Goal: Communication & Community: Answer question/provide support

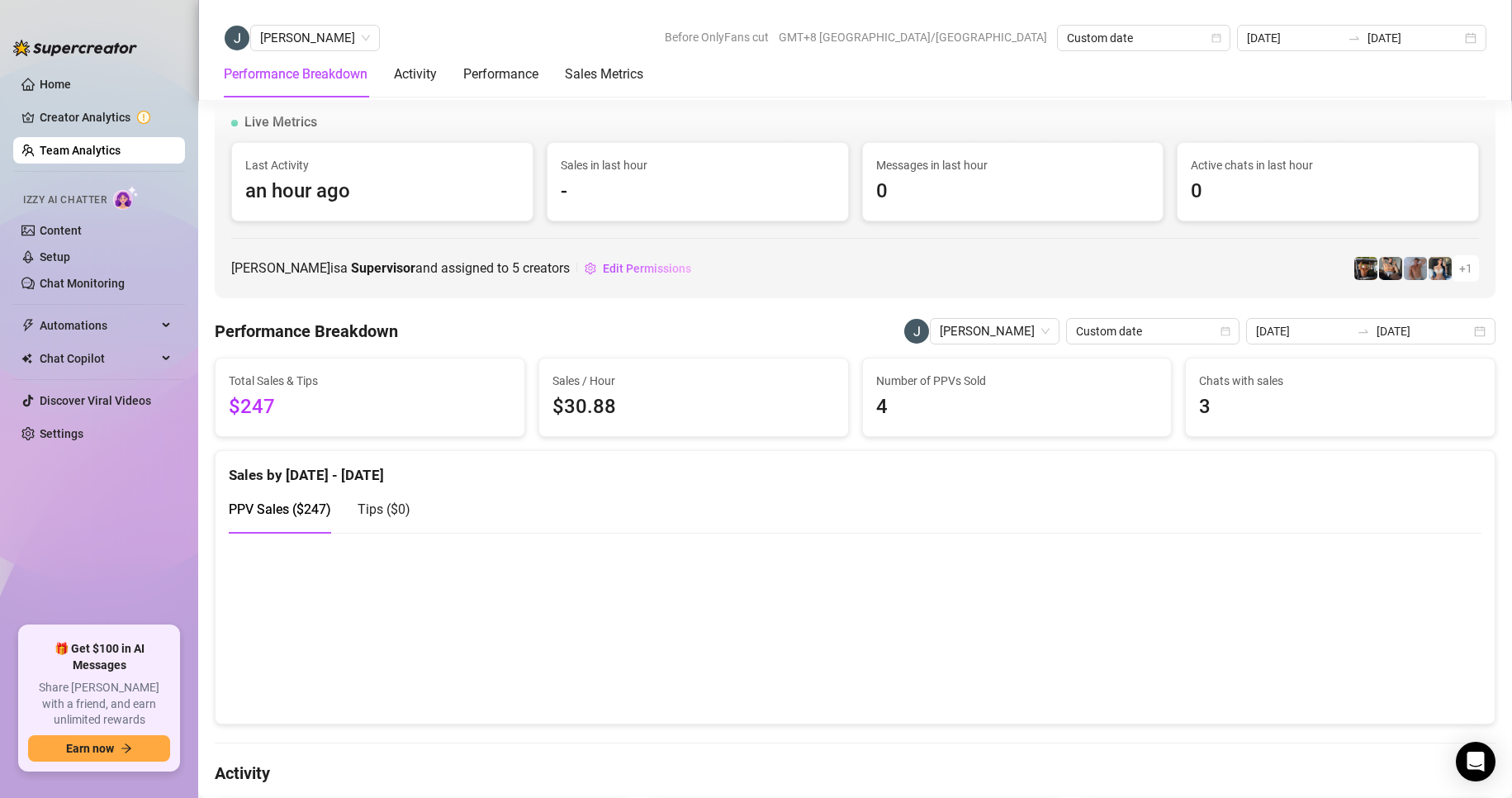
scroll to position [2223, 0]
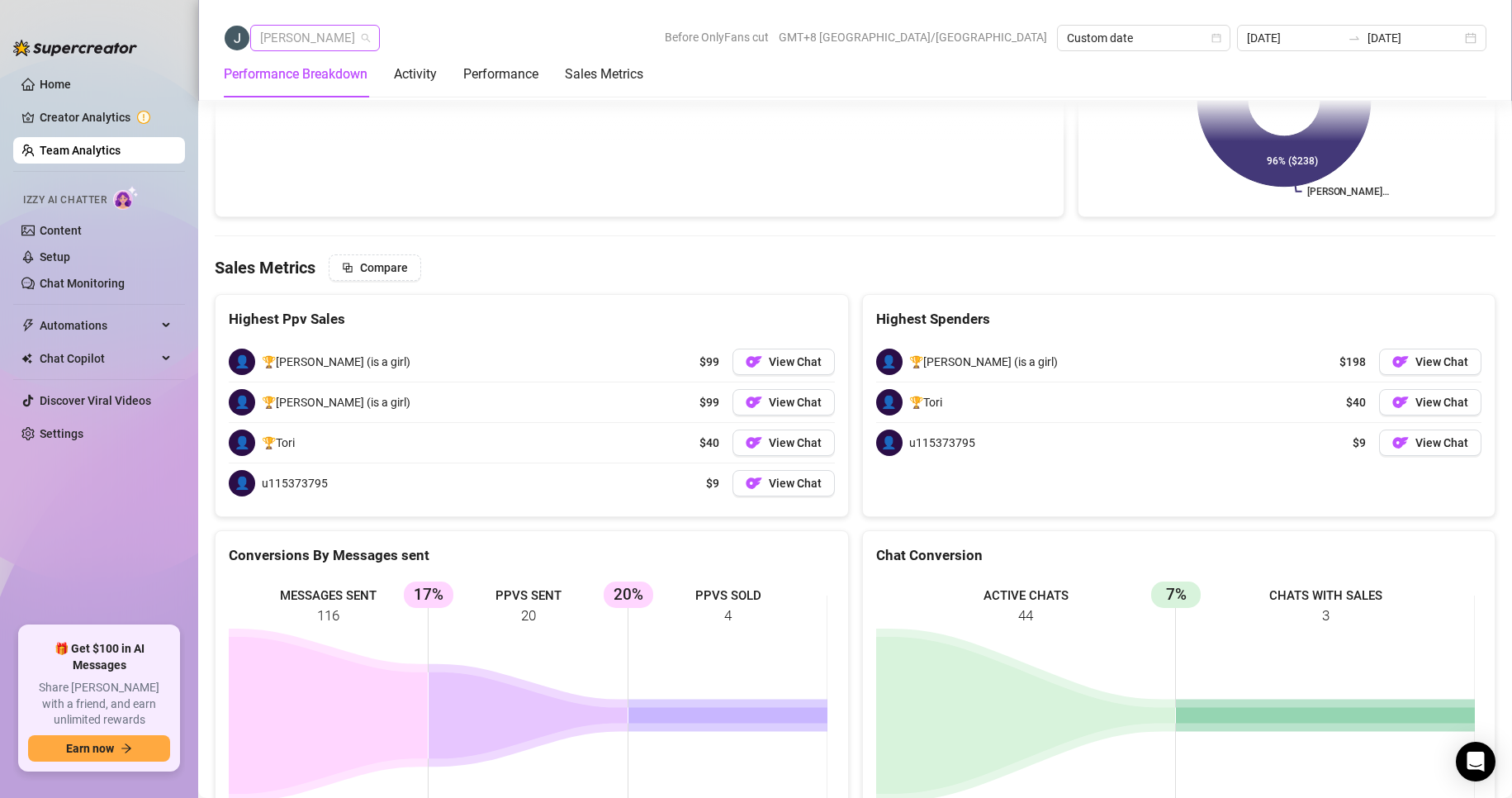
click at [296, 44] on span "[PERSON_NAME]" at bounding box center [314, 38] width 110 height 25
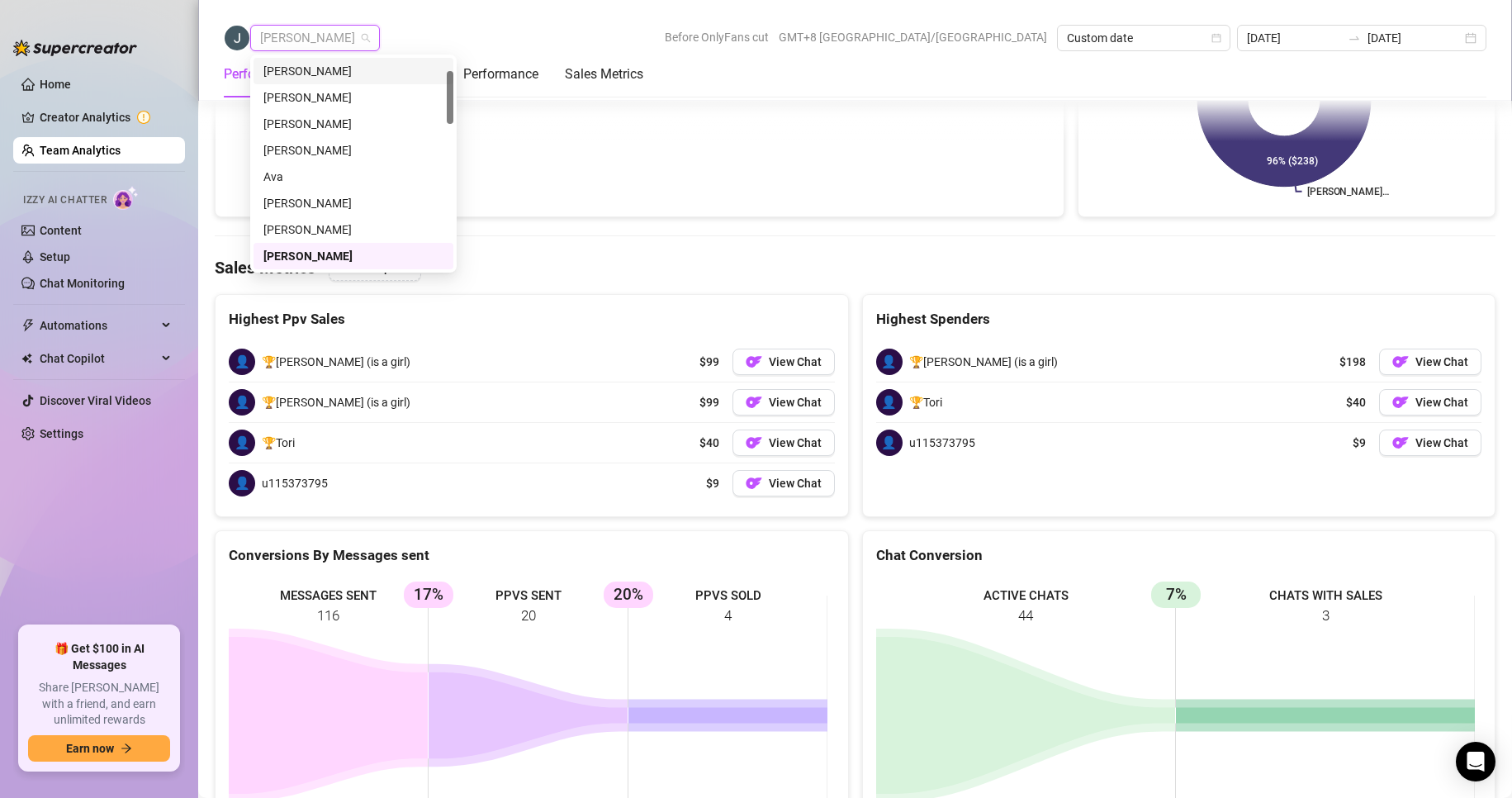
scroll to position [0, 0]
click at [314, 79] on div "[PERSON_NAME]" at bounding box center [353, 71] width 180 height 18
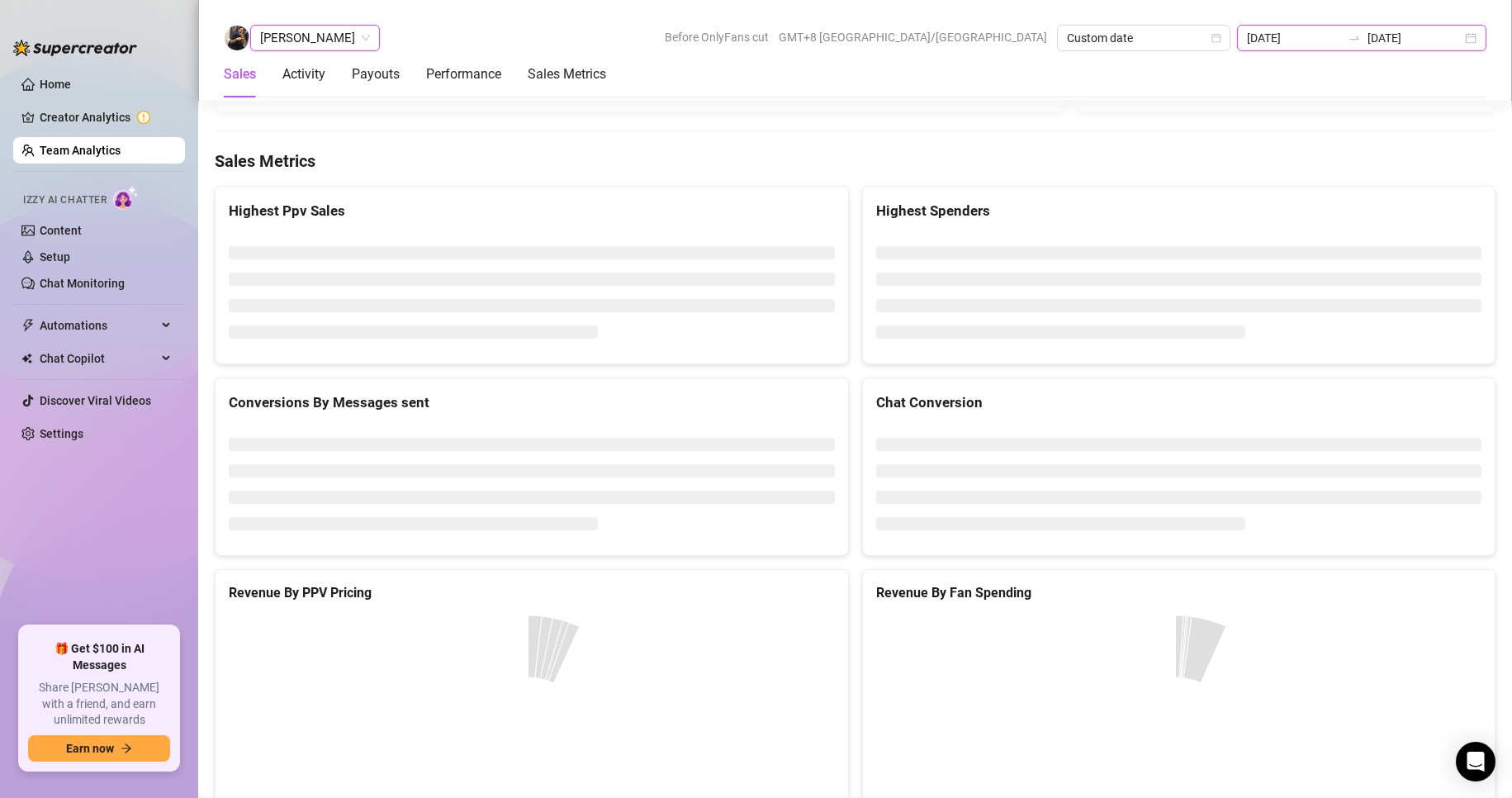
click at [1325, 36] on input "[DATE]" at bounding box center [1294, 38] width 94 height 18
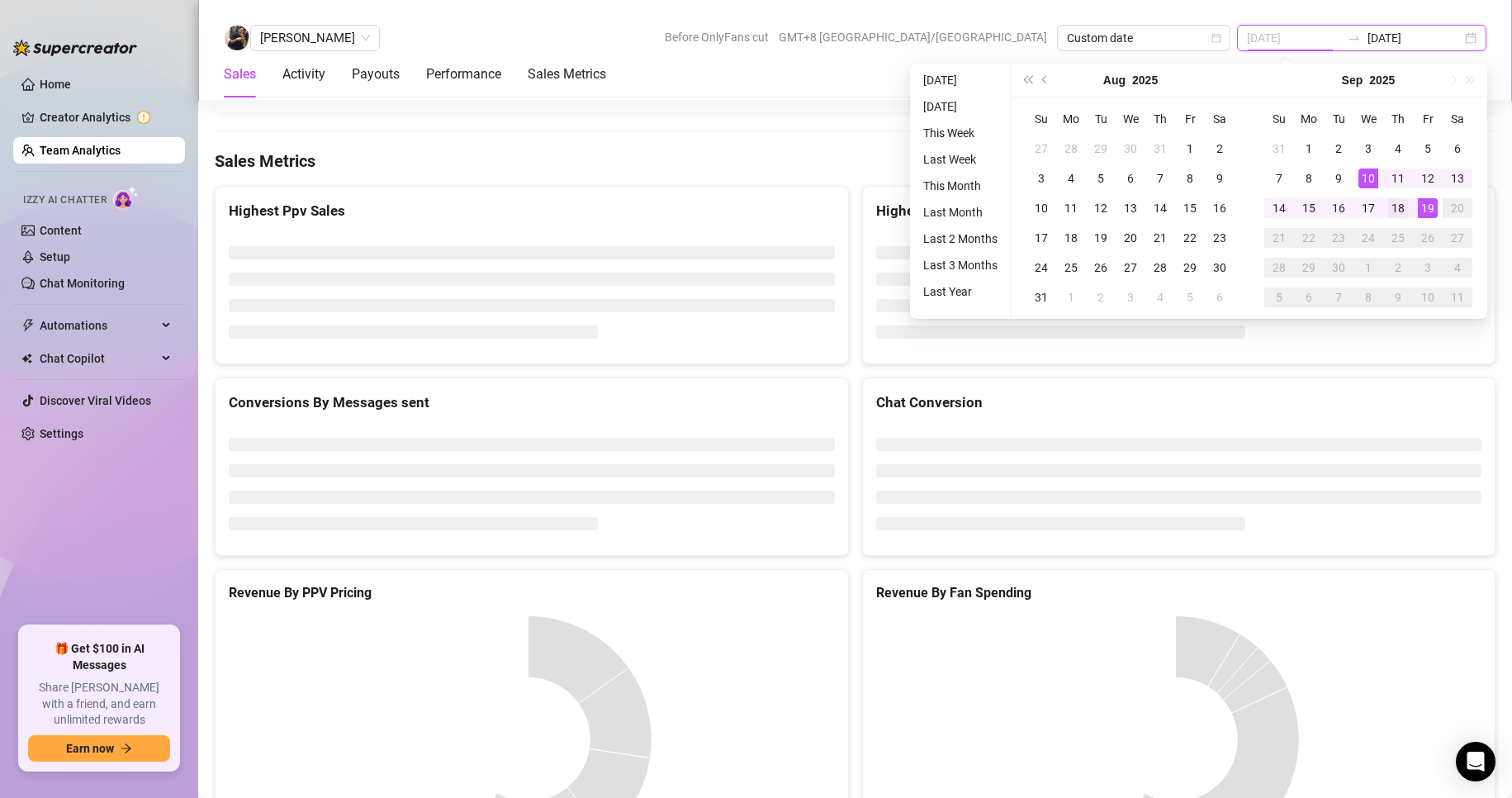
type input "[DATE]"
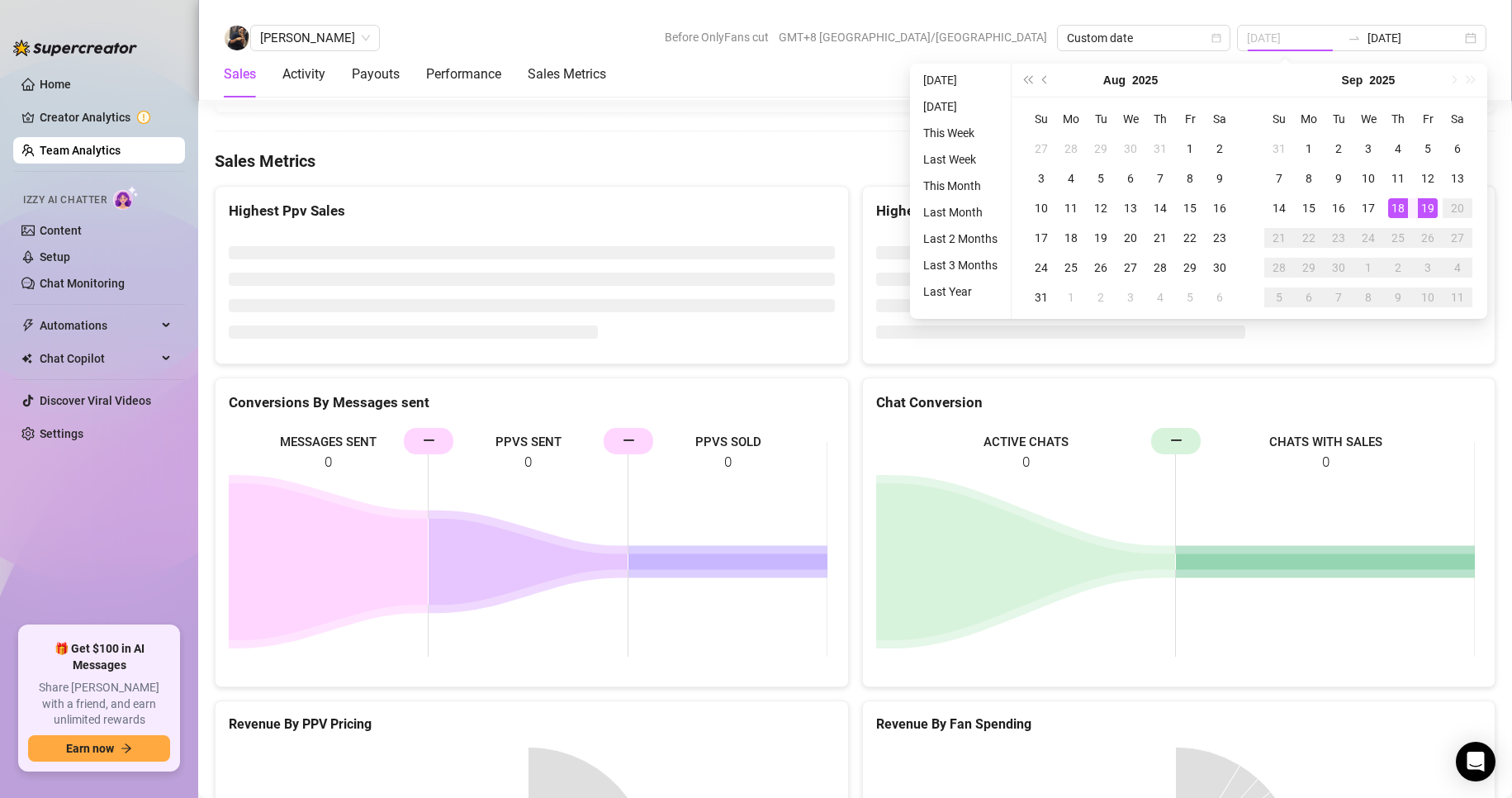
click at [1393, 199] on div "18" at bounding box center [1398, 208] width 20 height 20
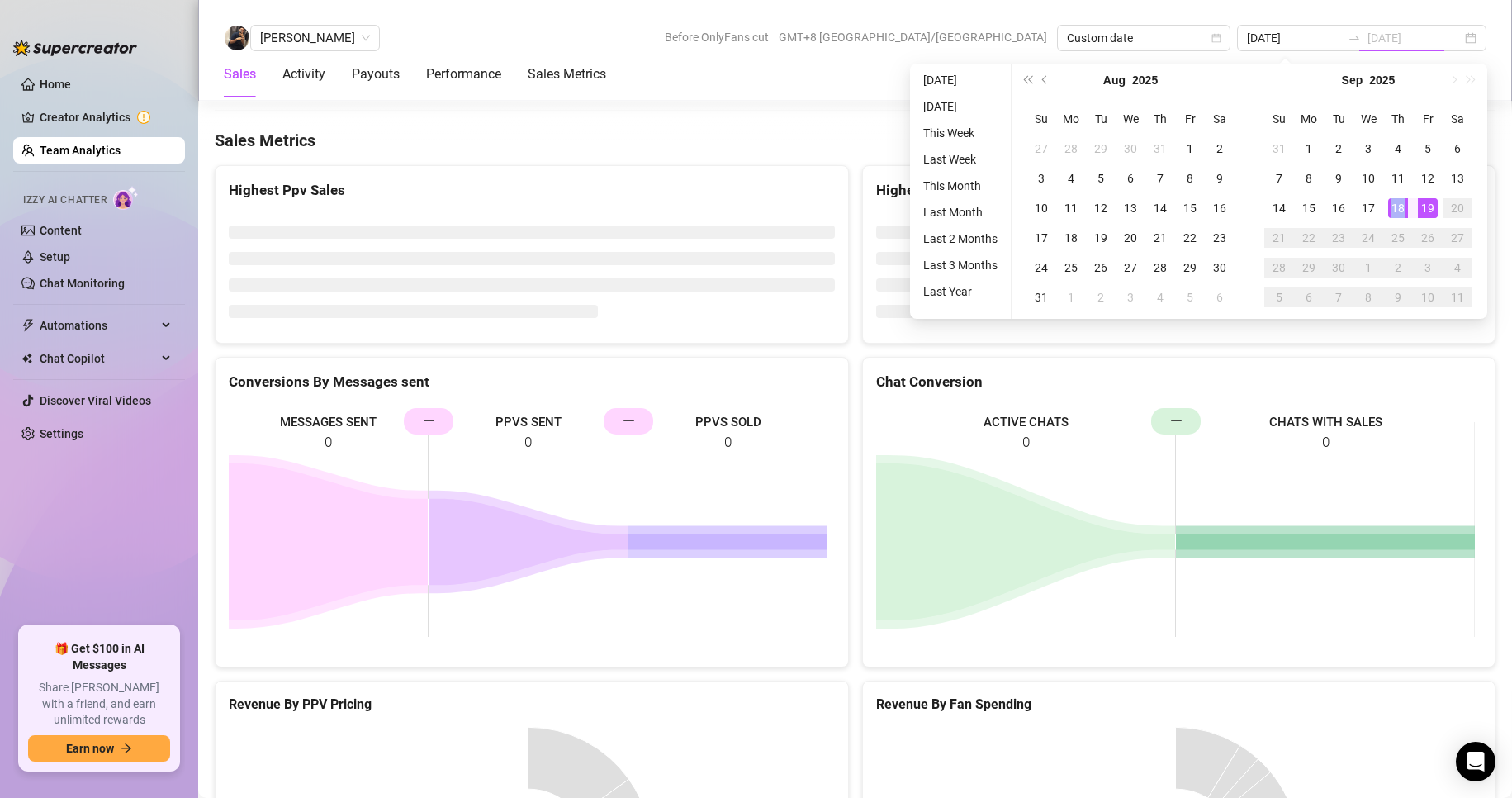
click at [1393, 199] on div "18" at bounding box center [1398, 208] width 20 height 20
type input "[DATE]"
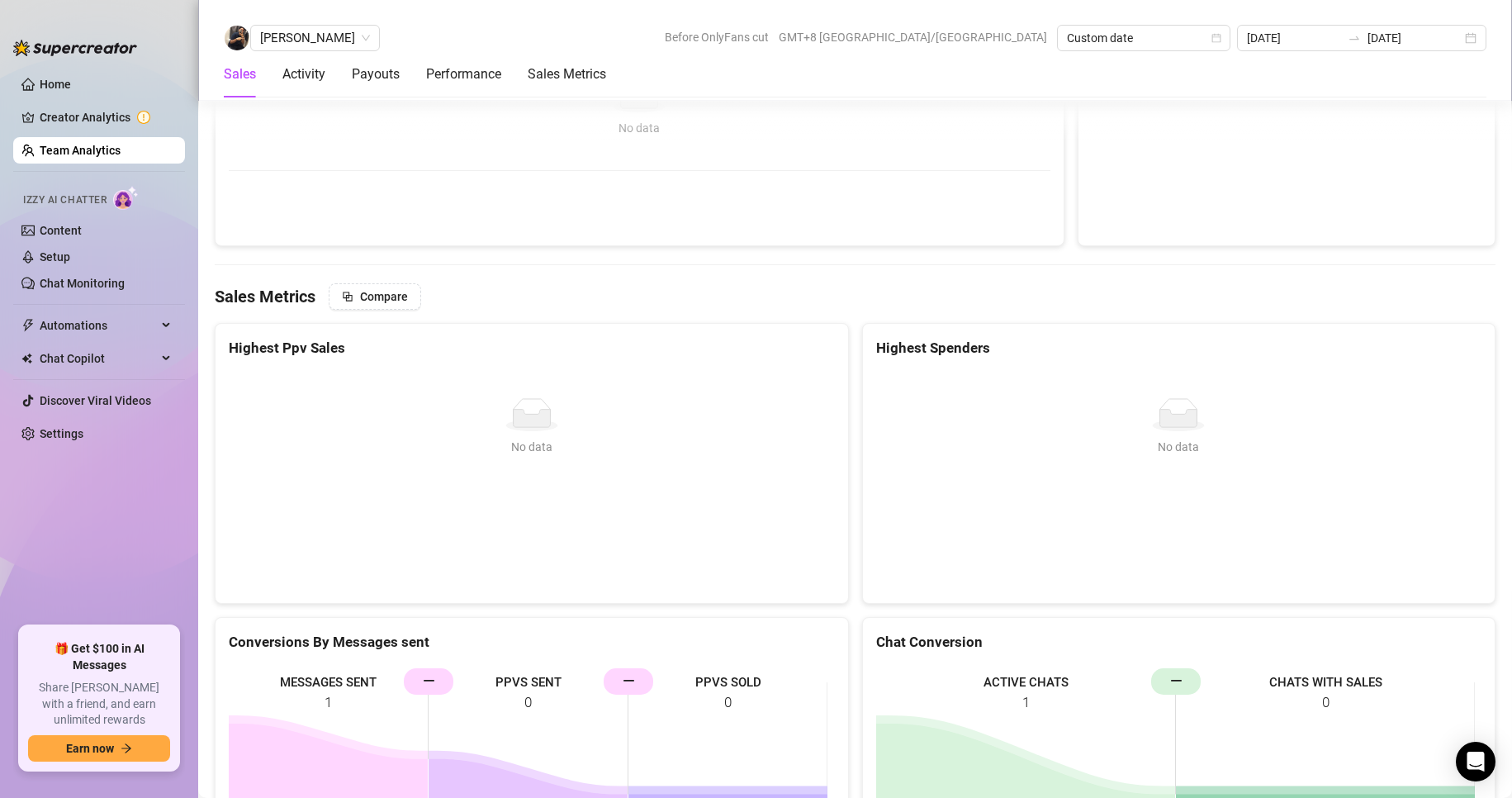
scroll to position [2863, 0]
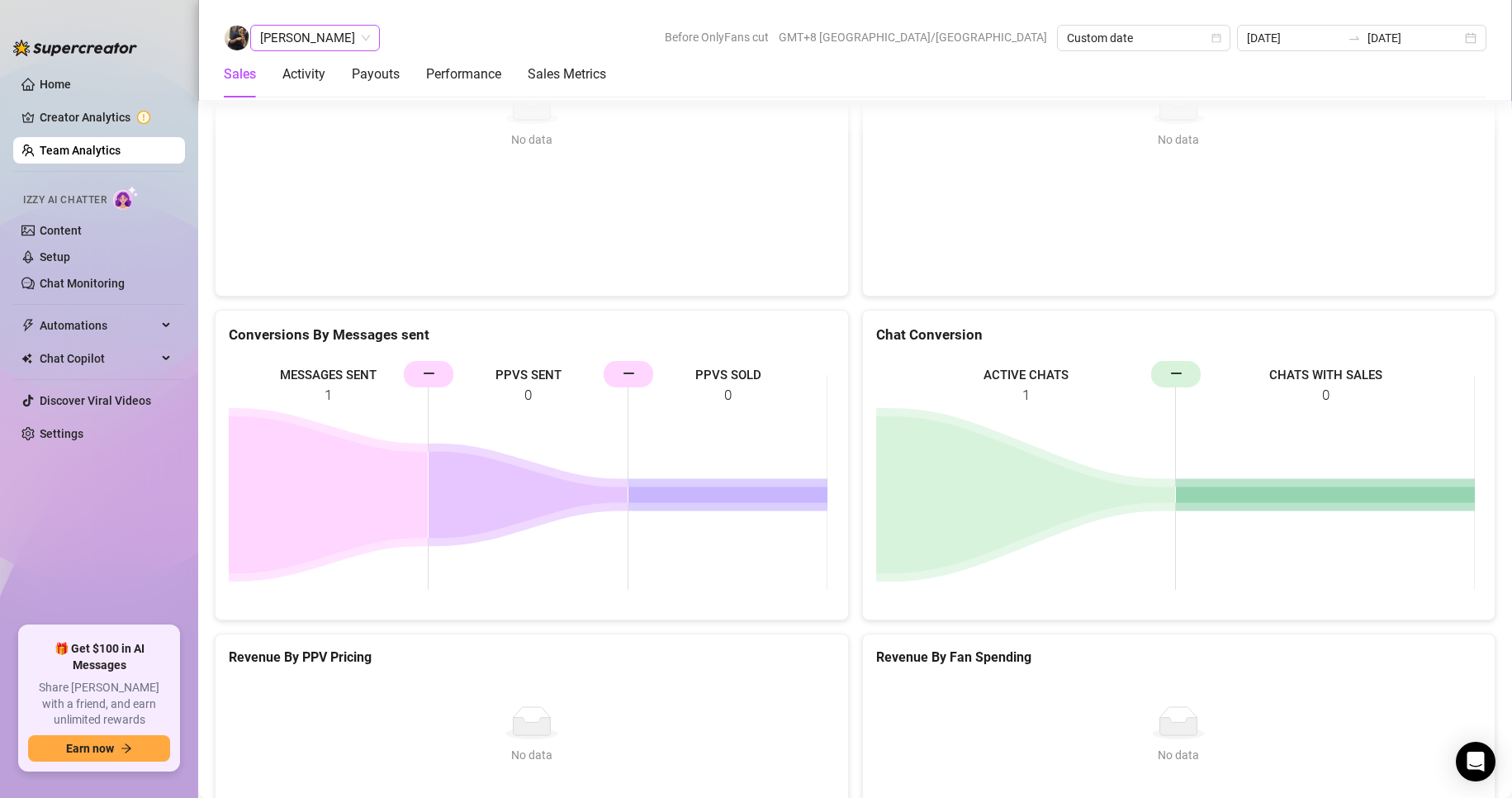
click at [318, 35] on span "[PERSON_NAME]" at bounding box center [314, 38] width 110 height 25
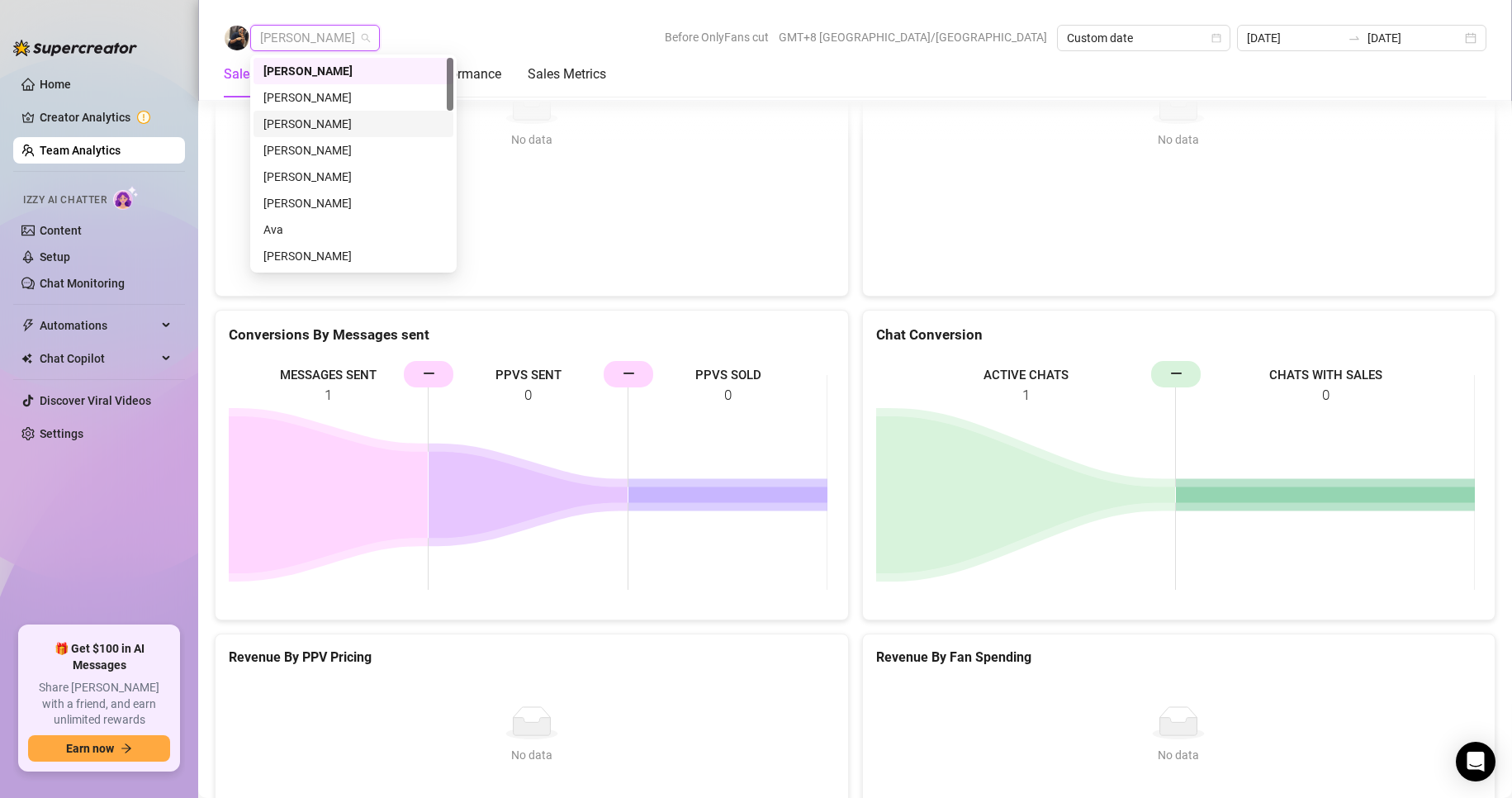
click at [334, 115] on div "[PERSON_NAME]" at bounding box center [353, 124] width 180 height 18
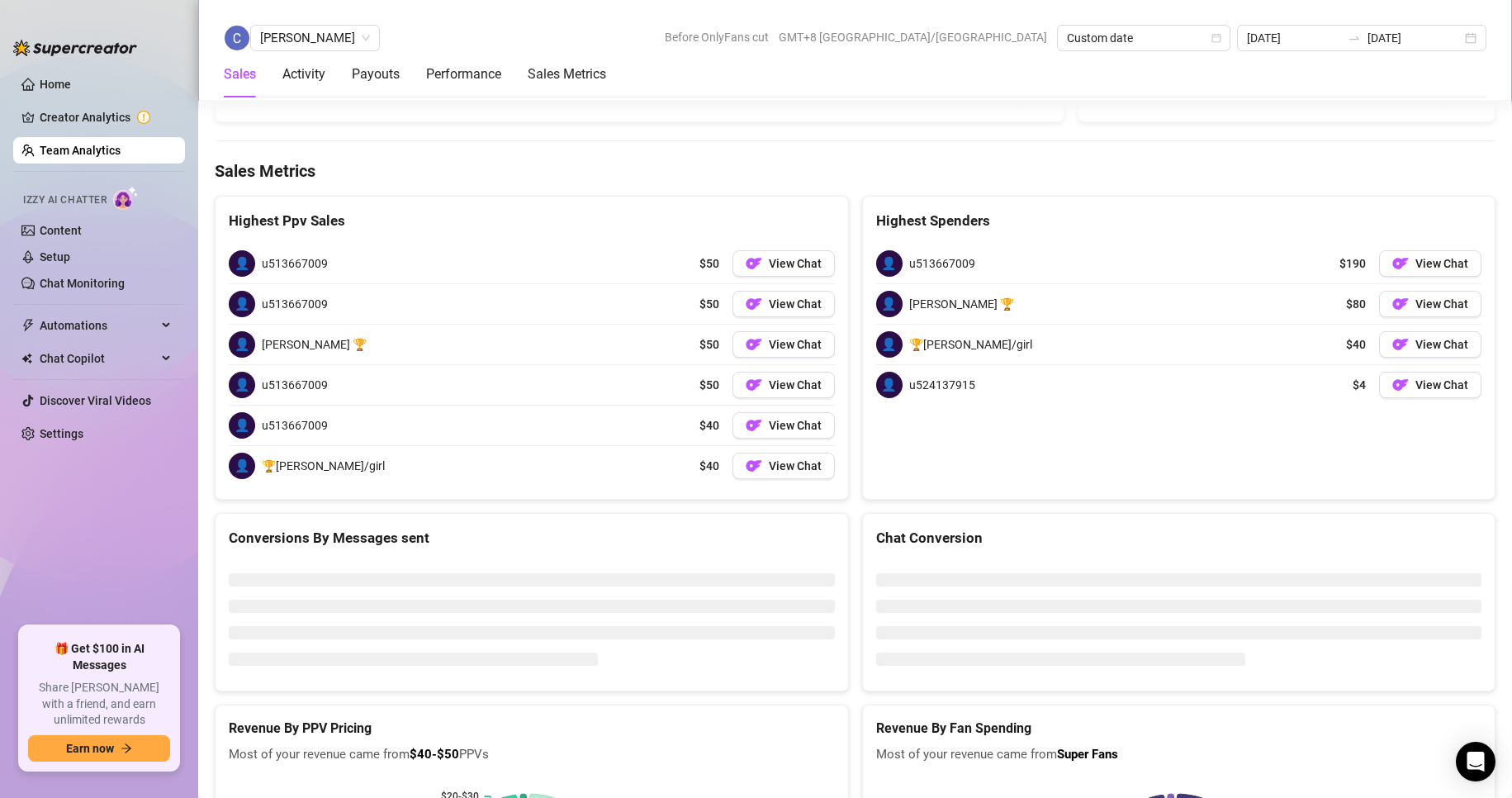
scroll to position [2538, 0]
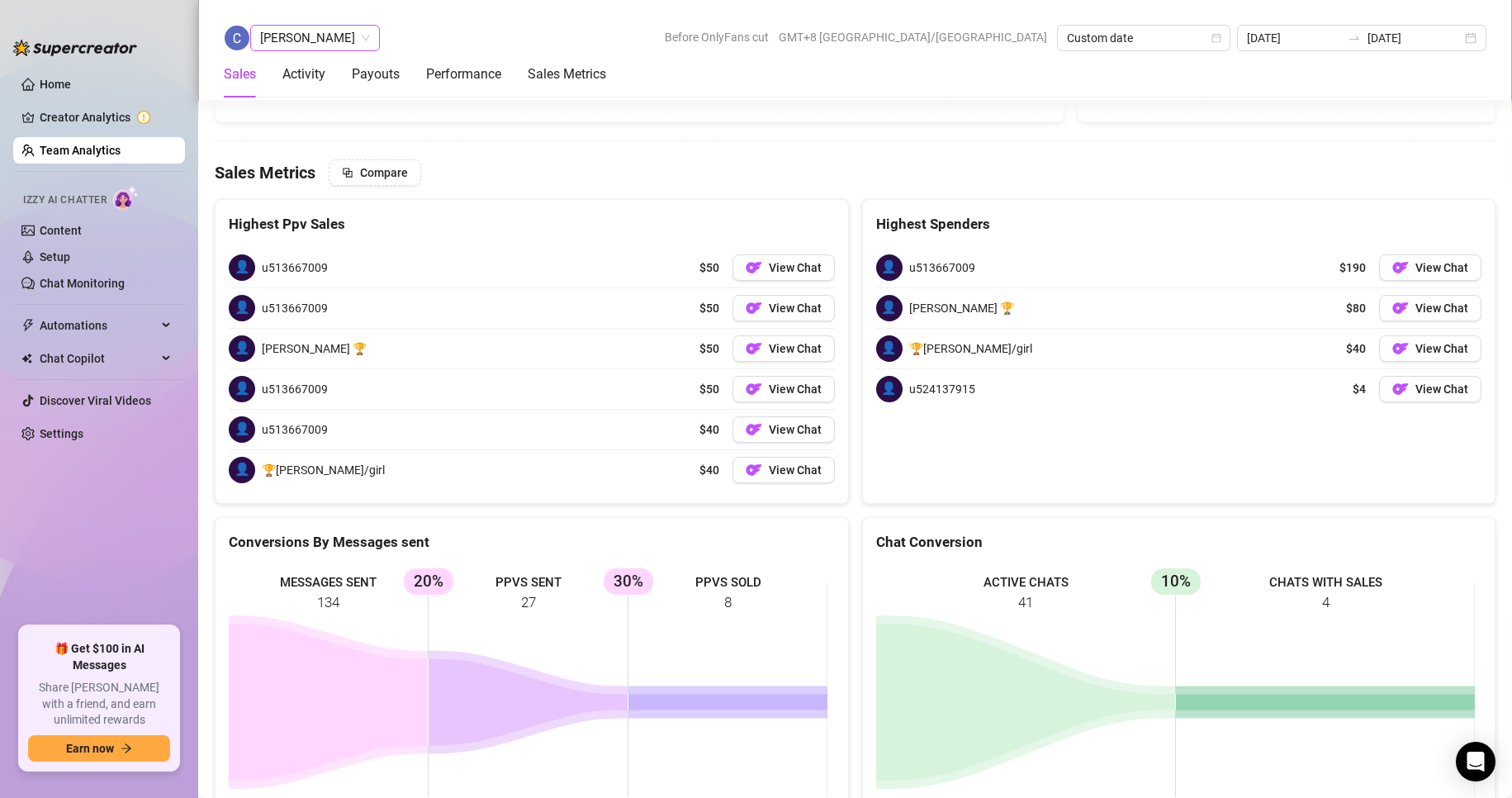
click at [317, 36] on span "[PERSON_NAME]" at bounding box center [314, 38] width 110 height 25
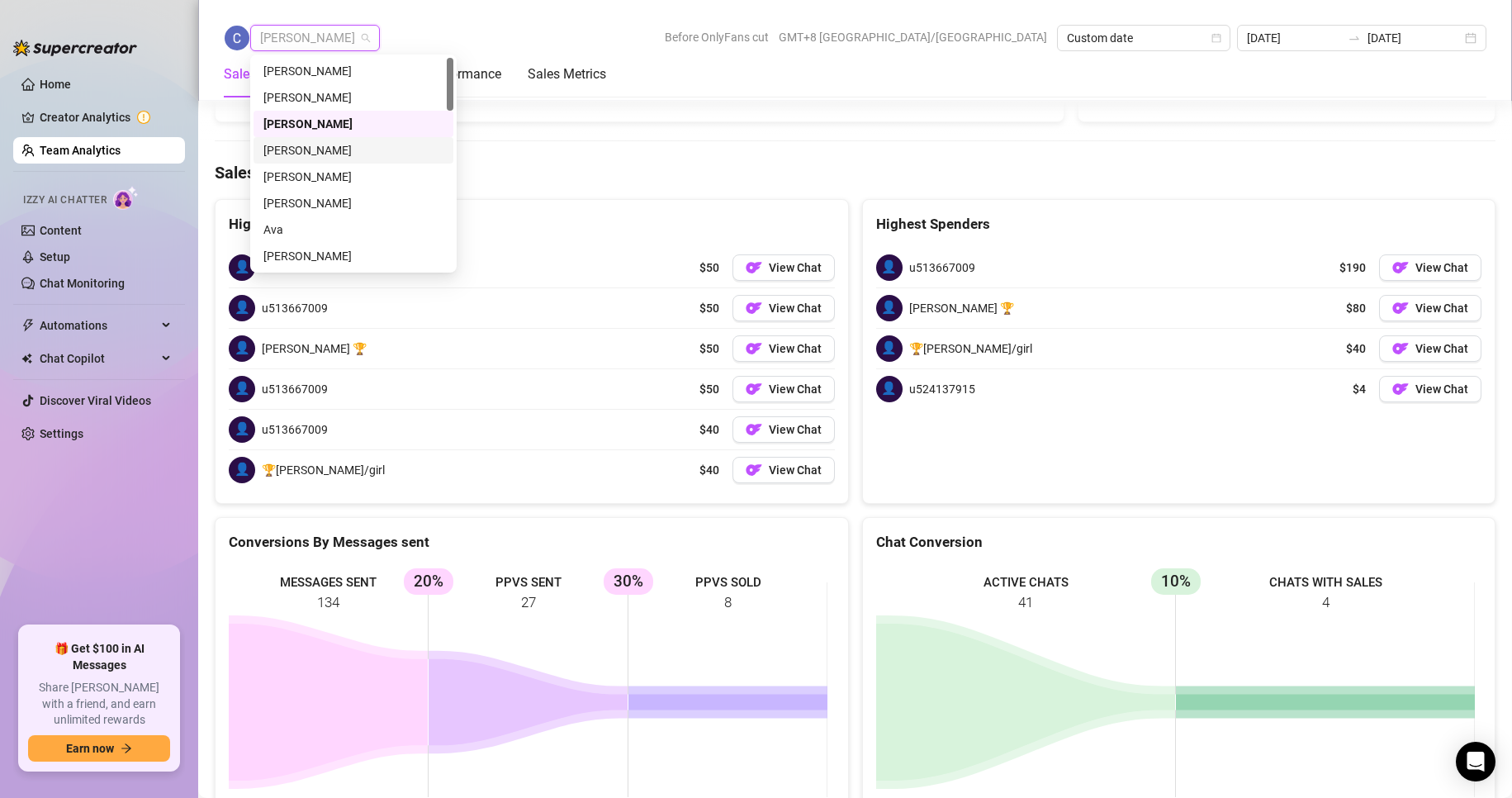
click at [304, 146] on div "[PERSON_NAME]" at bounding box center [353, 150] width 180 height 18
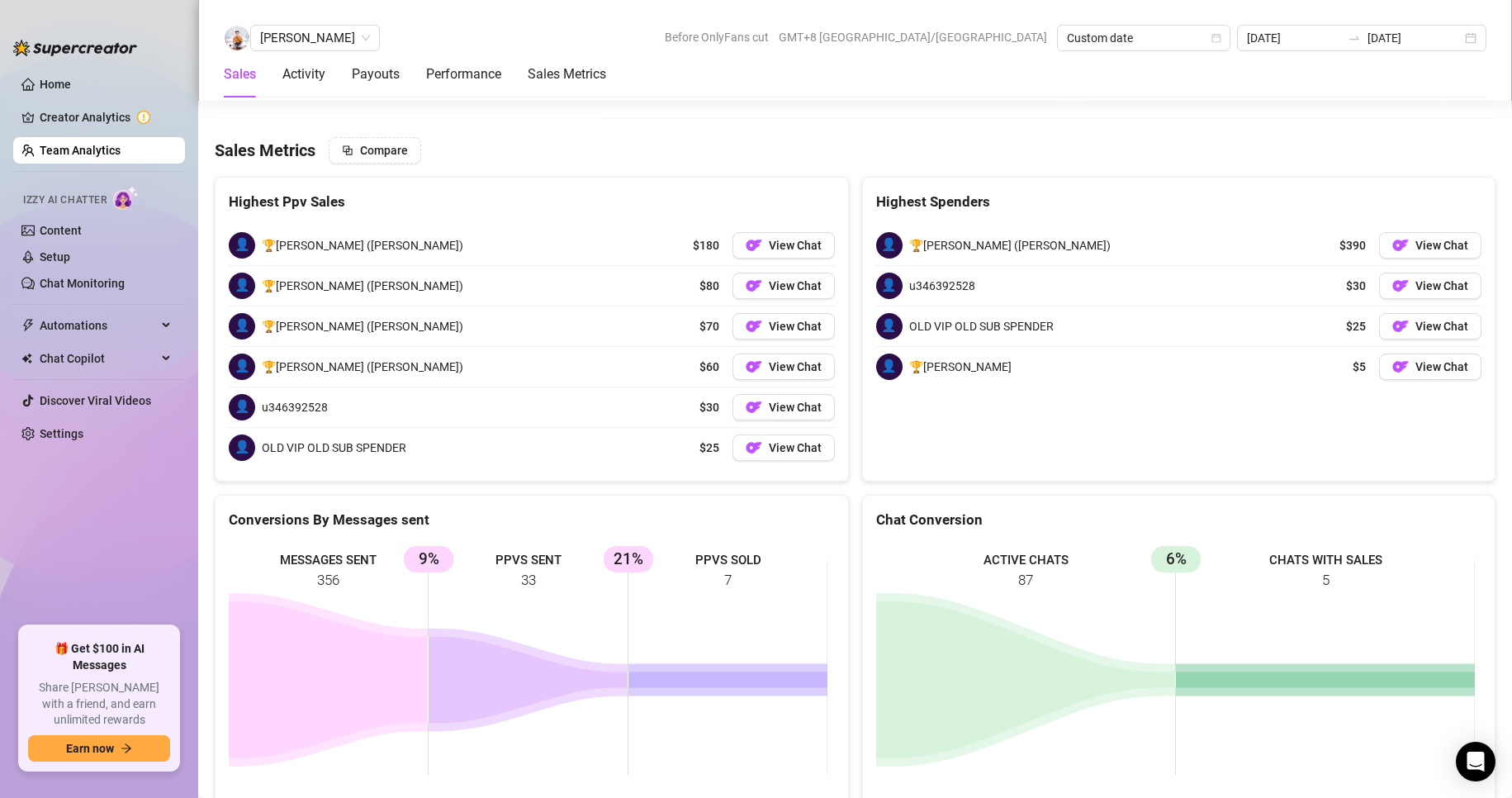
scroll to position [2627, 0]
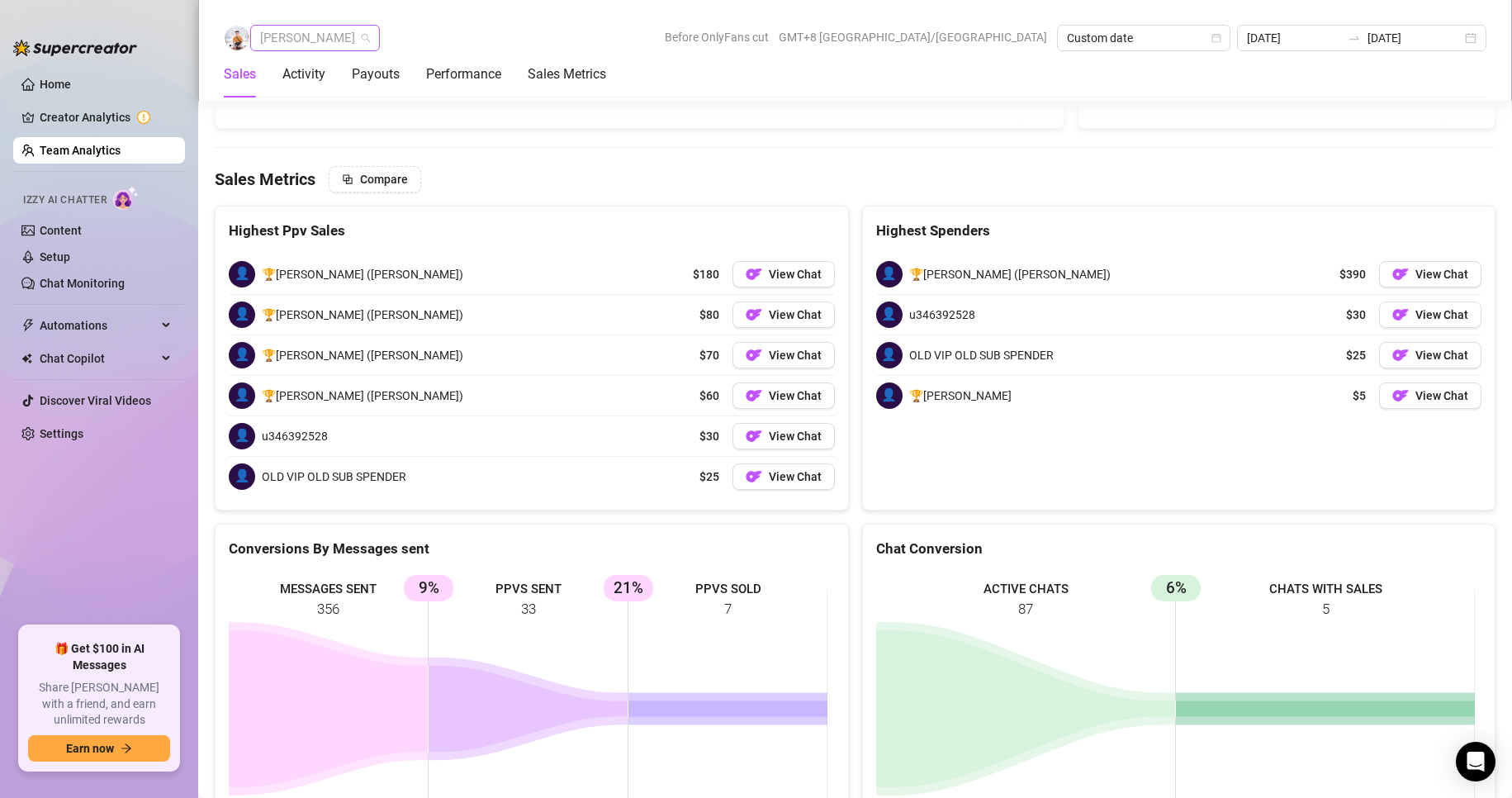
click at [315, 44] on span "[PERSON_NAME]" at bounding box center [314, 38] width 110 height 25
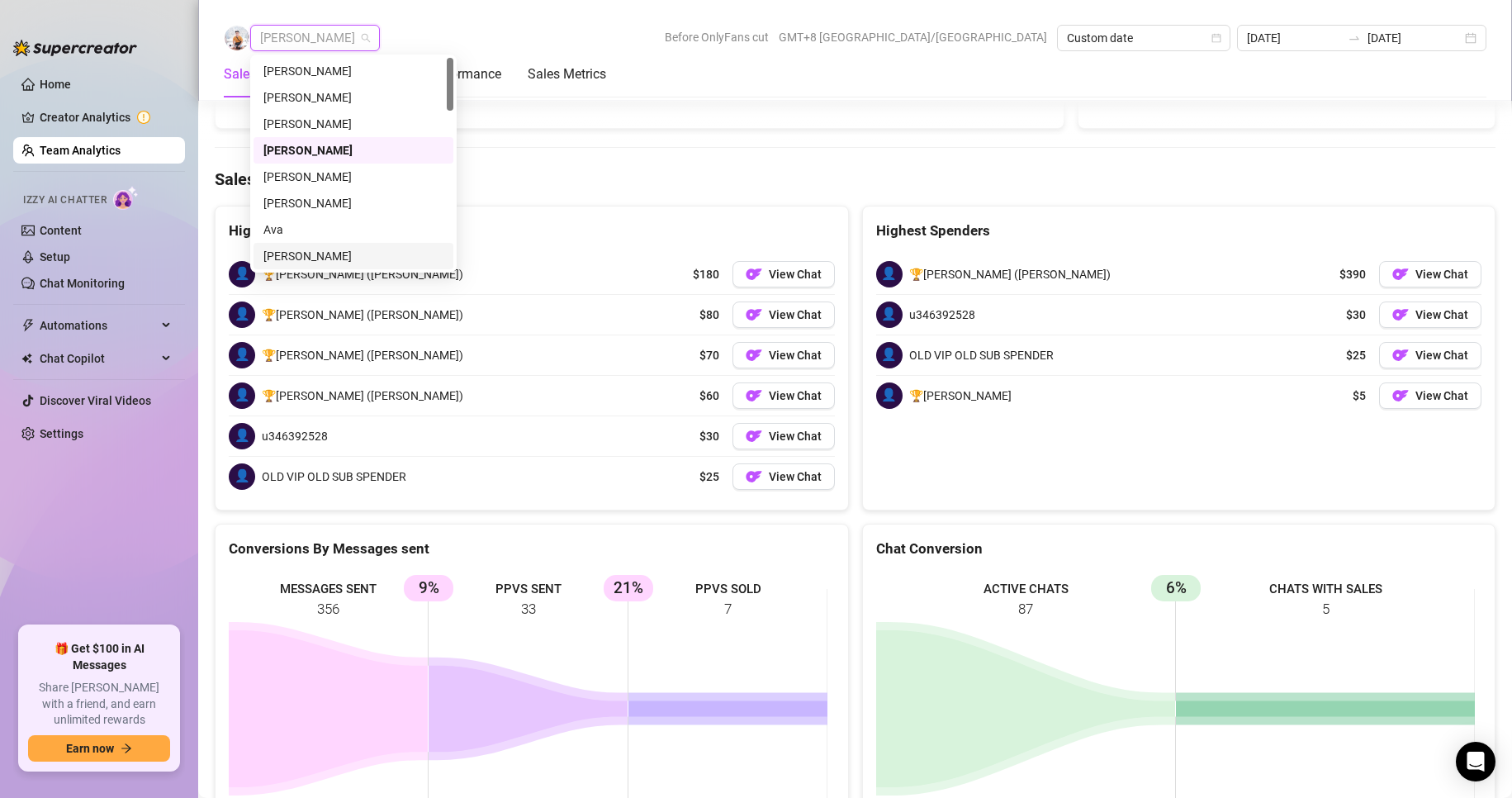
click at [288, 253] on div "[PERSON_NAME]" at bounding box center [353, 256] width 180 height 18
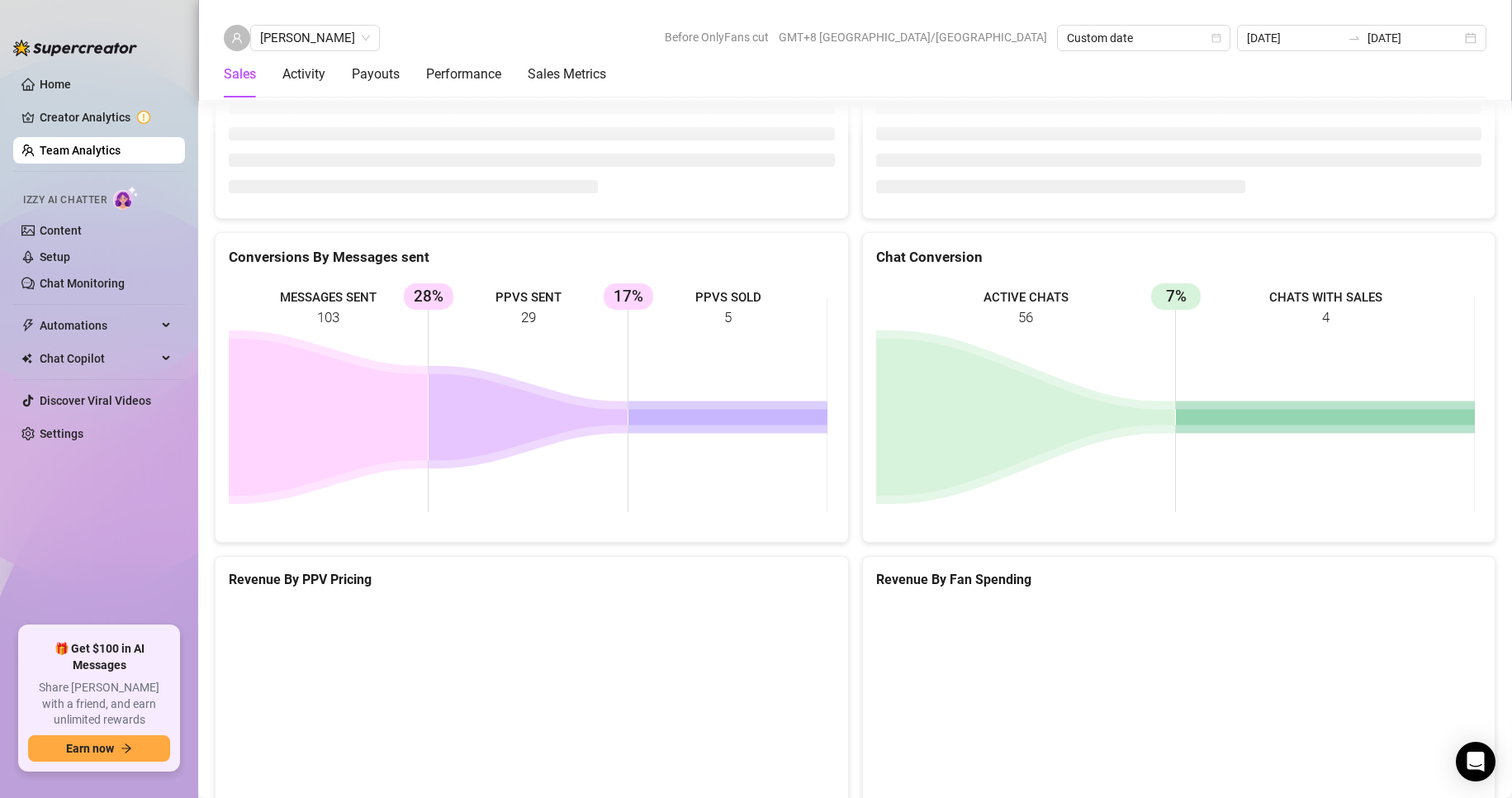
scroll to position [2202, 0]
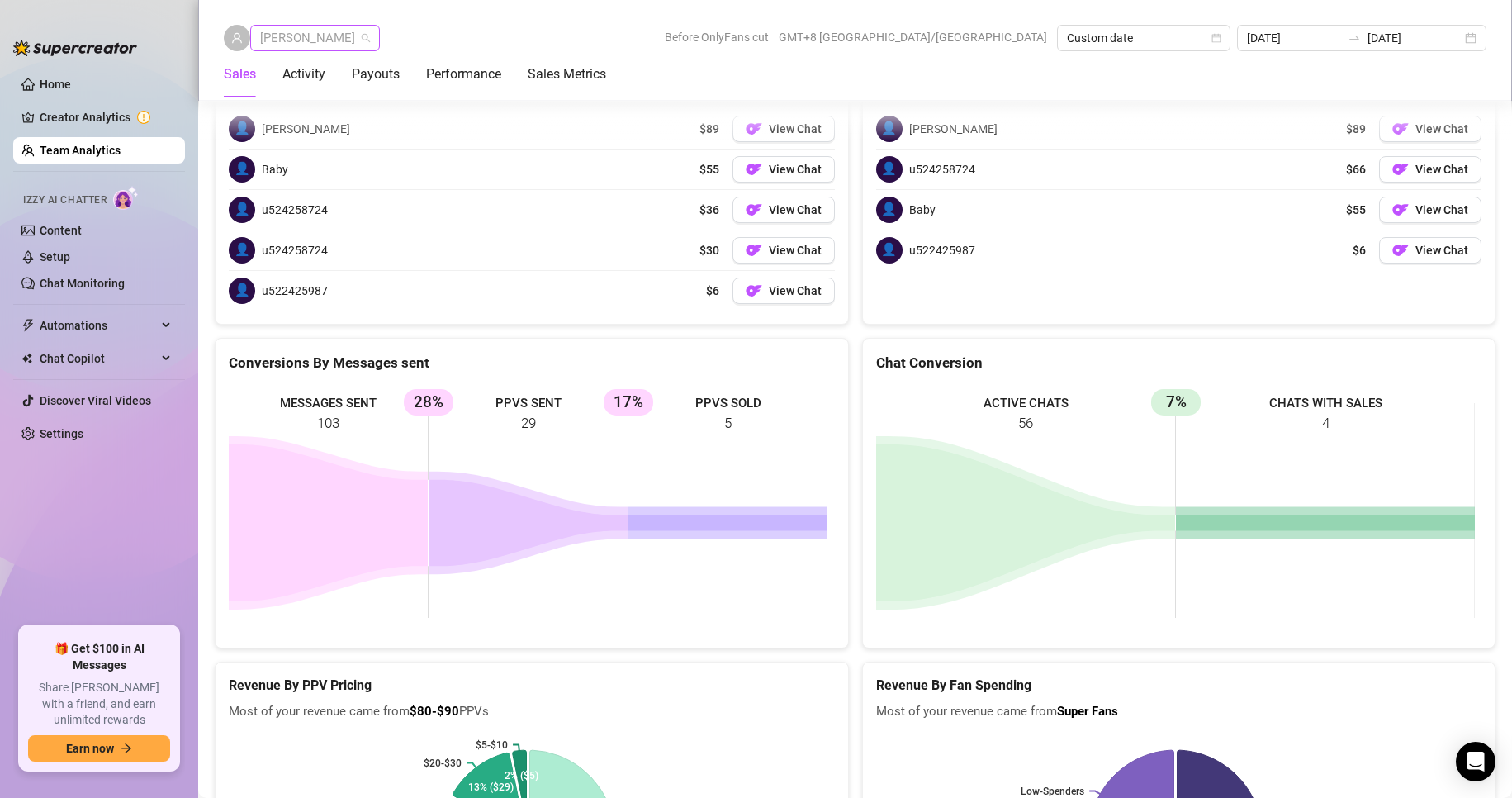
click at [320, 41] on span "[PERSON_NAME]" at bounding box center [314, 38] width 110 height 25
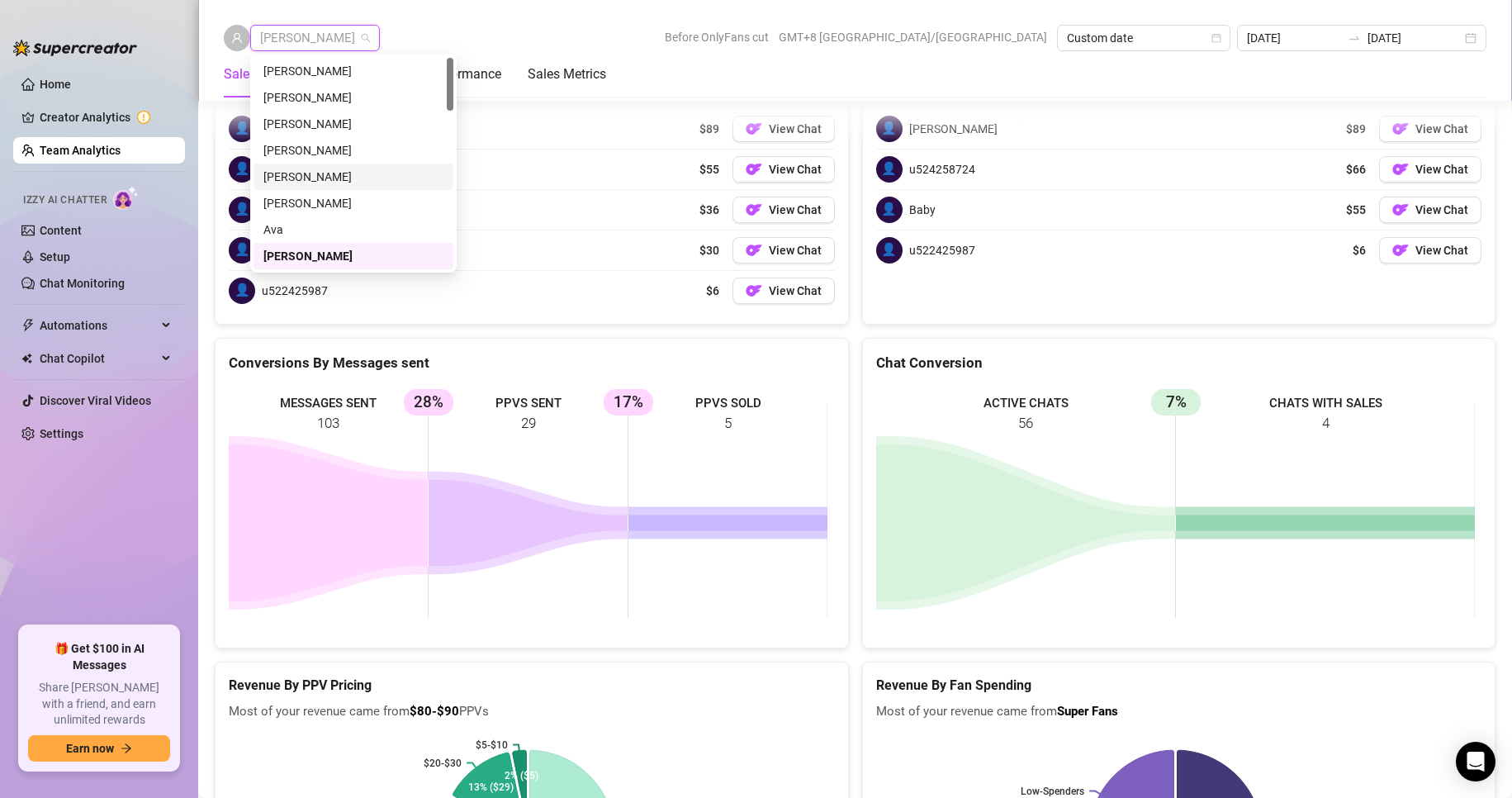
scroll to position [83, 0]
click at [292, 198] on div "[PERSON_NAME]" at bounding box center [353, 200] width 180 height 18
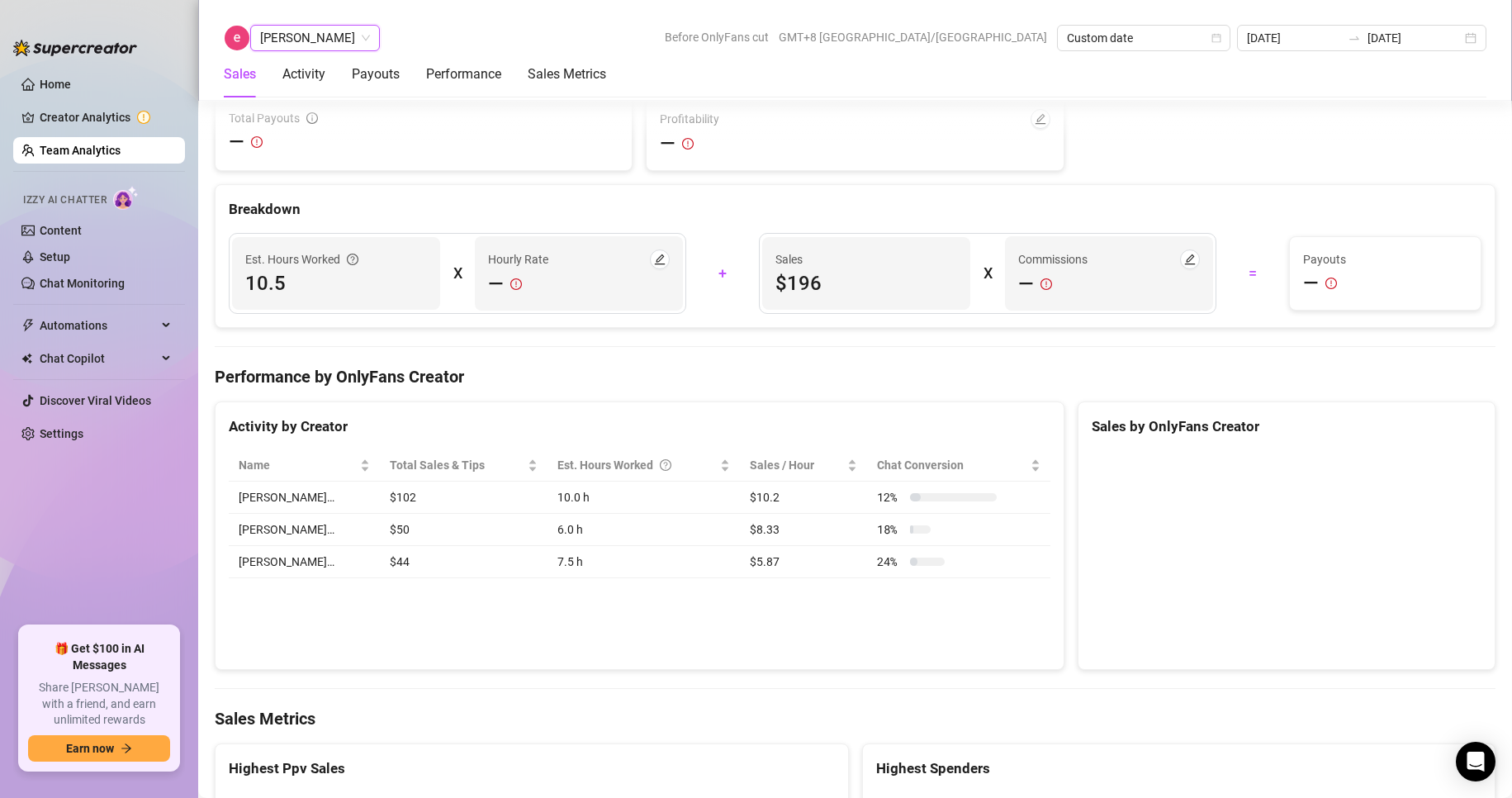
scroll to position [2660, 0]
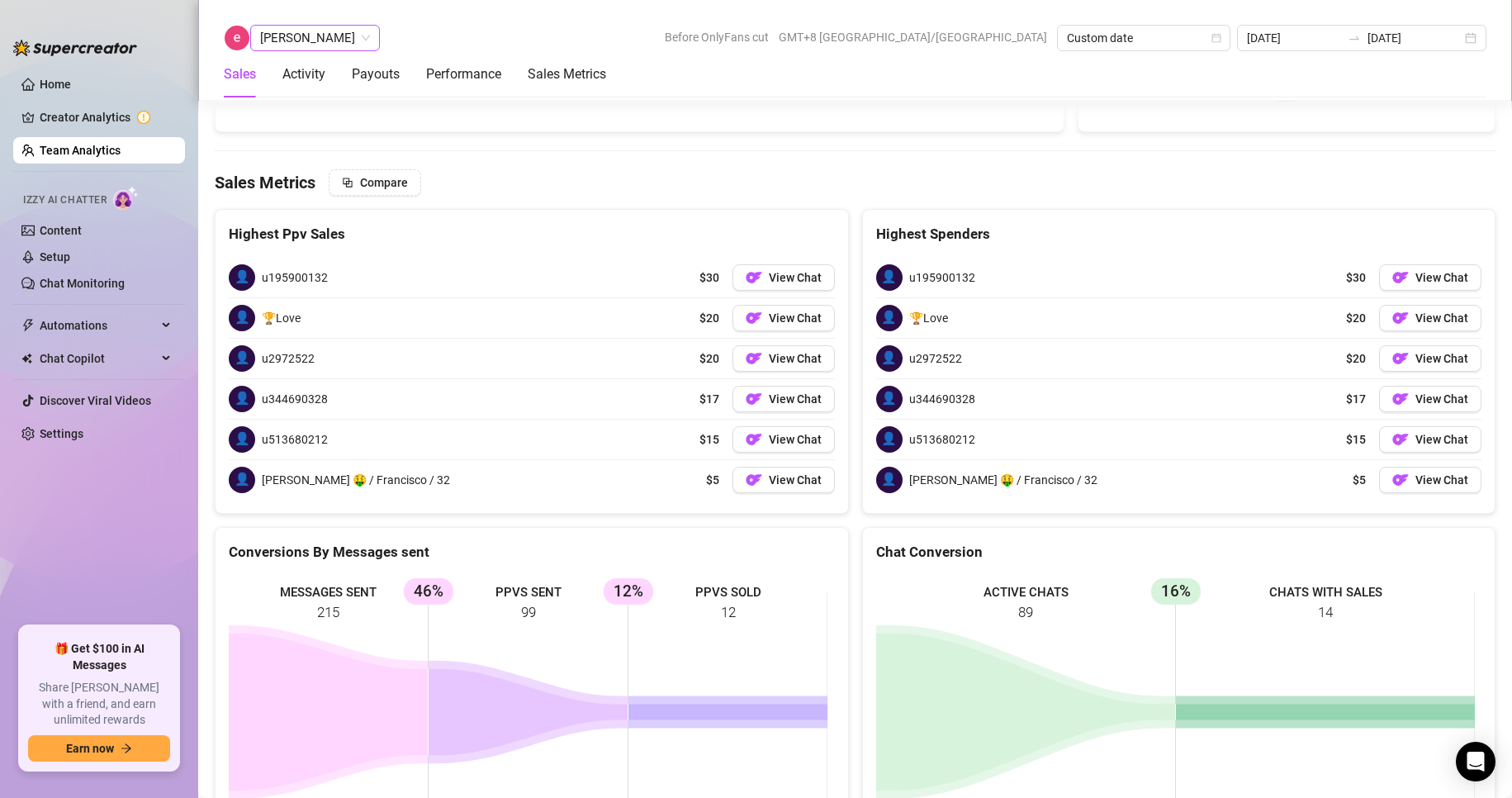
click at [308, 42] on span "[PERSON_NAME]" at bounding box center [314, 38] width 110 height 25
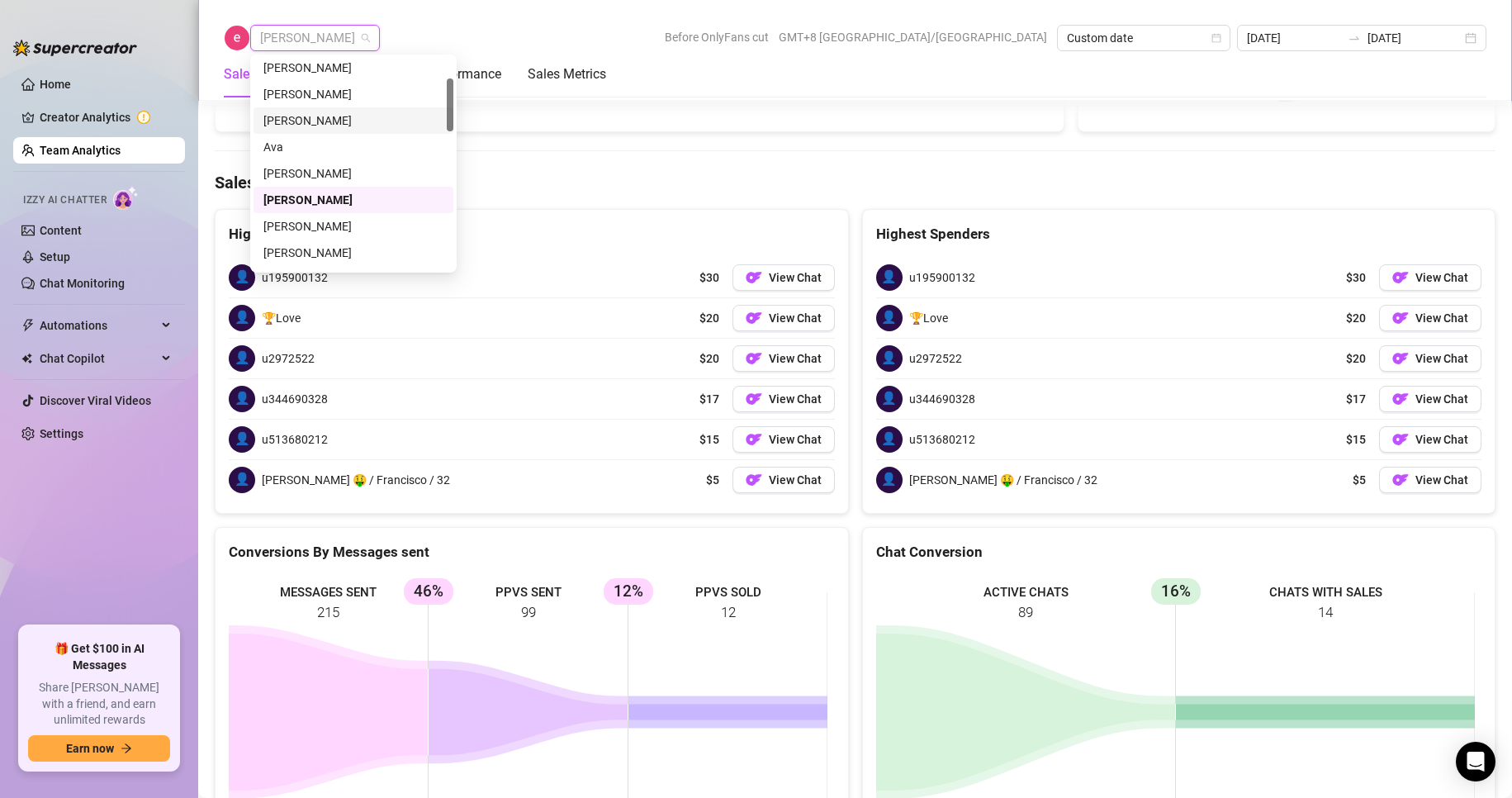
scroll to position [165, 0]
click at [307, 139] on div "[PERSON_NAME]" at bounding box center [353, 144] width 180 height 18
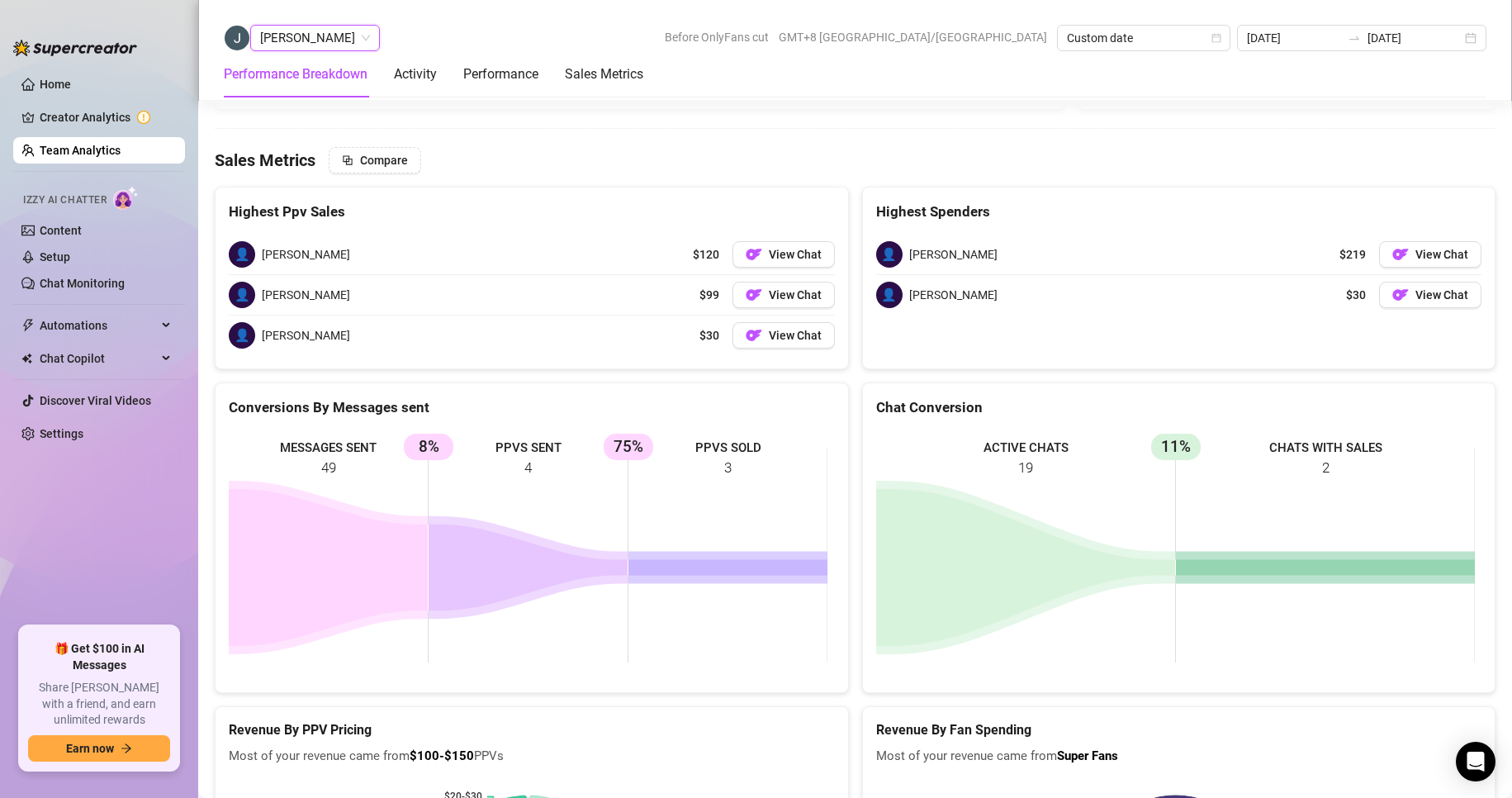
scroll to position [2311, 0]
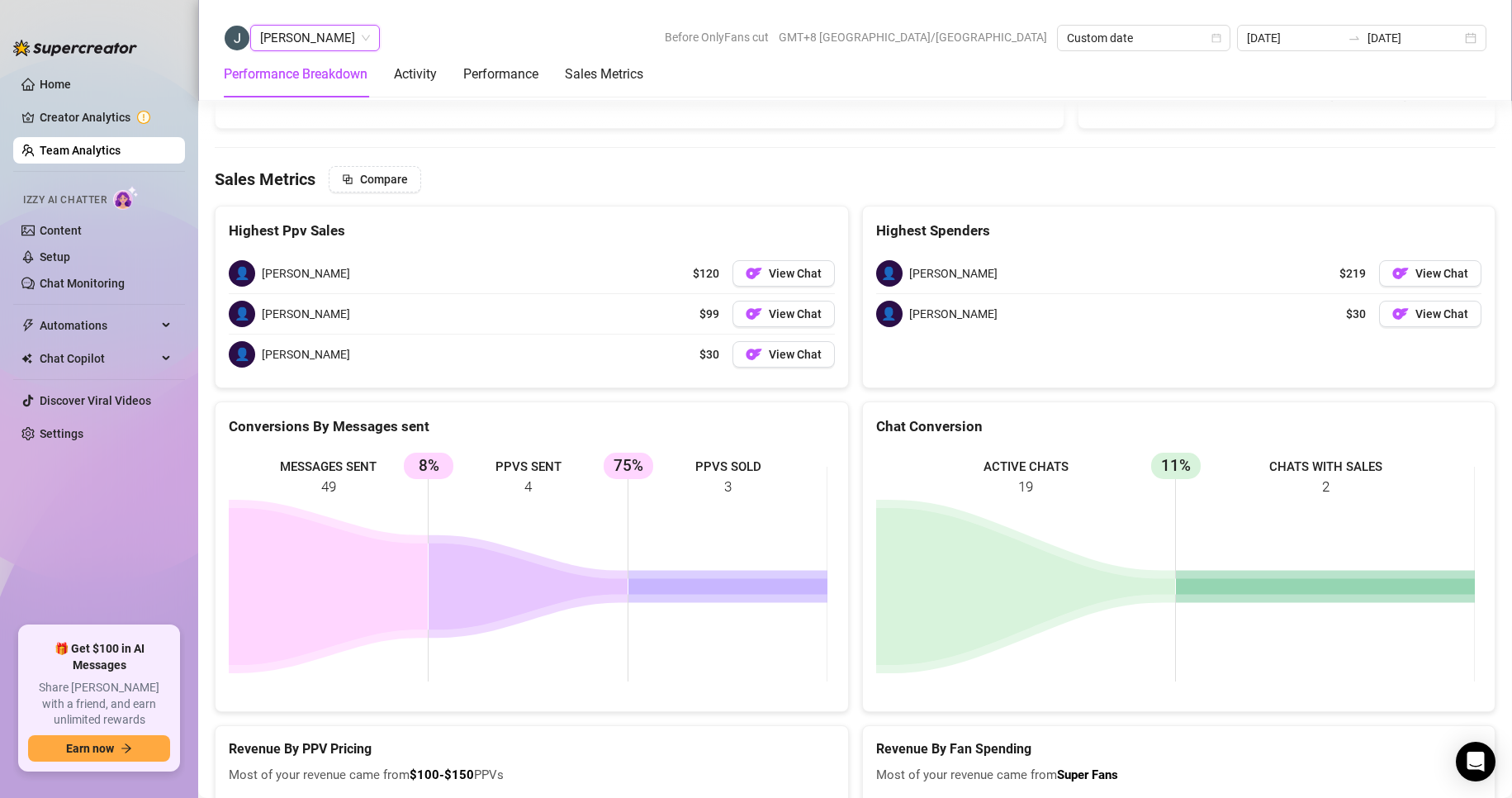
click at [321, 28] on span "[PERSON_NAME]" at bounding box center [314, 38] width 110 height 25
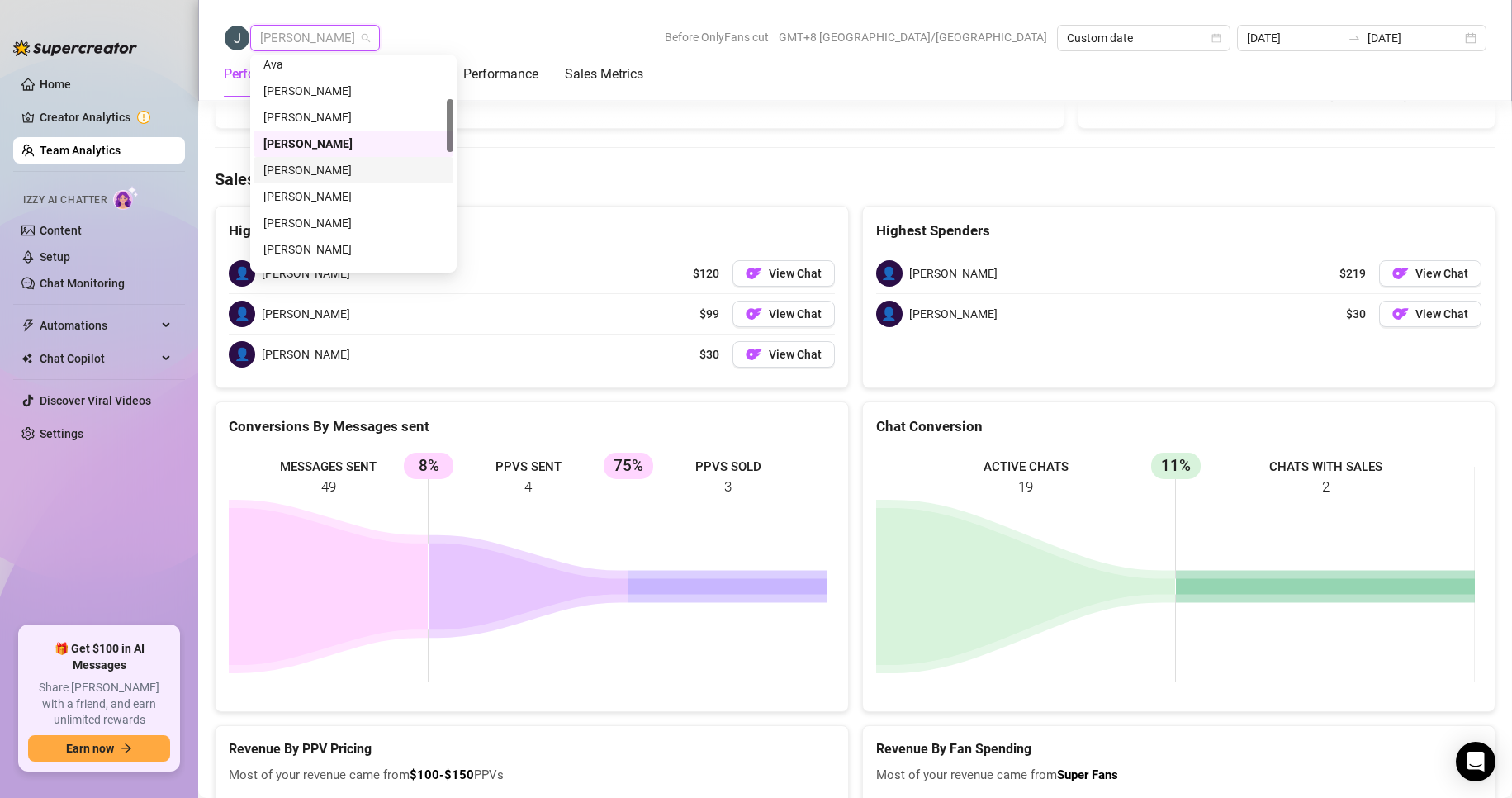
click at [295, 166] on div "[PERSON_NAME]" at bounding box center [353, 170] width 180 height 18
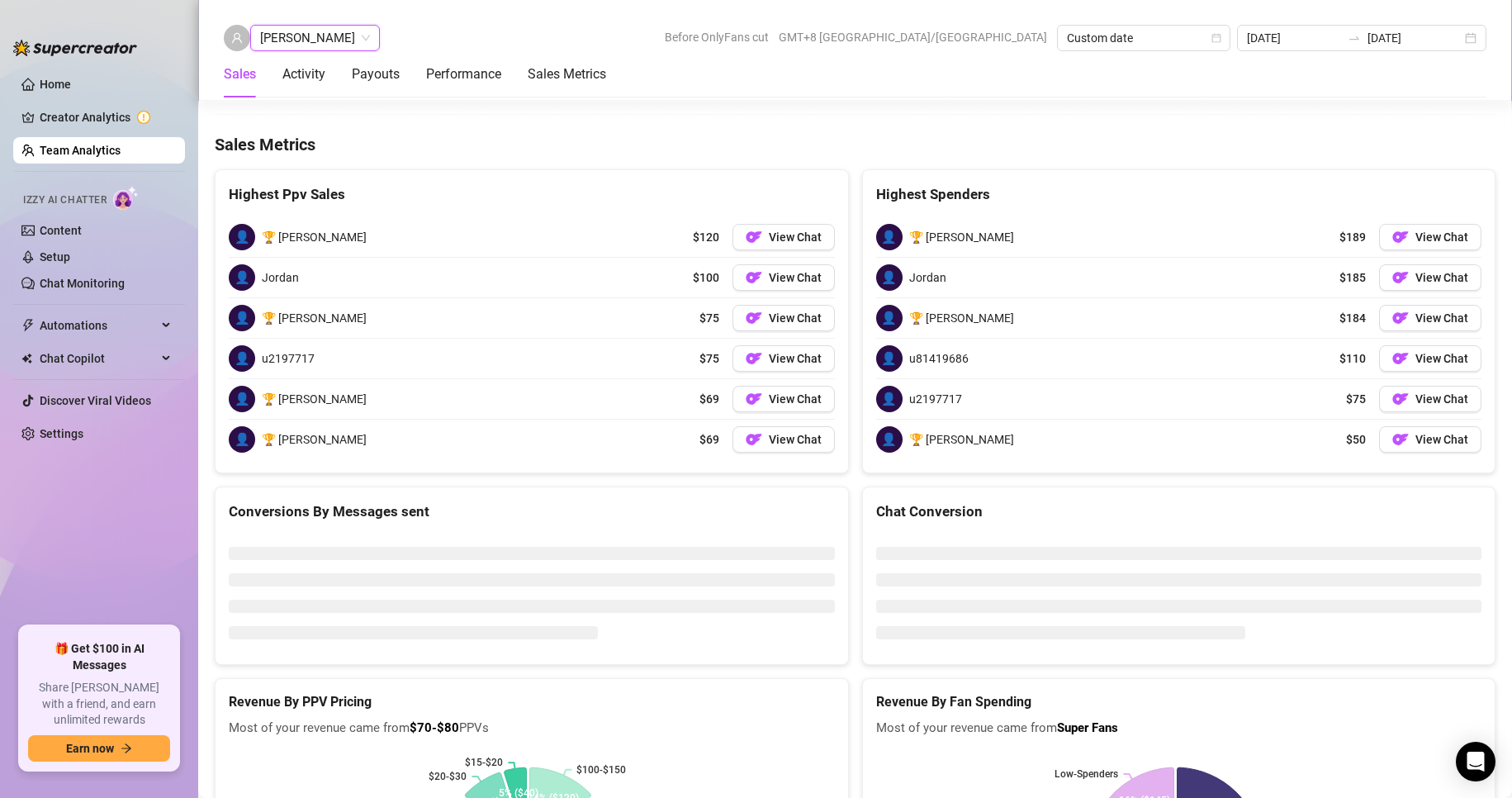
scroll to position [2528, 0]
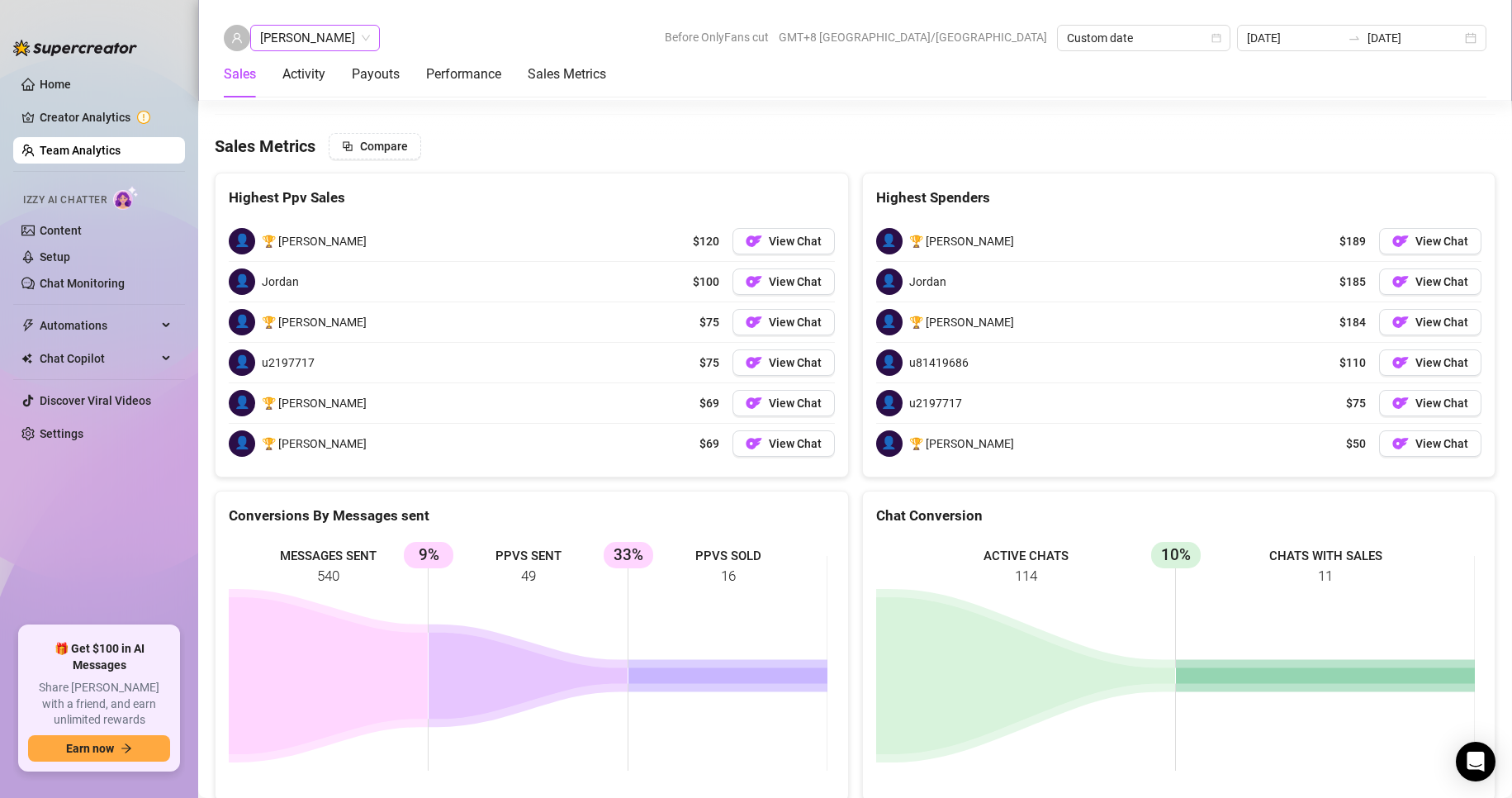
click at [299, 36] on span "[PERSON_NAME]" at bounding box center [314, 38] width 110 height 25
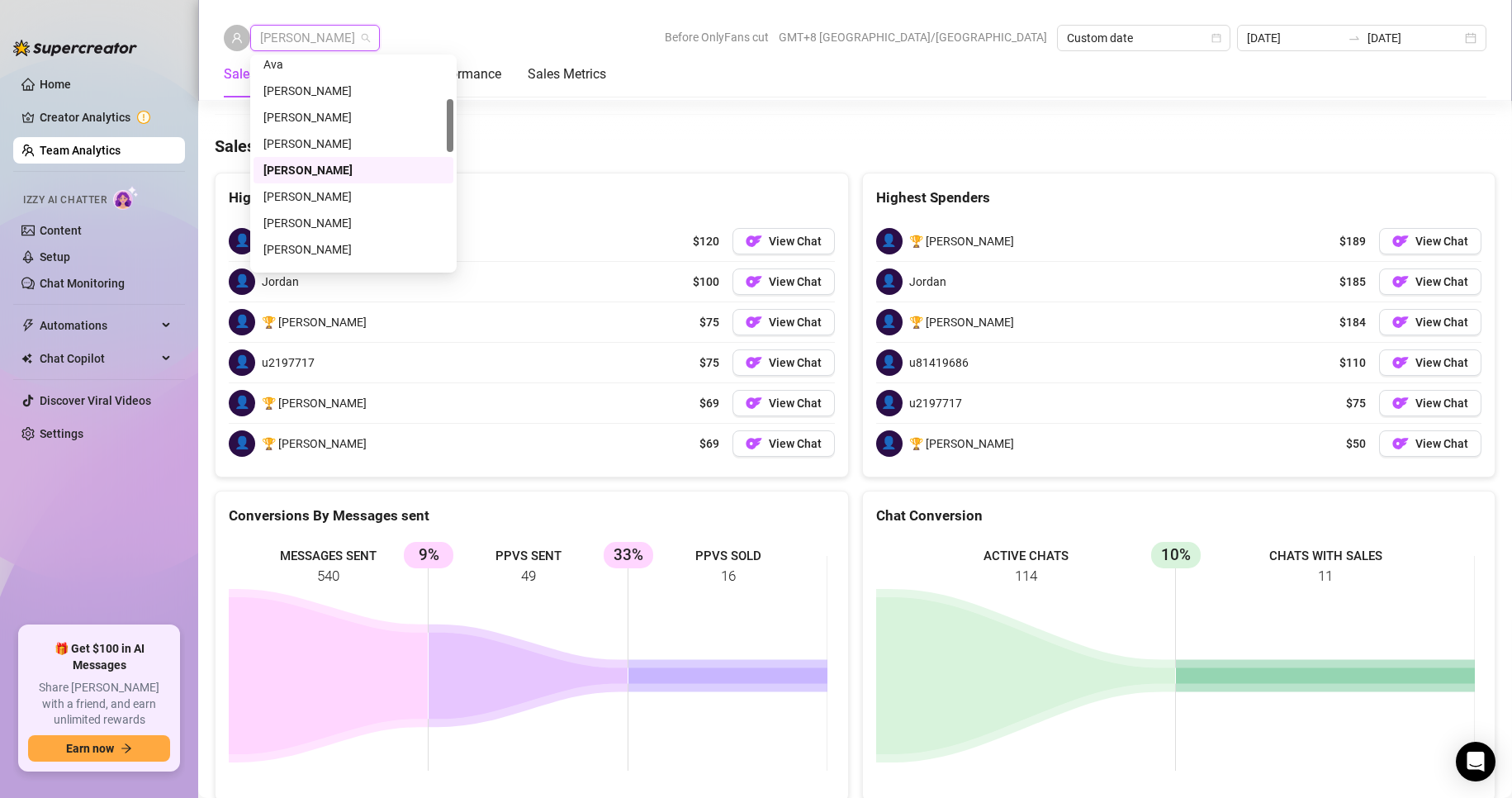
scroll to position [248, 0]
click at [296, 167] on div "[PERSON_NAME]" at bounding box center [353, 167] width 180 height 18
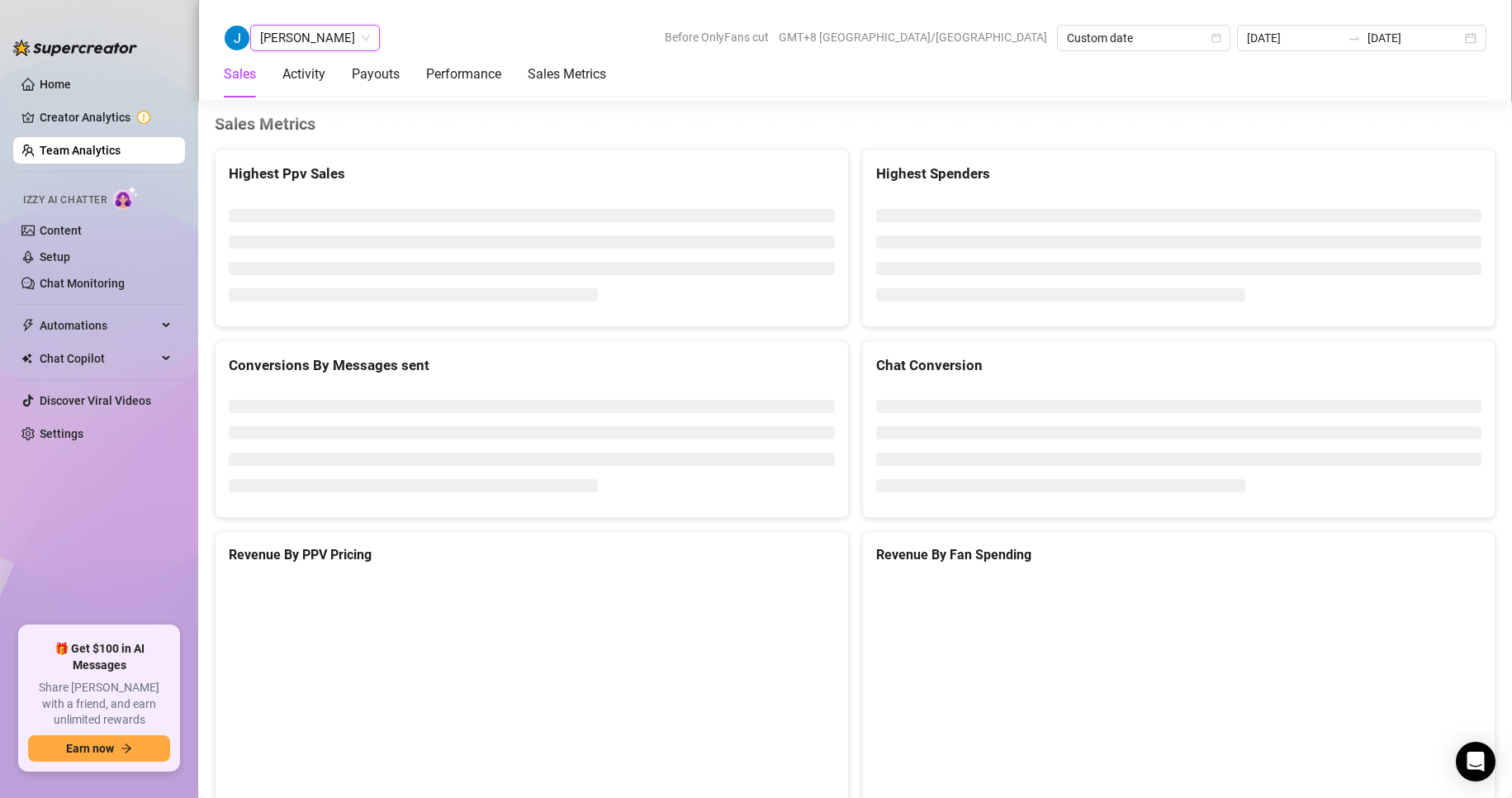
scroll to position [2627, 0]
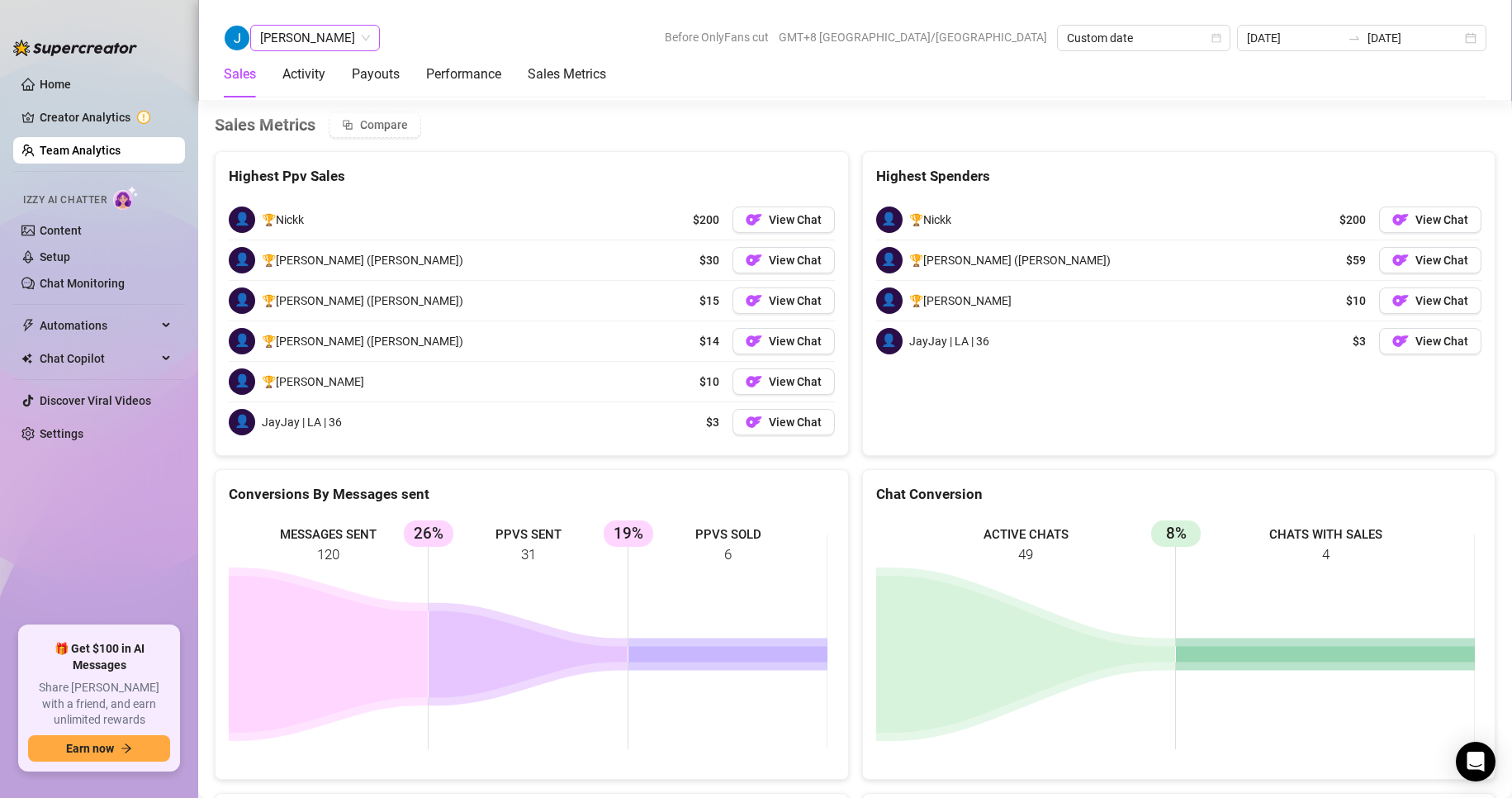
click at [279, 39] on span "[PERSON_NAME]" at bounding box center [314, 38] width 110 height 25
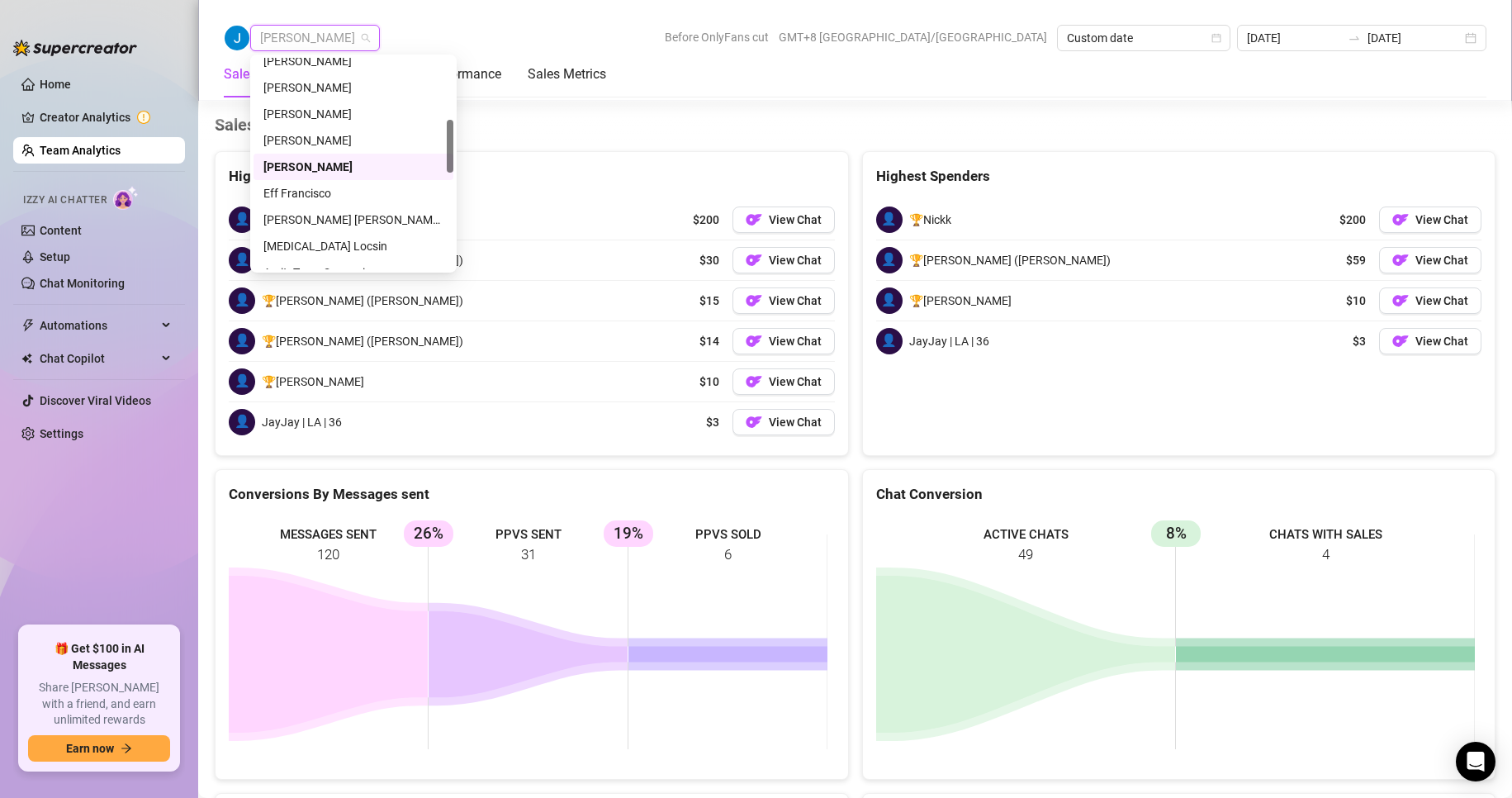
scroll to position [331, 0]
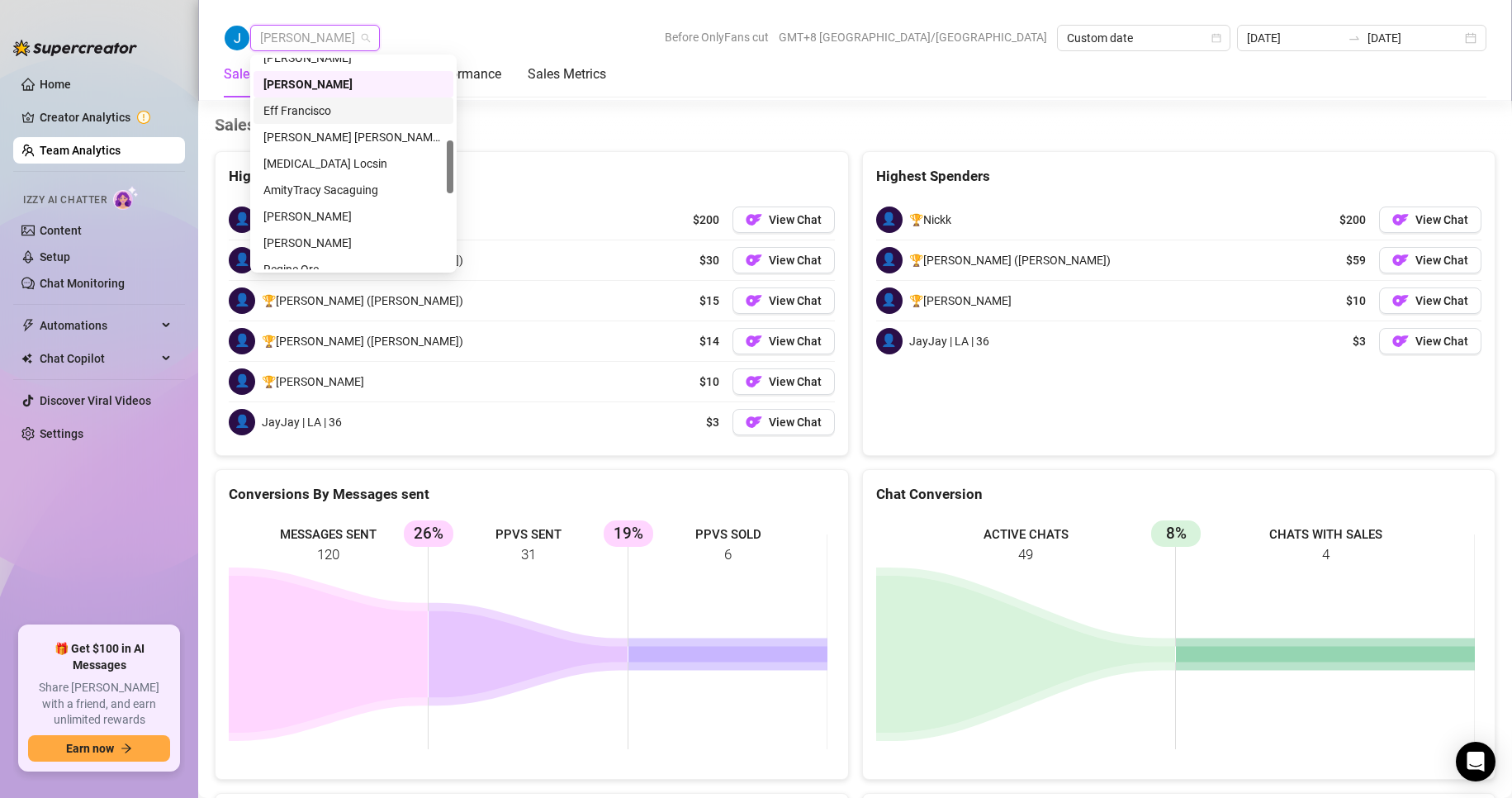
click at [288, 105] on div "Eff Francisco" at bounding box center [353, 111] width 180 height 18
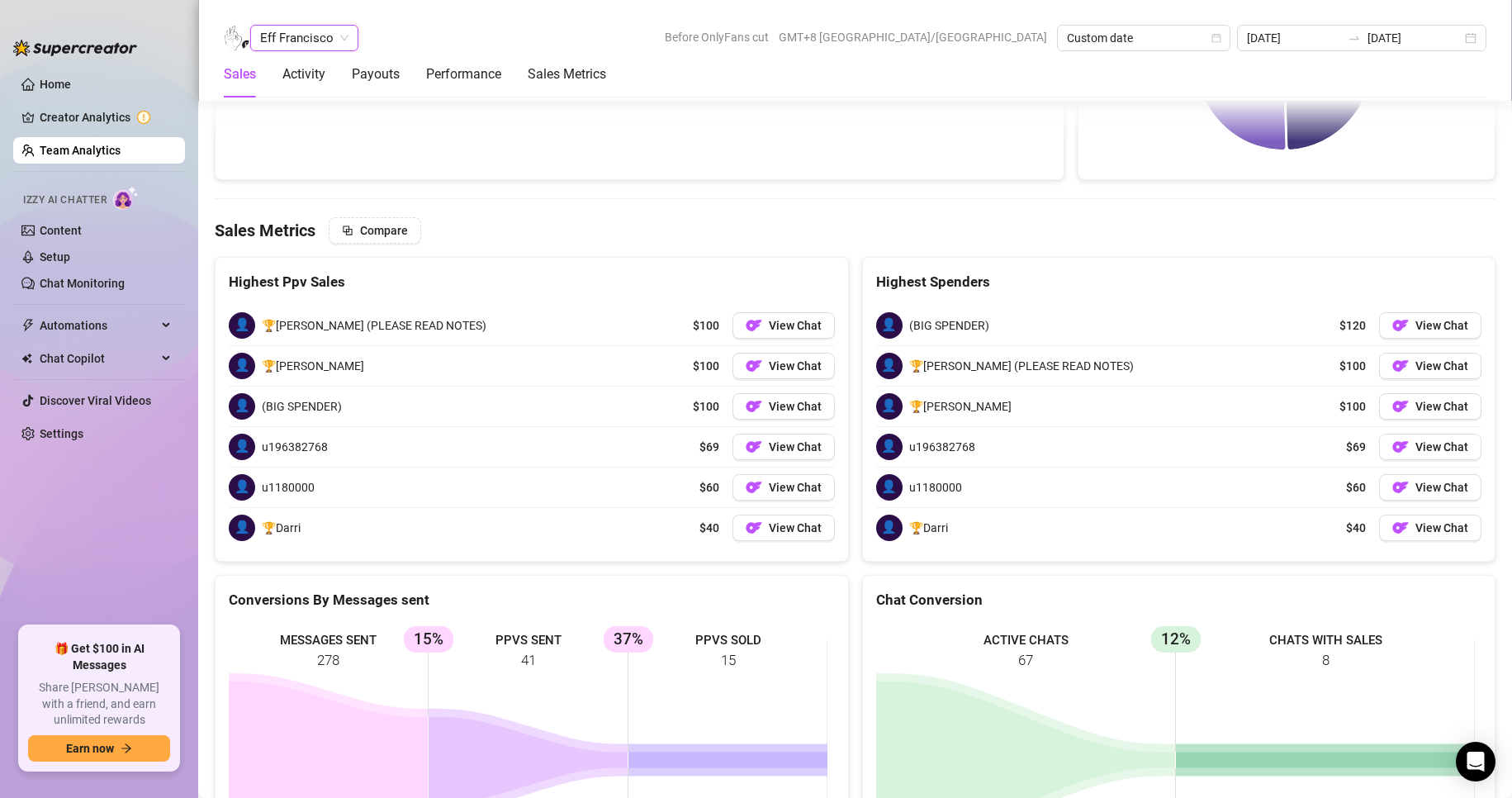
scroll to position [2595, 0]
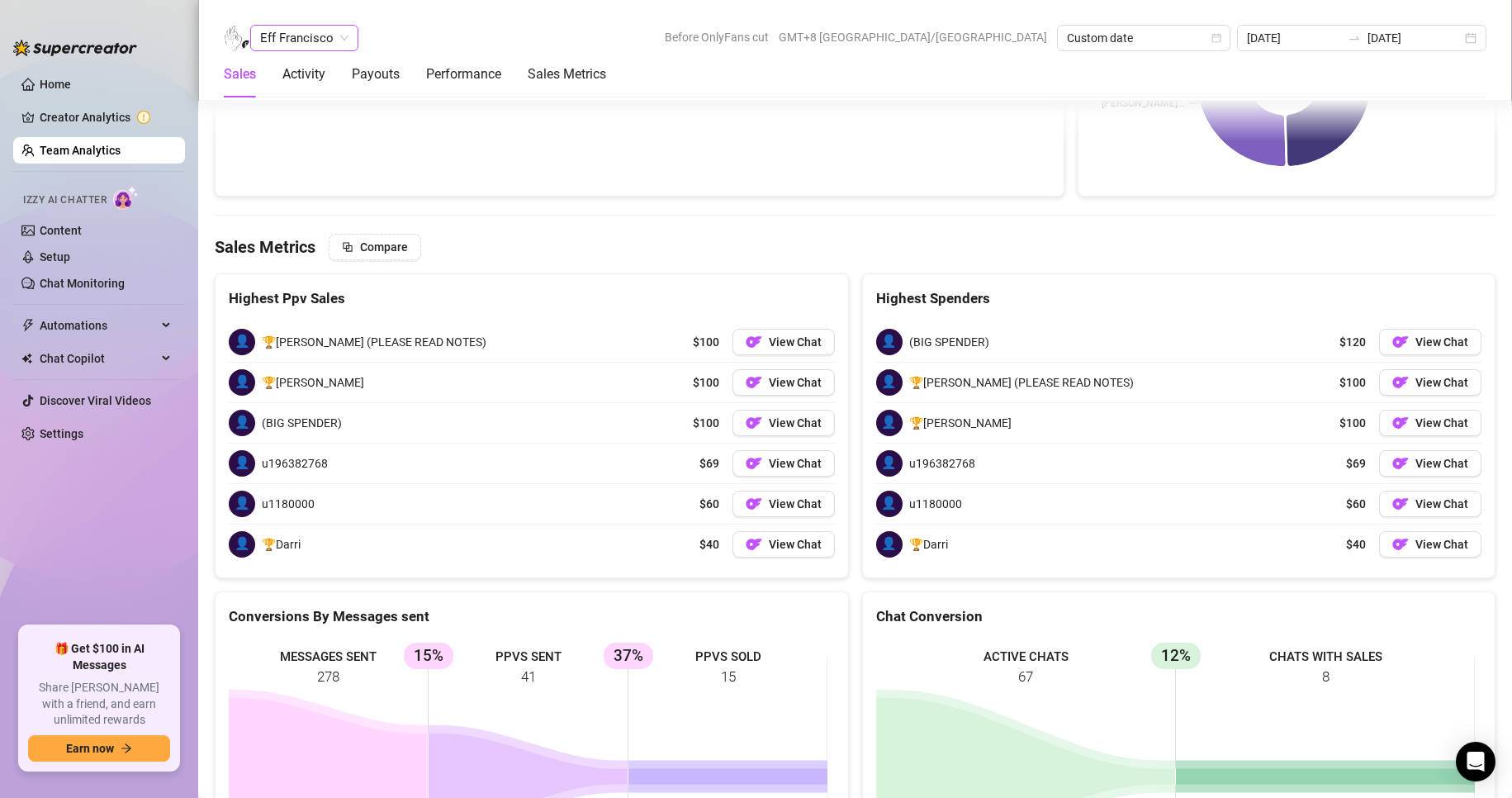
click at [308, 37] on span "Eff Francisco" at bounding box center [304, 38] width 88 height 25
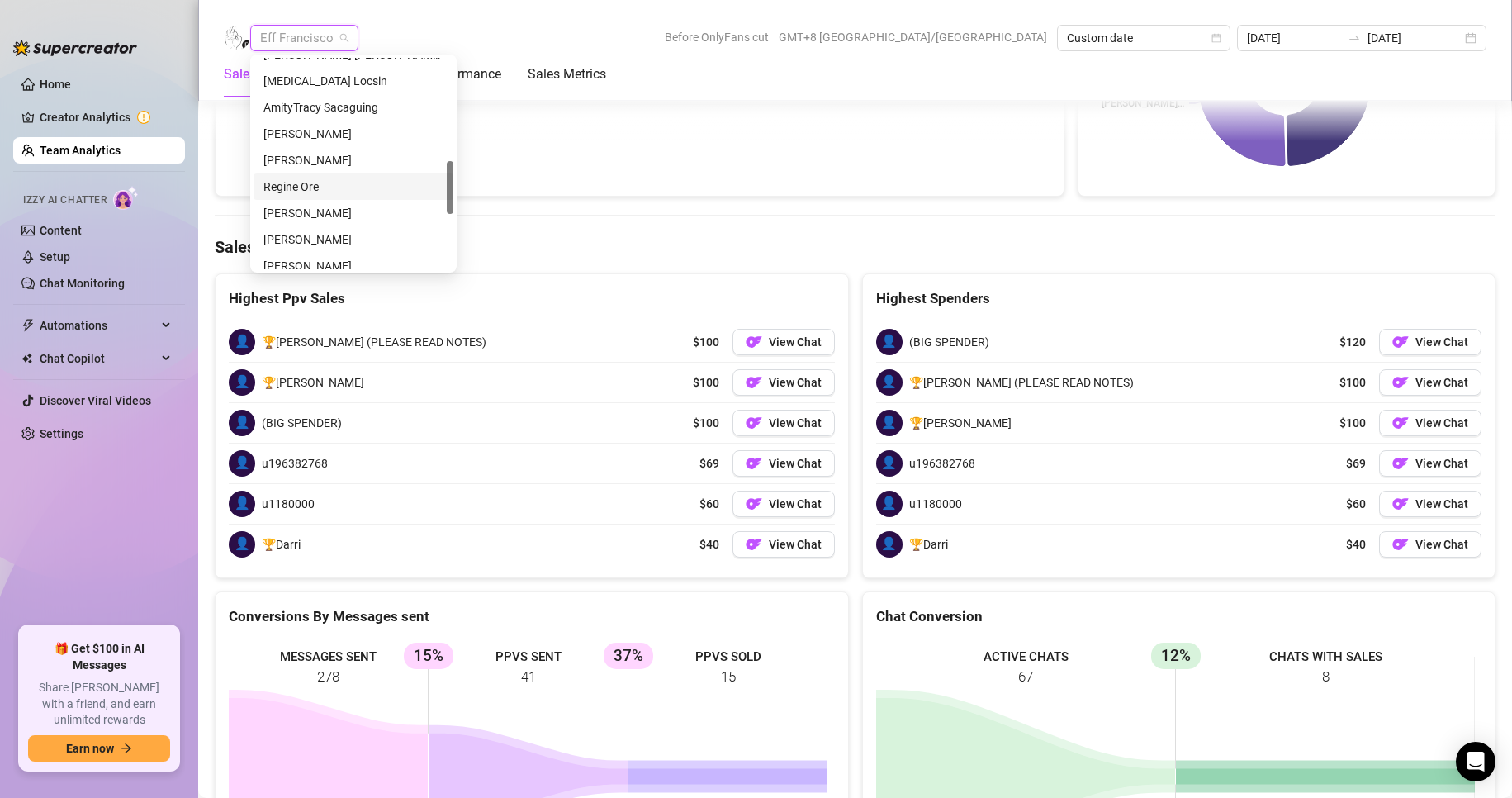
scroll to position [331, 0]
click at [296, 139] on div "[PERSON_NAME] [PERSON_NAME] Tarcena" at bounding box center [353, 137] width 180 height 18
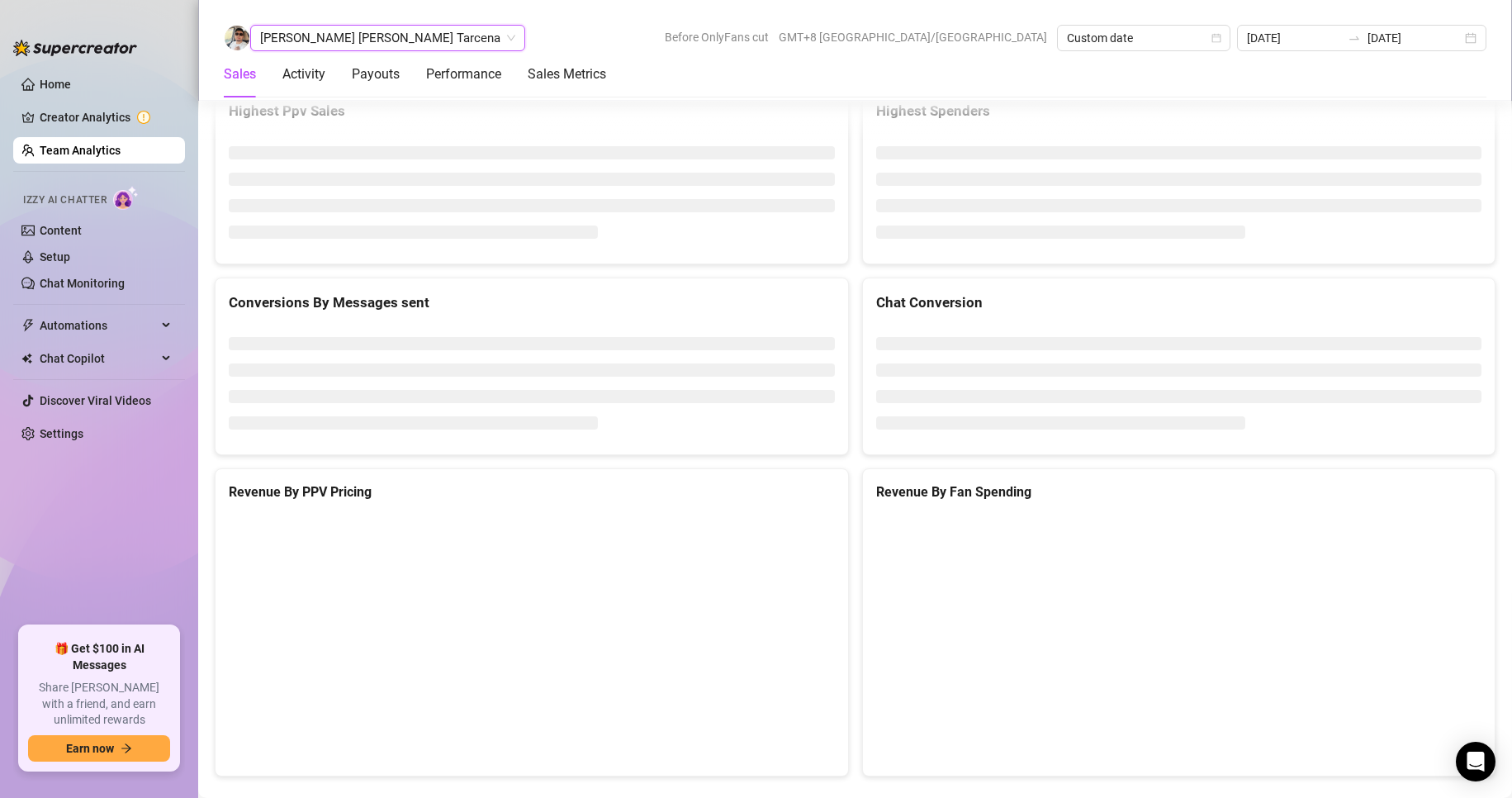
scroll to position [2538, 0]
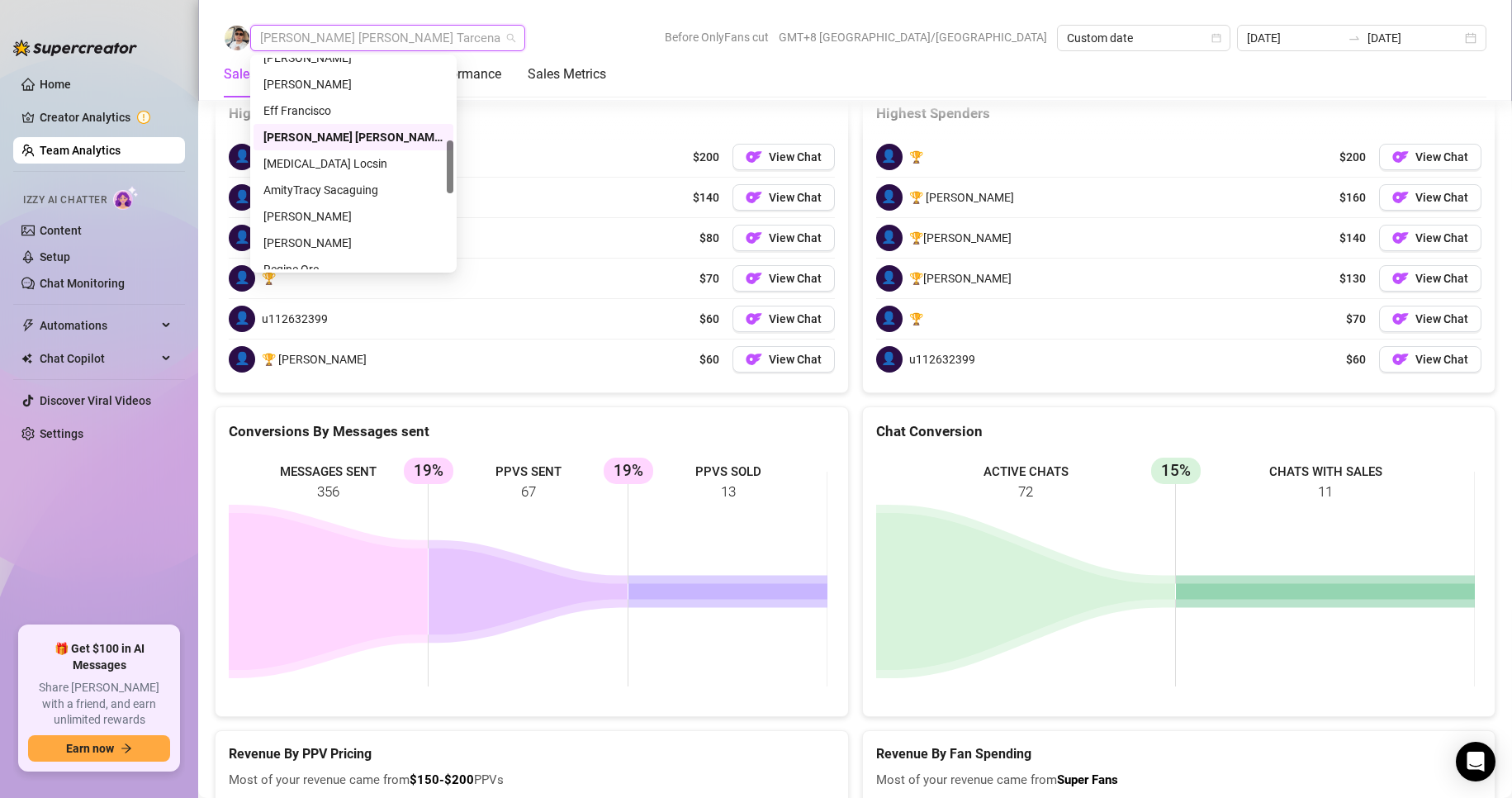
click at [298, 49] on span "[PERSON_NAME] [PERSON_NAME] Tarcena" at bounding box center [387, 38] width 255 height 25
click at [291, 145] on div "[PERSON_NAME] [PERSON_NAME] Tarcena" at bounding box center [353, 137] width 180 height 18
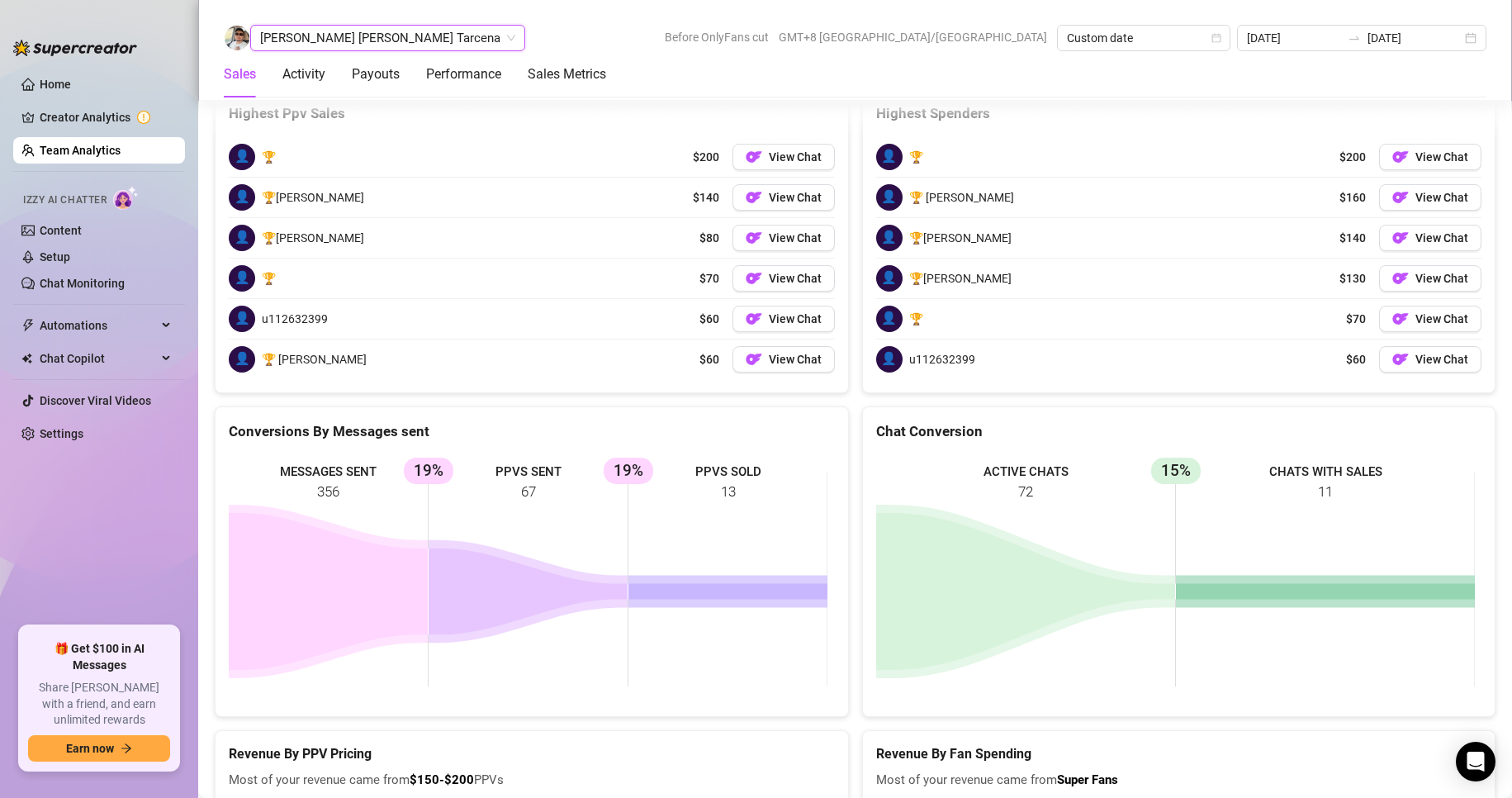
click at [339, 38] on span "[PERSON_NAME] [PERSON_NAME] Tarcena" at bounding box center [387, 38] width 255 height 25
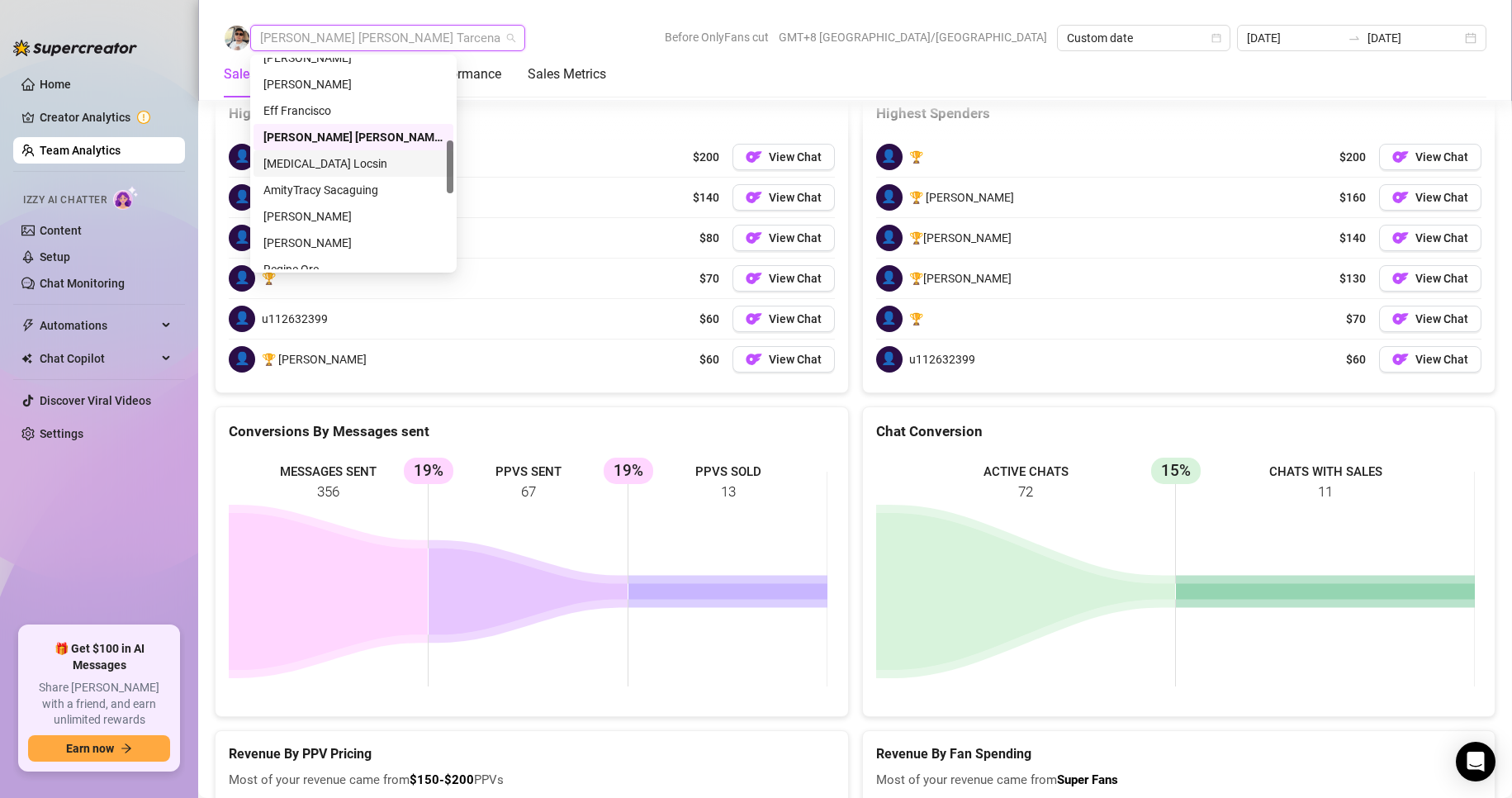
click at [293, 166] on div "[MEDICAL_DATA] Locsin" at bounding box center [353, 164] width 180 height 18
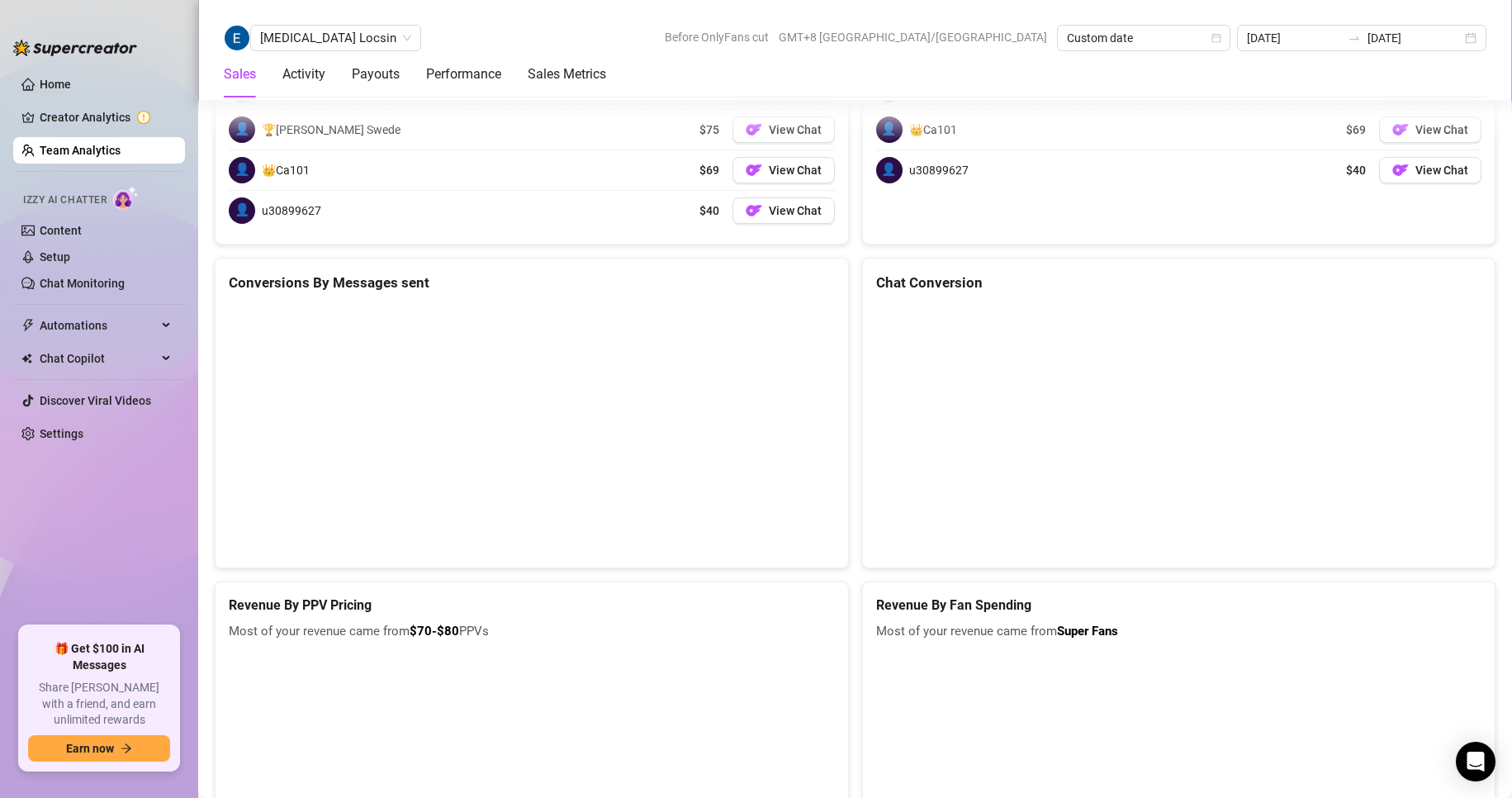
scroll to position [2528, 0]
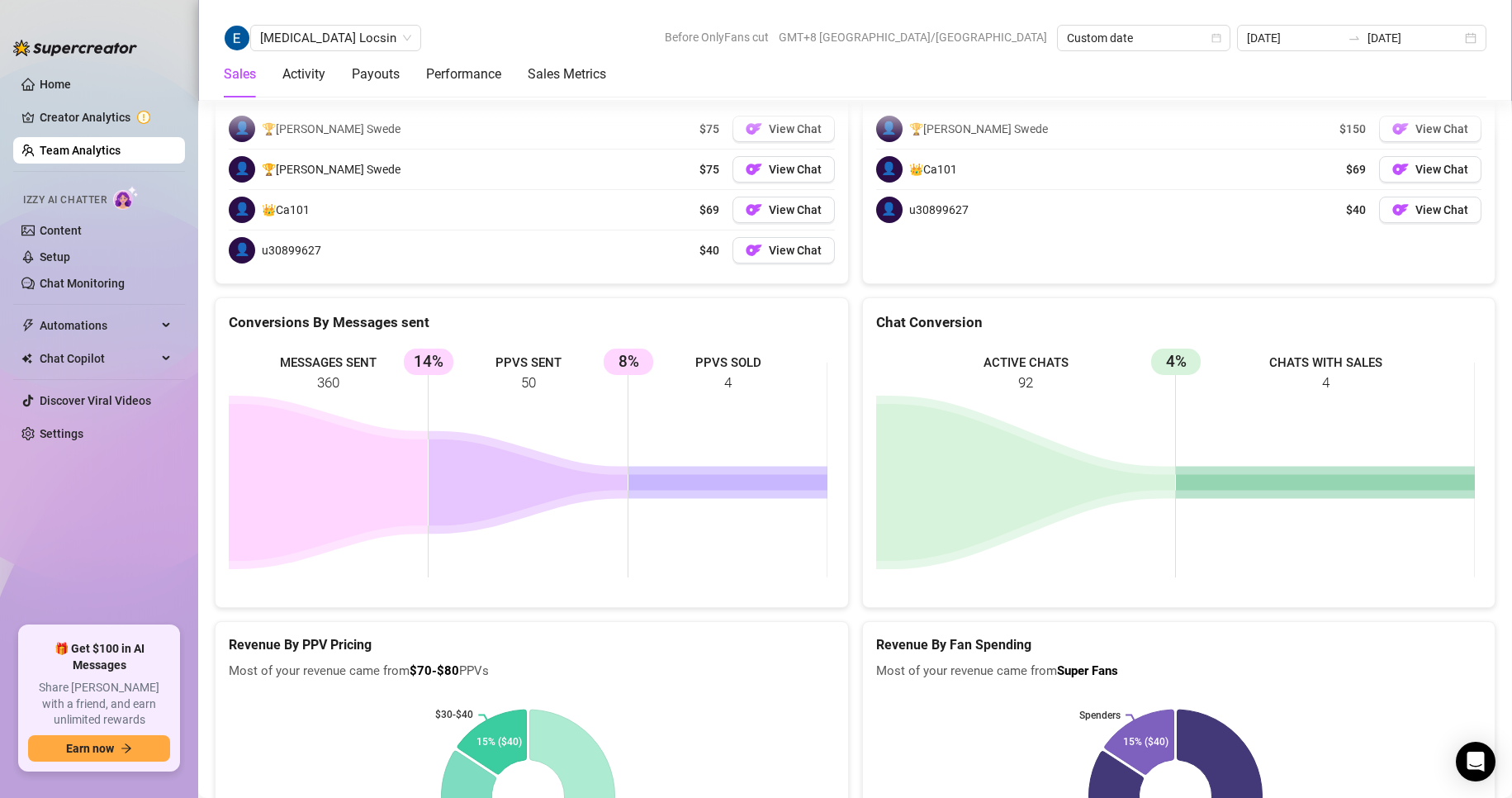
click at [279, 23] on div "[MEDICAL_DATA] Locsin Before OnlyFans cut GMT+8 [GEOGRAPHIC_DATA]/[GEOGRAPHIC_D…" at bounding box center [855, 50] width 1313 height 101
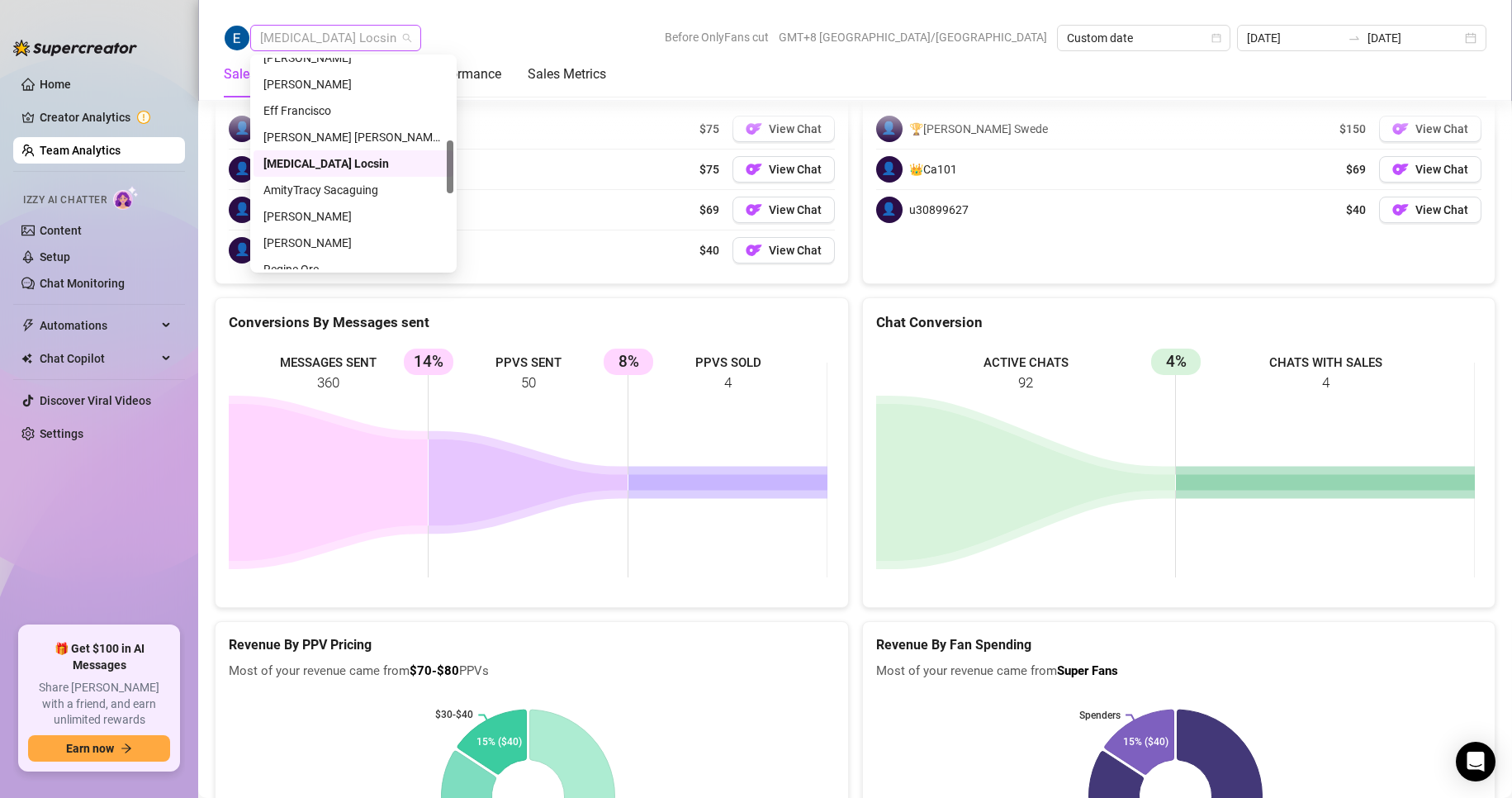
click at [287, 35] on span "[MEDICAL_DATA] Locsin" at bounding box center [335, 38] width 151 height 25
click at [296, 184] on div "AmityTracy Sacaguing" at bounding box center [353, 190] width 180 height 18
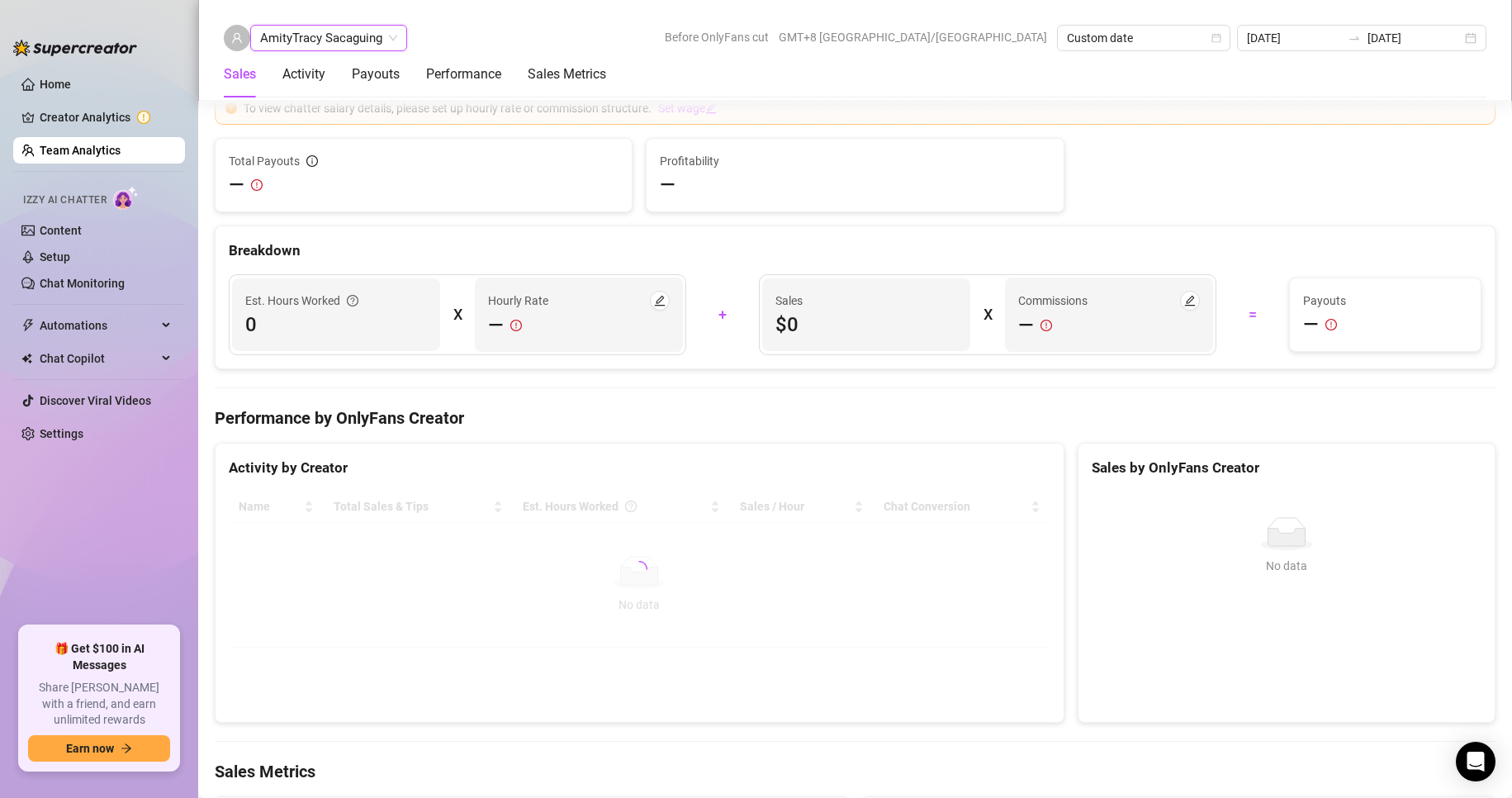
scroll to position [2538, 0]
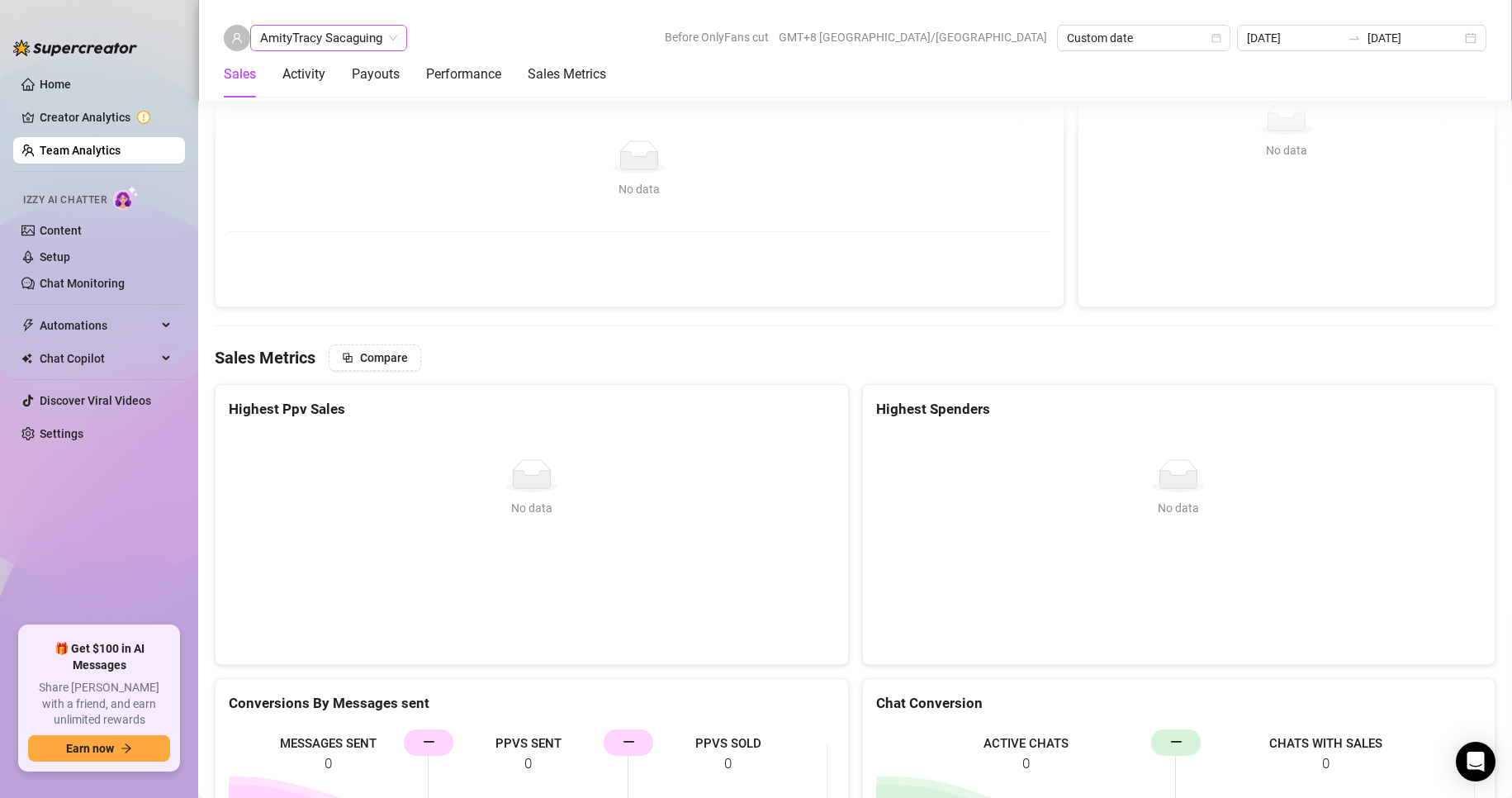
click at [331, 35] on span "AmityTracy Sacaguing" at bounding box center [328, 38] width 137 height 25
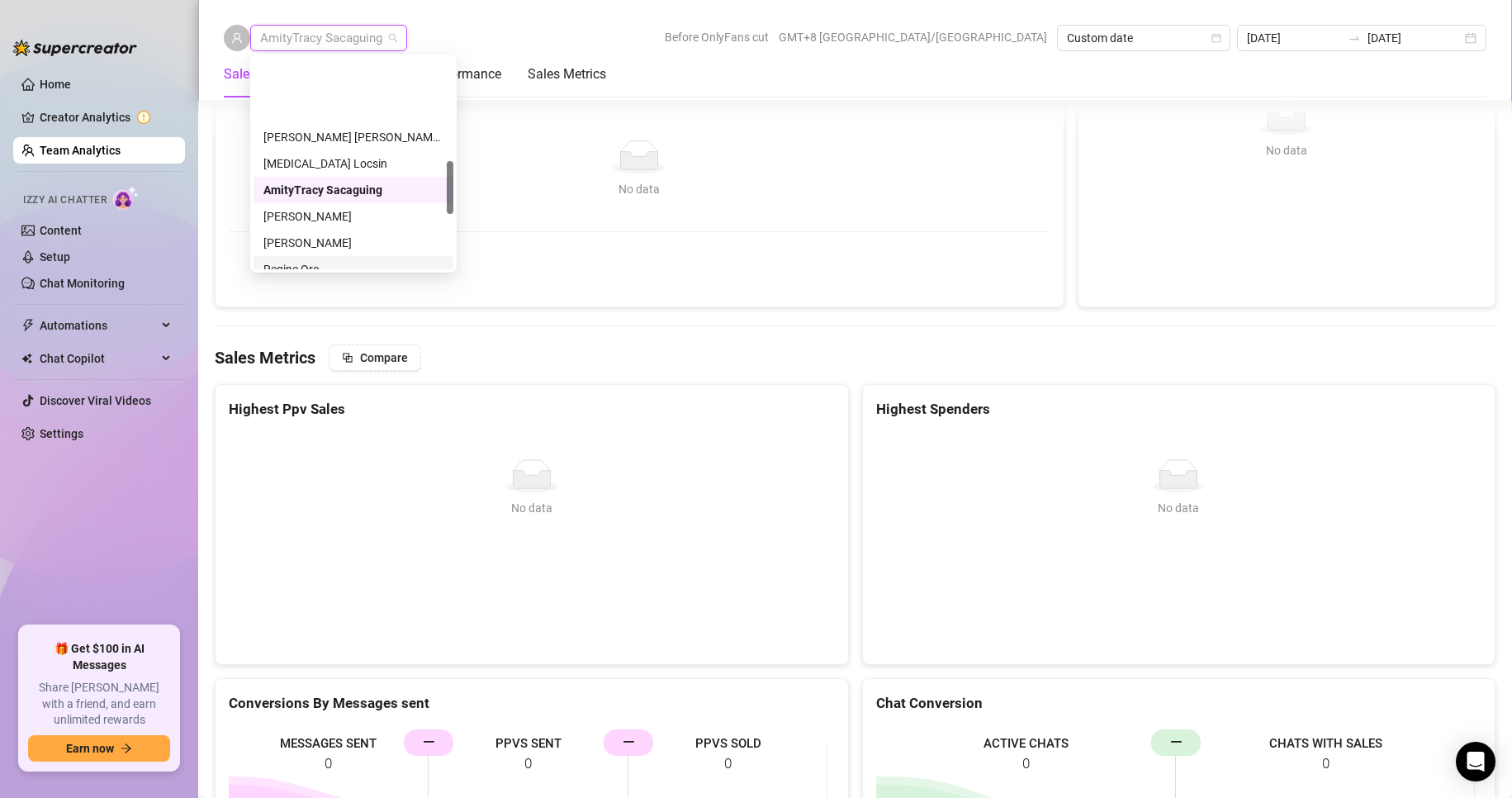
scroll to position [412, 0]
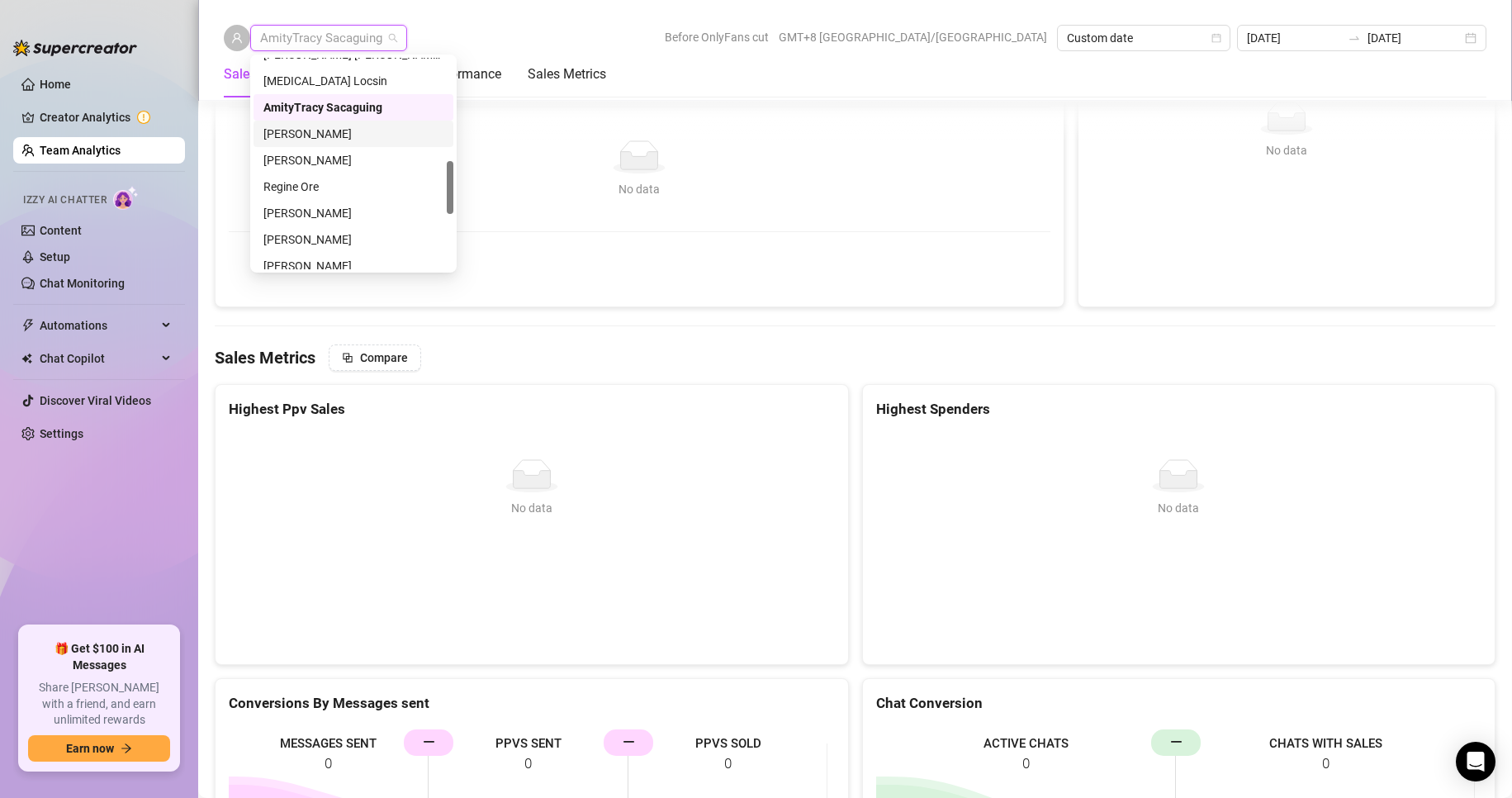
click at [314, 127] on div "[PERSON_NAME]" at bounding box center [353, 134] width 180 height 18
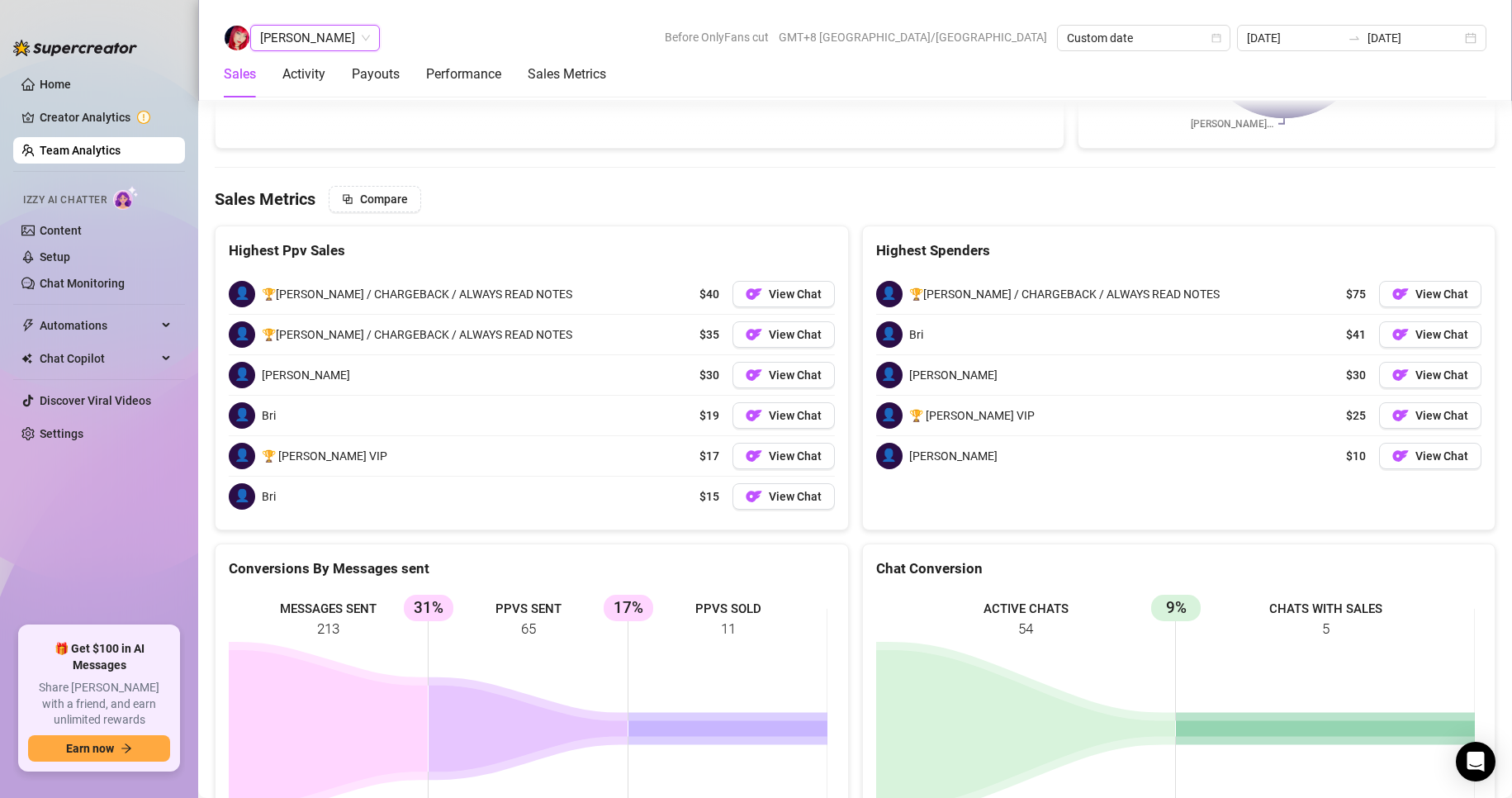
scroll to position [2627, 0]
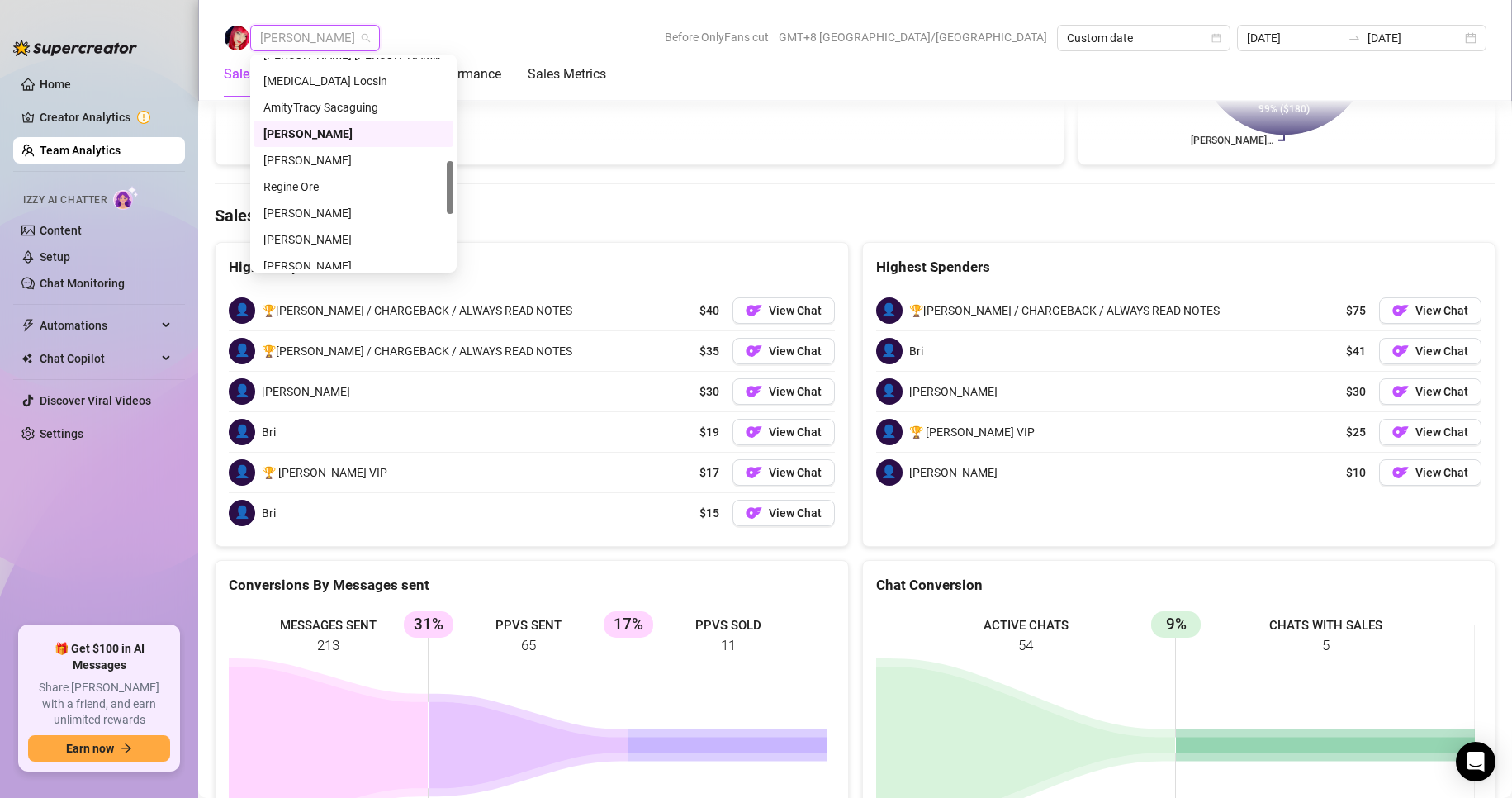
click at [293, 27] on span "[PERSON_NAME]" at bounding box center [314, 38] width 110 height 25
click at [301, 181] on div "Regine Ore" at bounding box center [353, 187] width 180 height 18
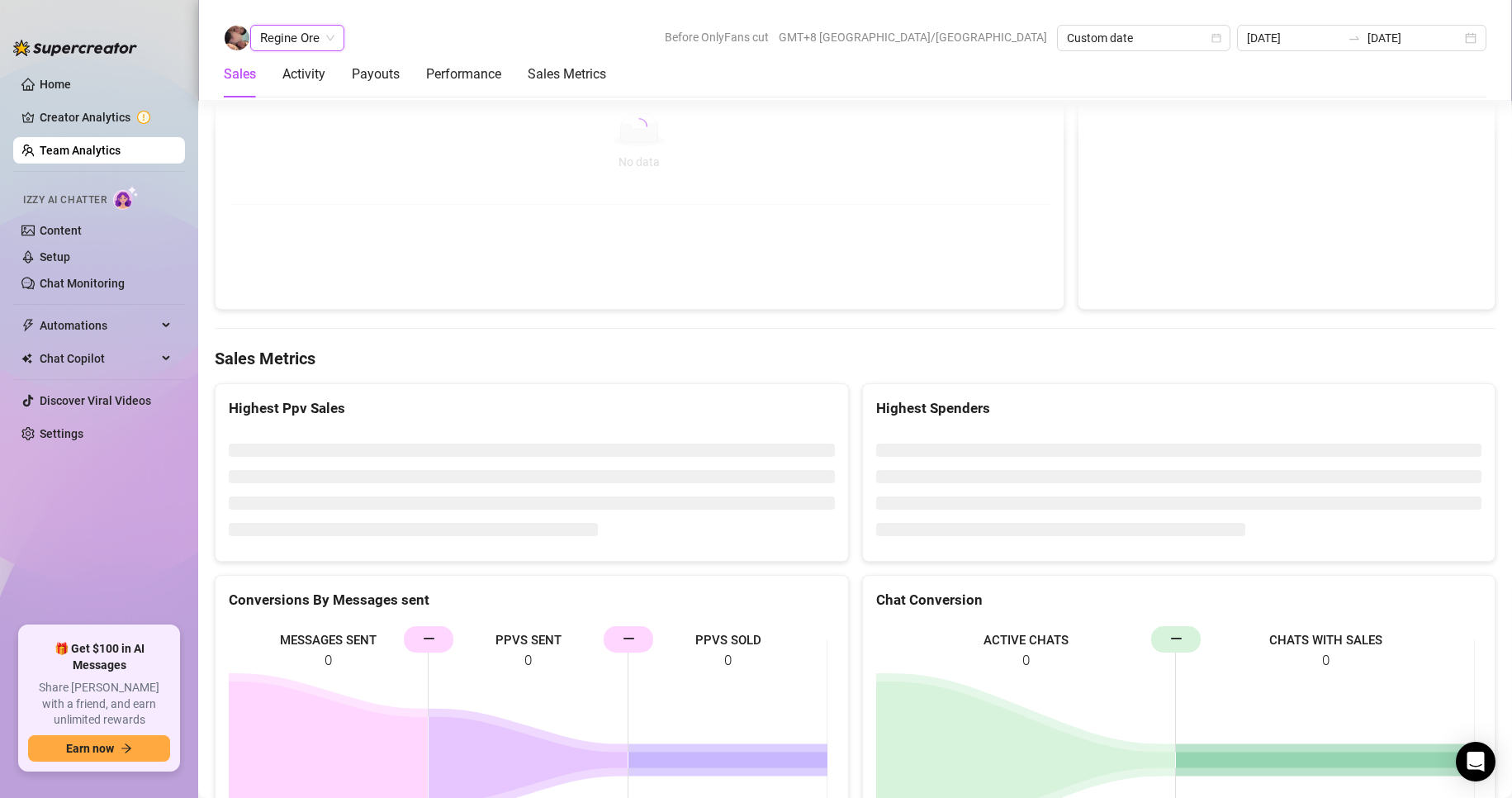
scroll to position [2567, 0]
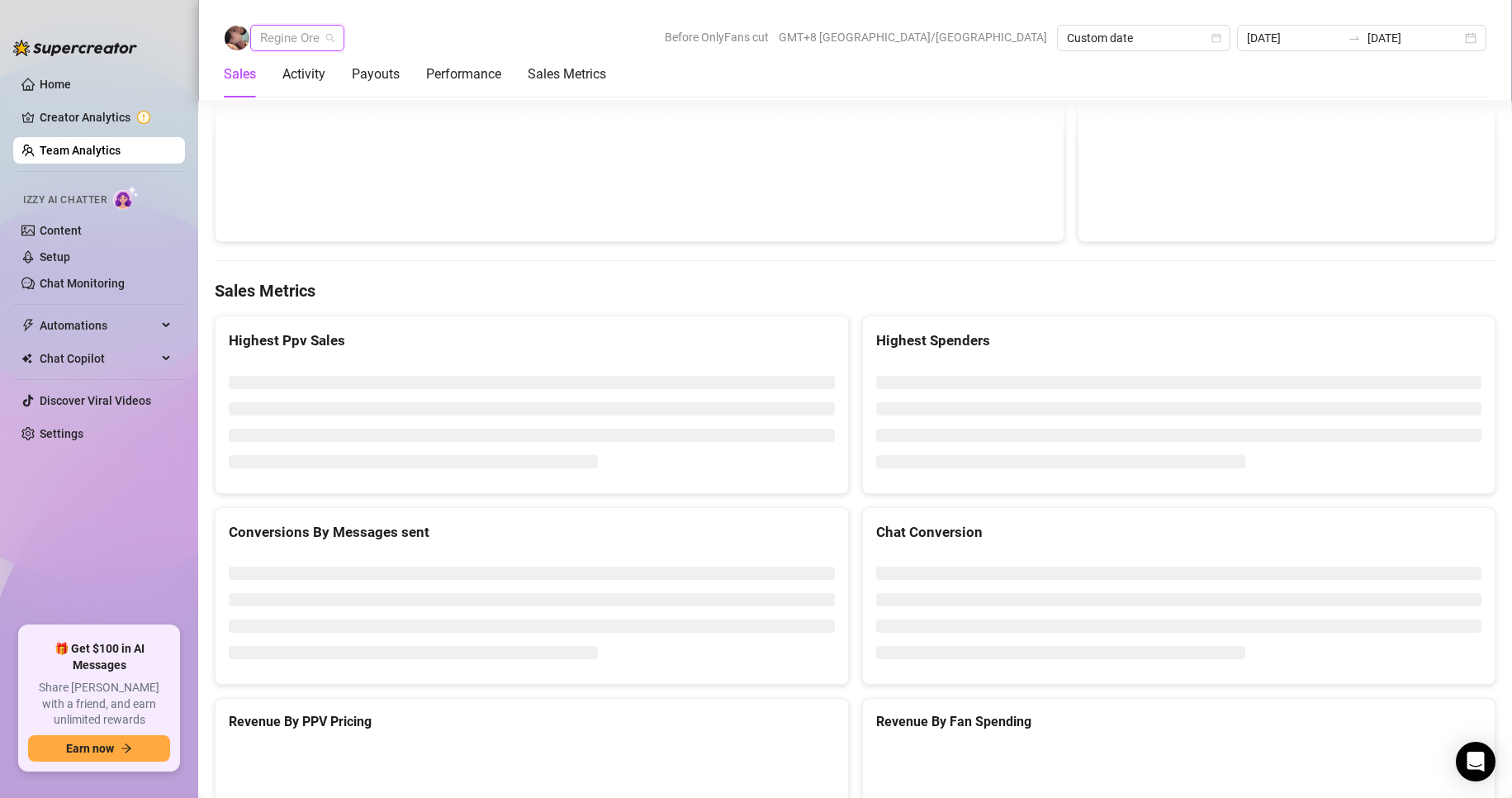
click at [306, 31] on span "Regine Ore" at bounding box center [296, 38] width 75 height 25
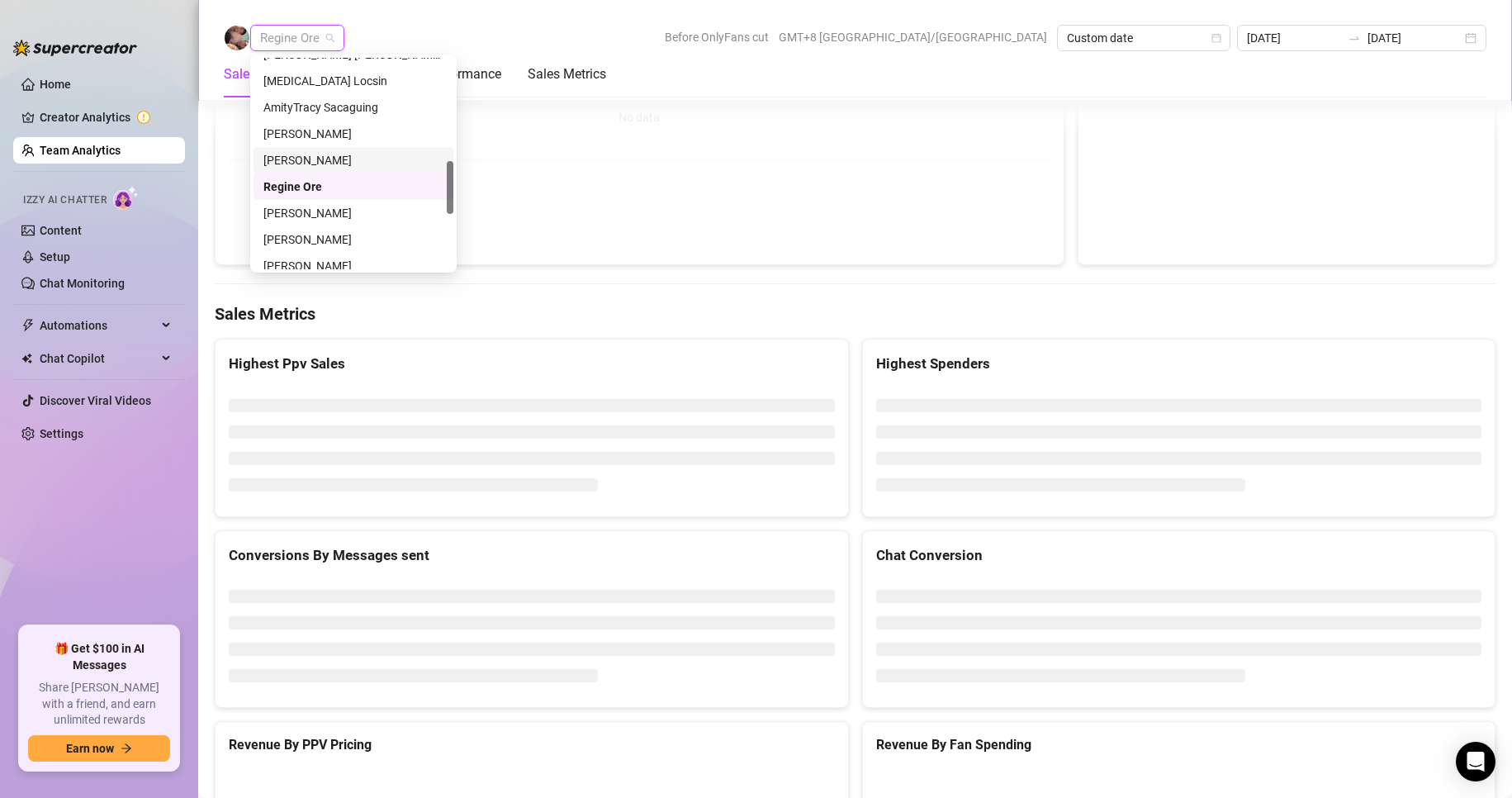
scroll to position [2538, 0]
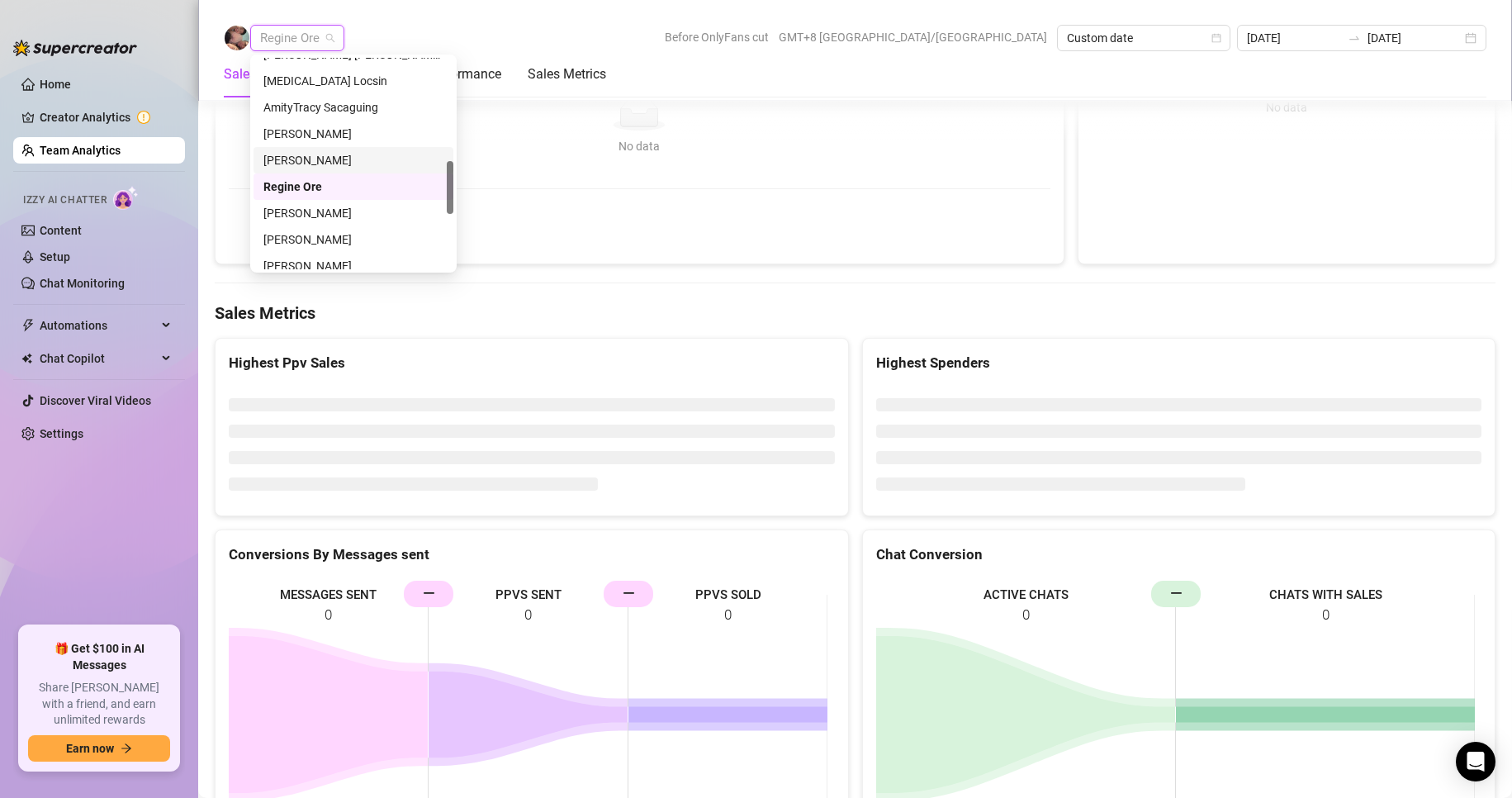
click at [684, 37] on div "Regine Ore Before OnlyFans cut GMT+8 [GEOGRAPHIC_DATA]/[GEOGRAPHIC_DATA] Custom…" at bounding box center [854, 38] width 1262 height 26
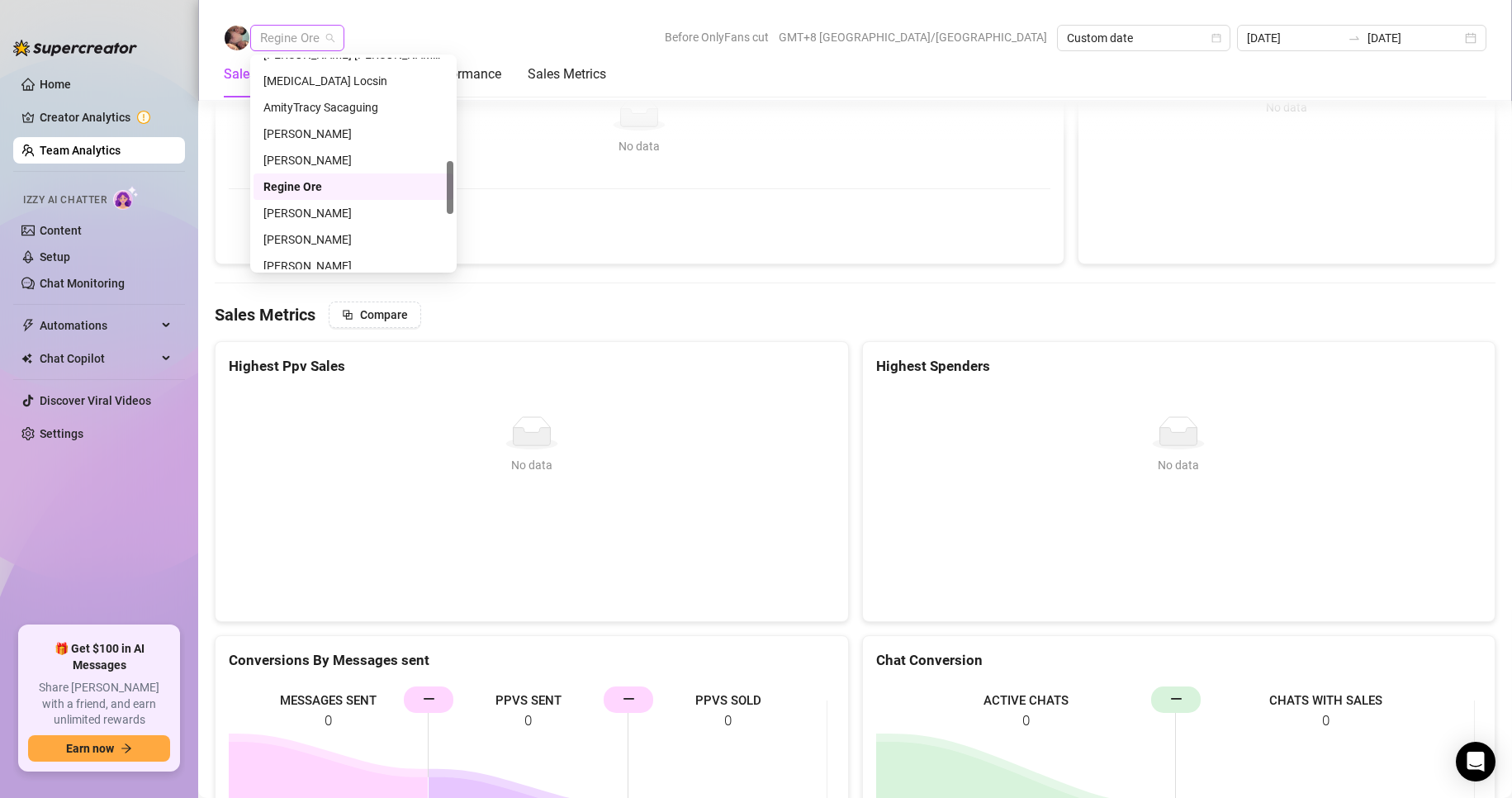
click at [296, 29] on span "Regine Ore" at bounding box center [296, 38] width 75 height 25
click at [309, 207] on div "[PERSON_NAME]" at bounding box center [353, 213] width 180 height 18
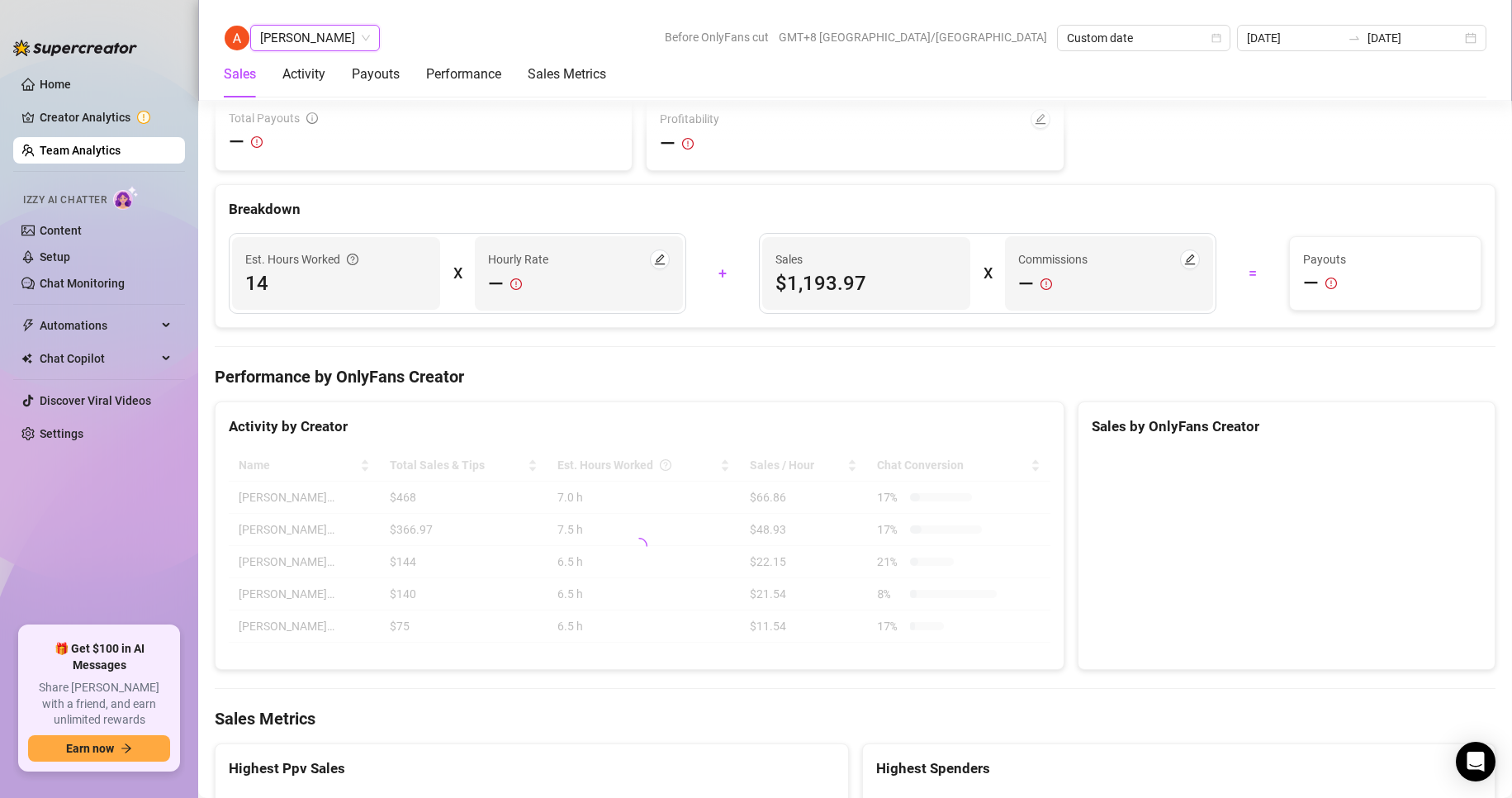
scroll to position [2808, 0]
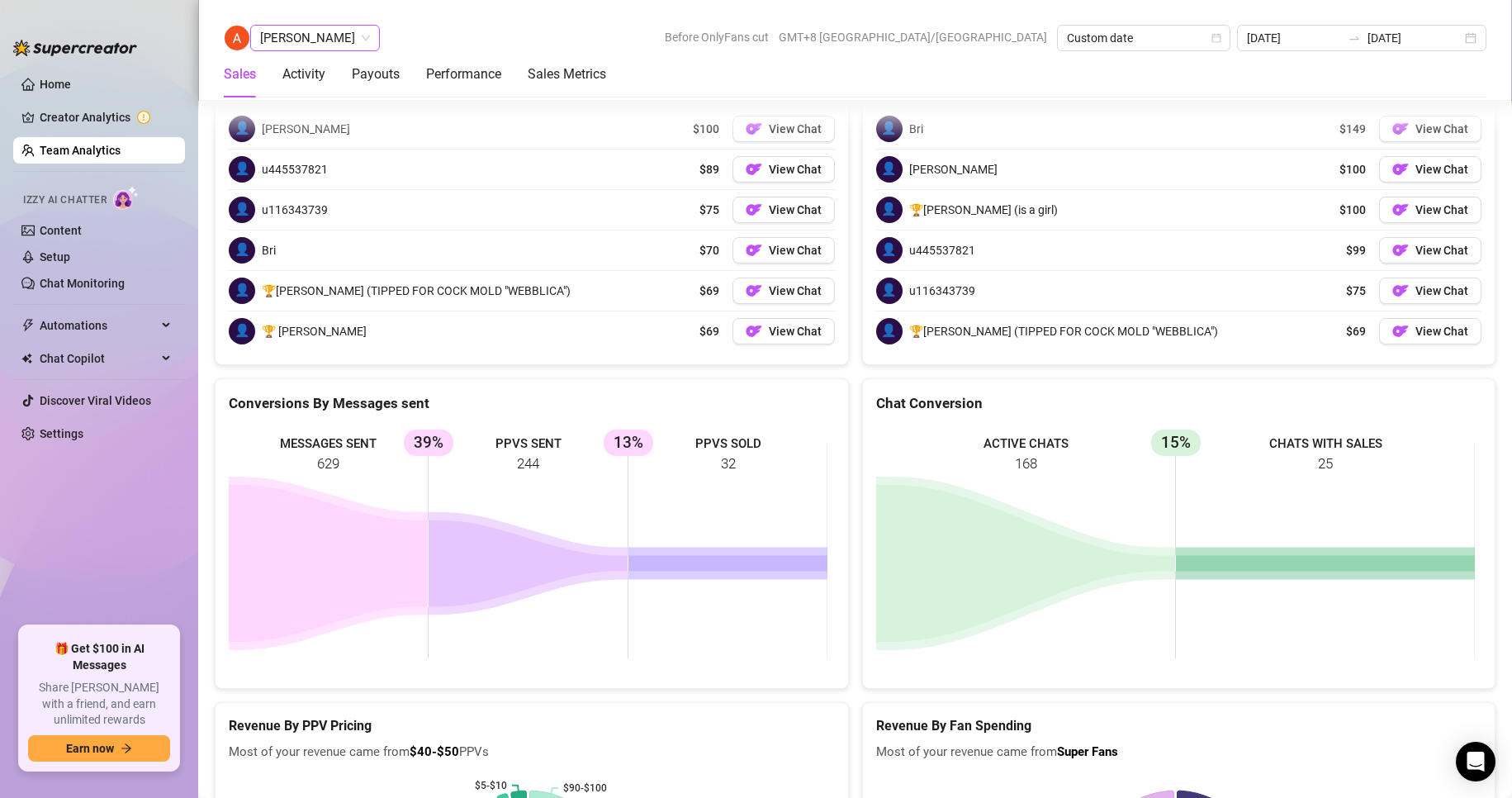
click at [303, 34] on span "[PERSON_NAME]" at bounding box center [314, 38] width 110 height 25
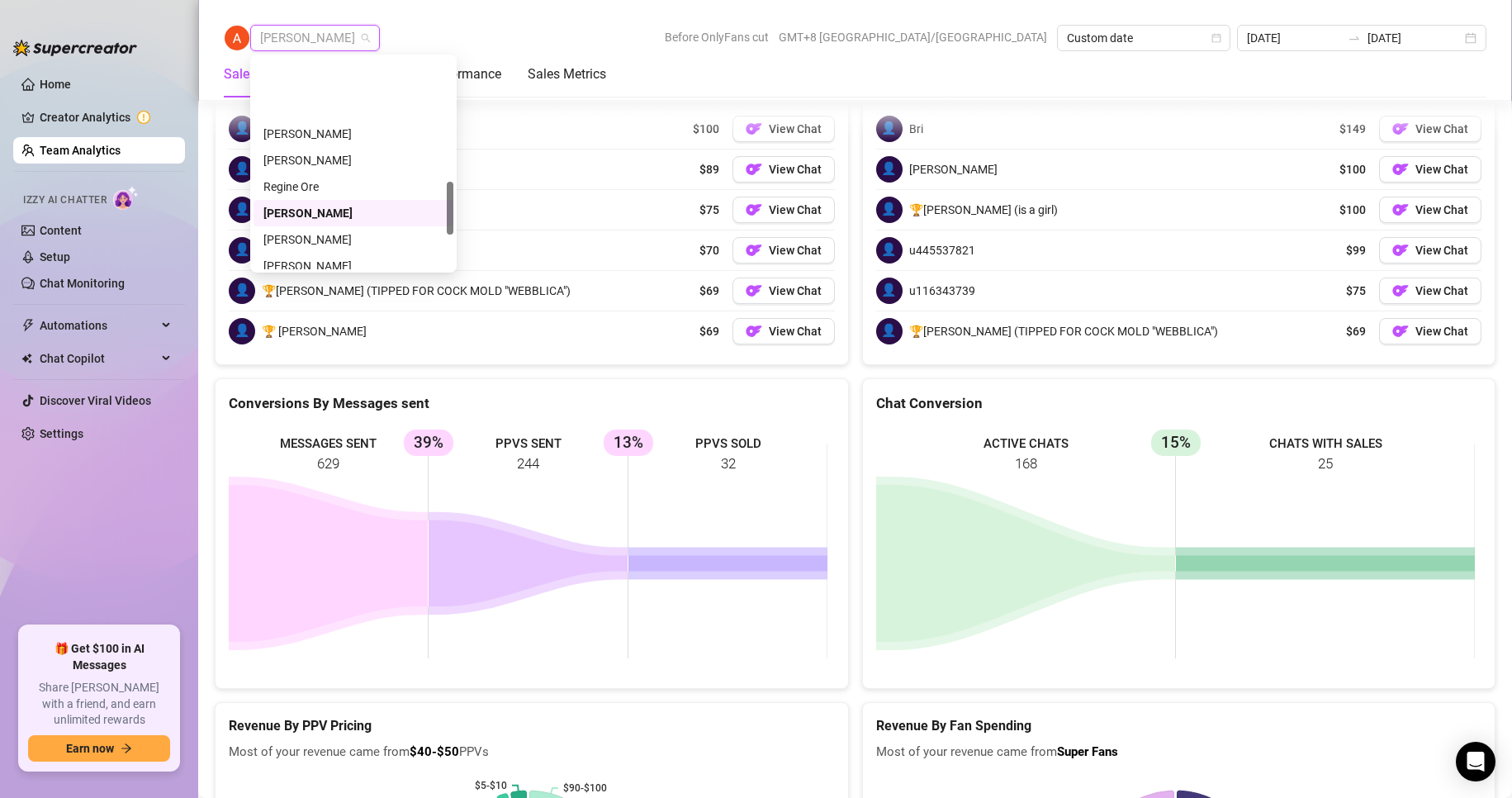
scroll to position [495, 0]
click at [286, 157] on div "[PERSON_NAME]" at bounding box center [353, 156] width 180 height 18
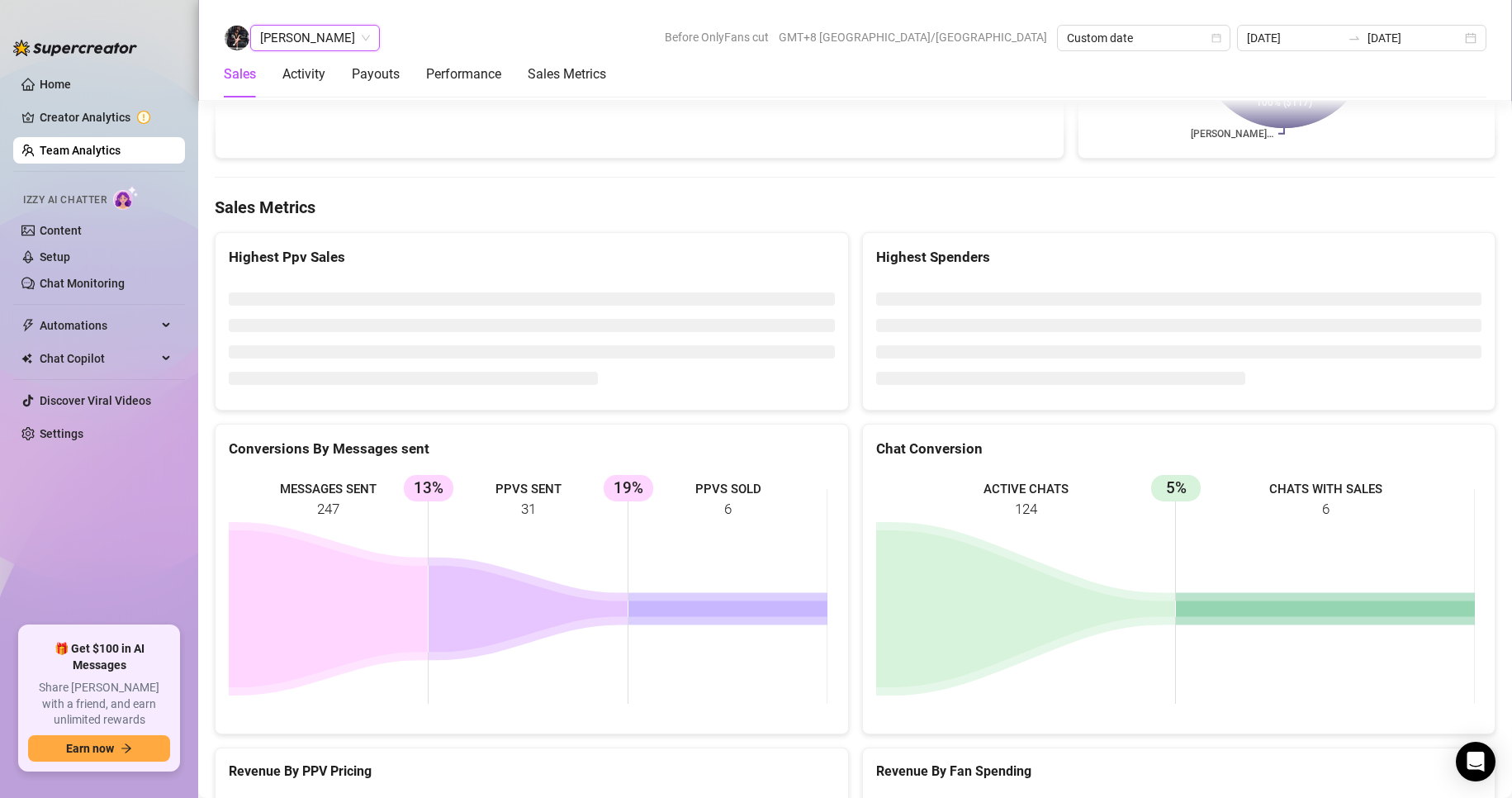
scroll to position [2617, 0]
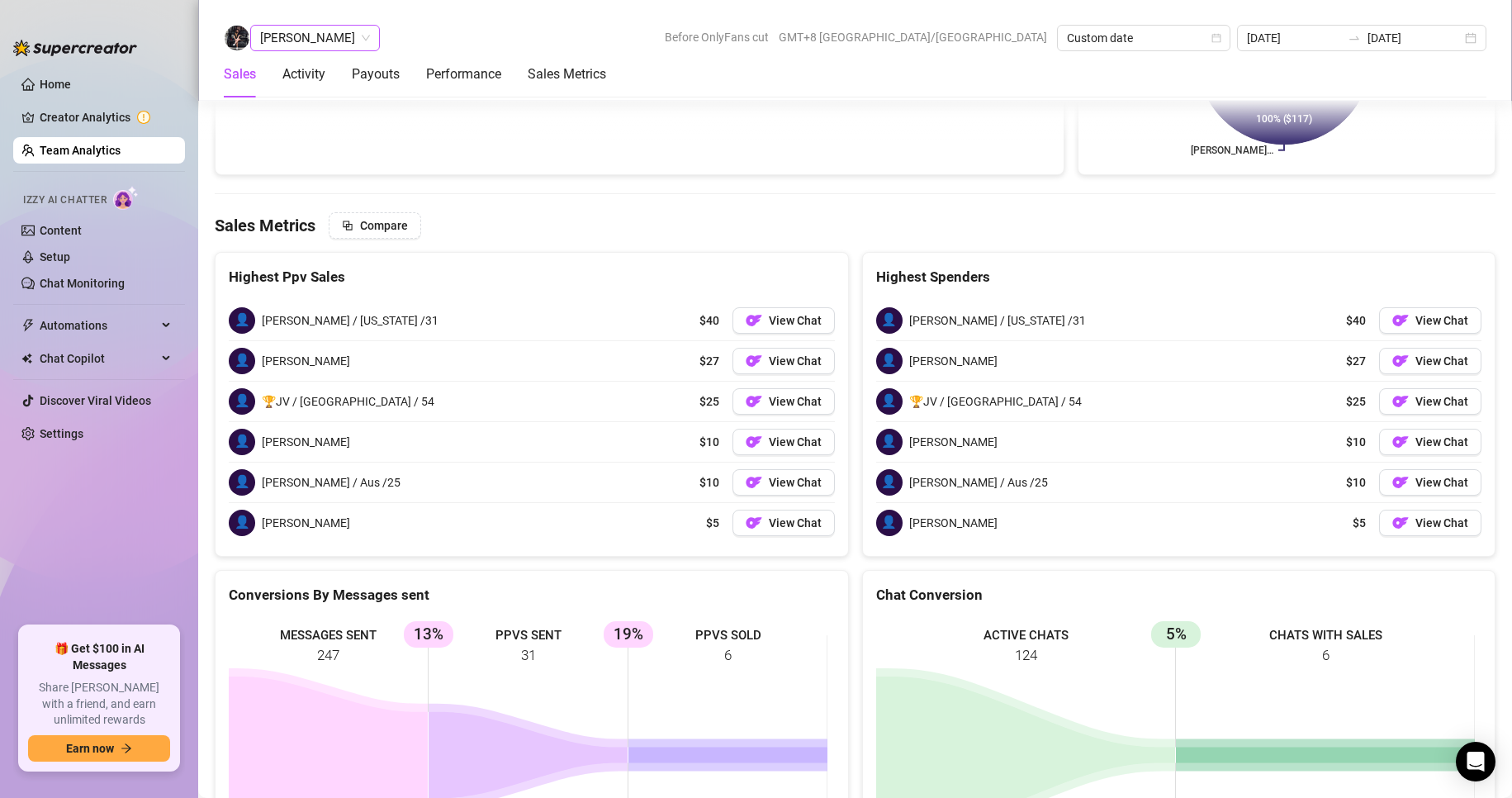
click at [305, 27] on span "[PERSON_NAME]" at bounding box center [314, 38] width 110 height 25
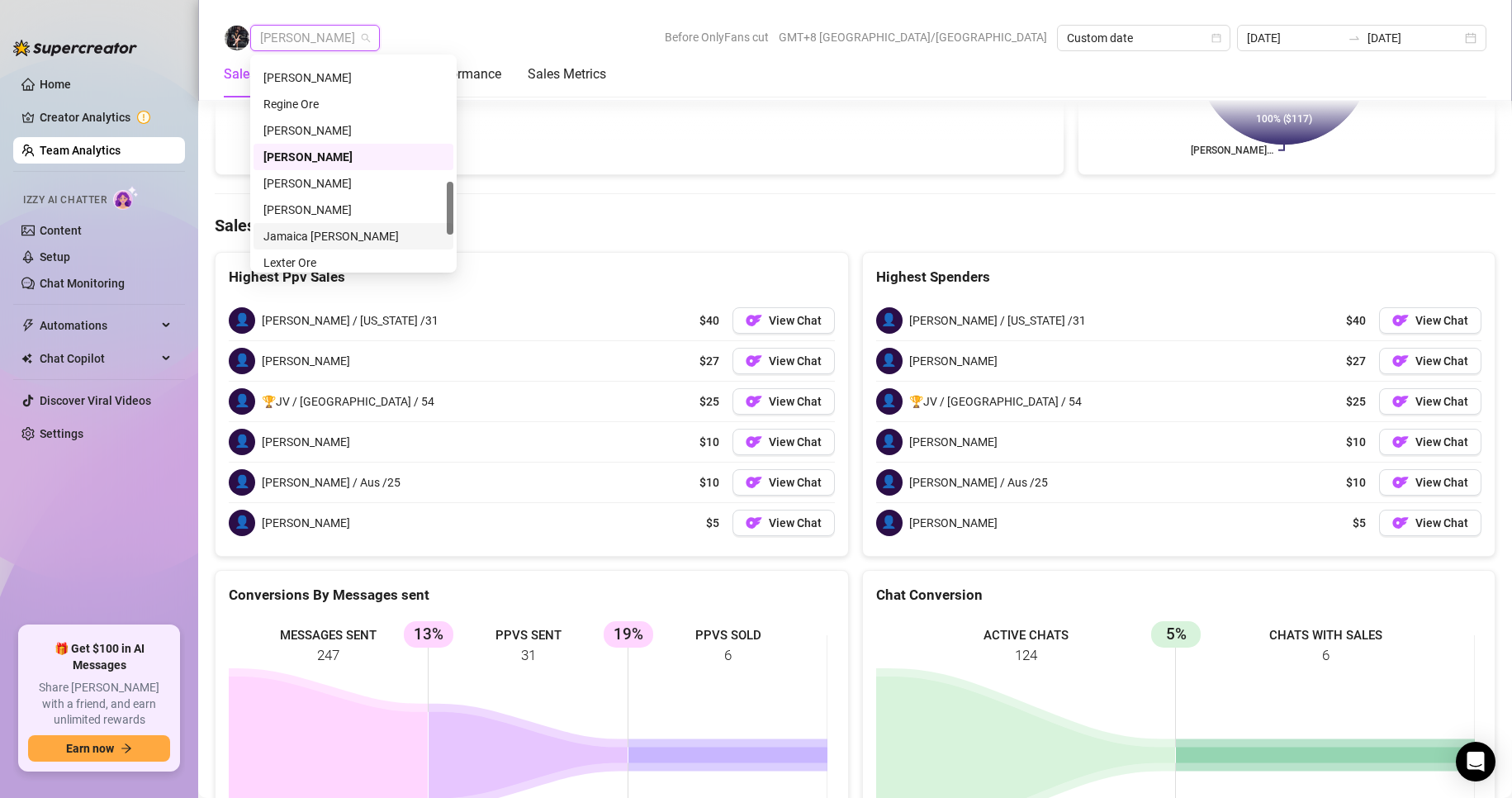
click at [314, 235] on div "Jamaica [PERSON_NAME]" at bounding box center [353, 236] width 180 height 18
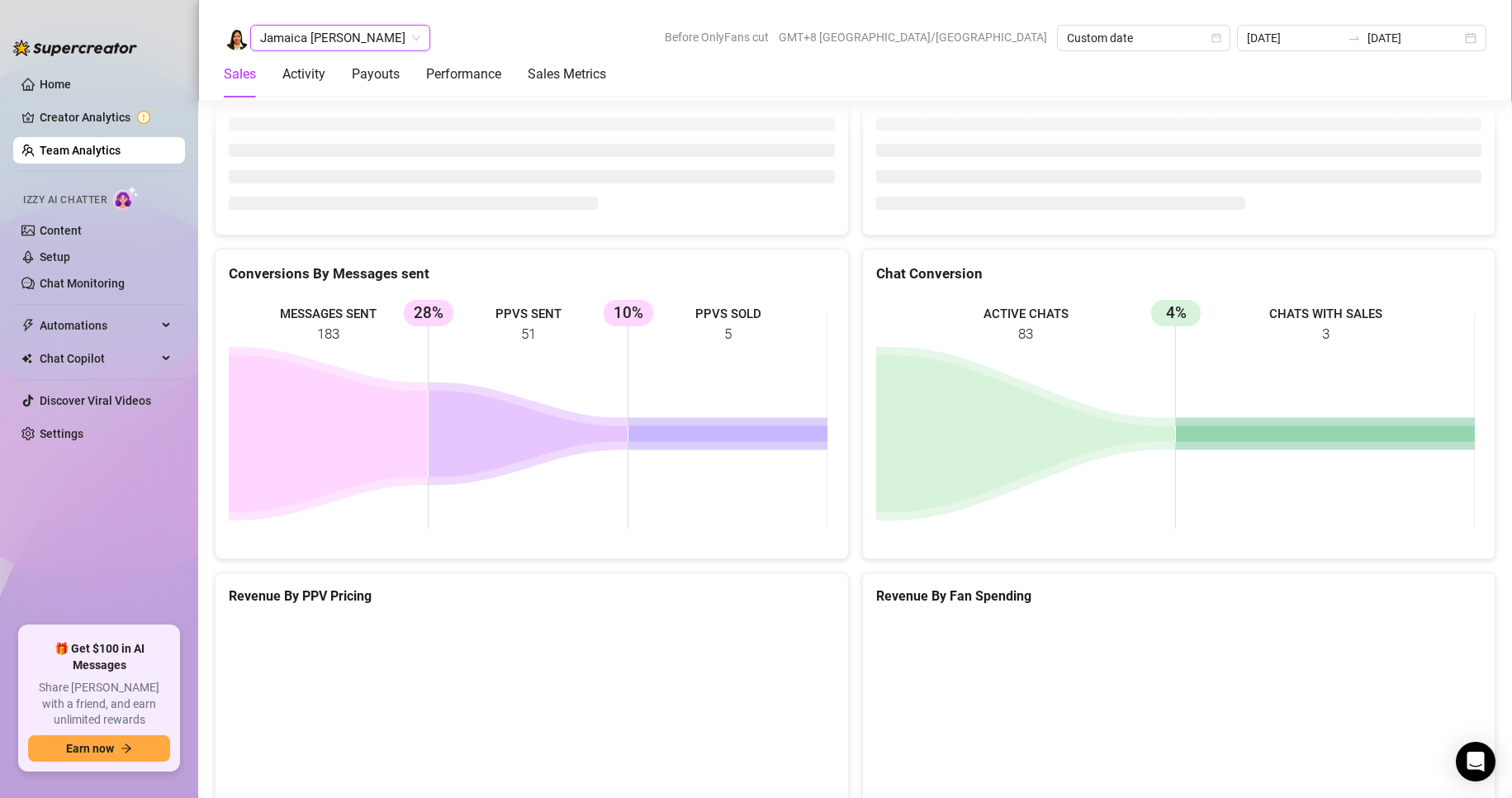
scroll to position [2202, 0]
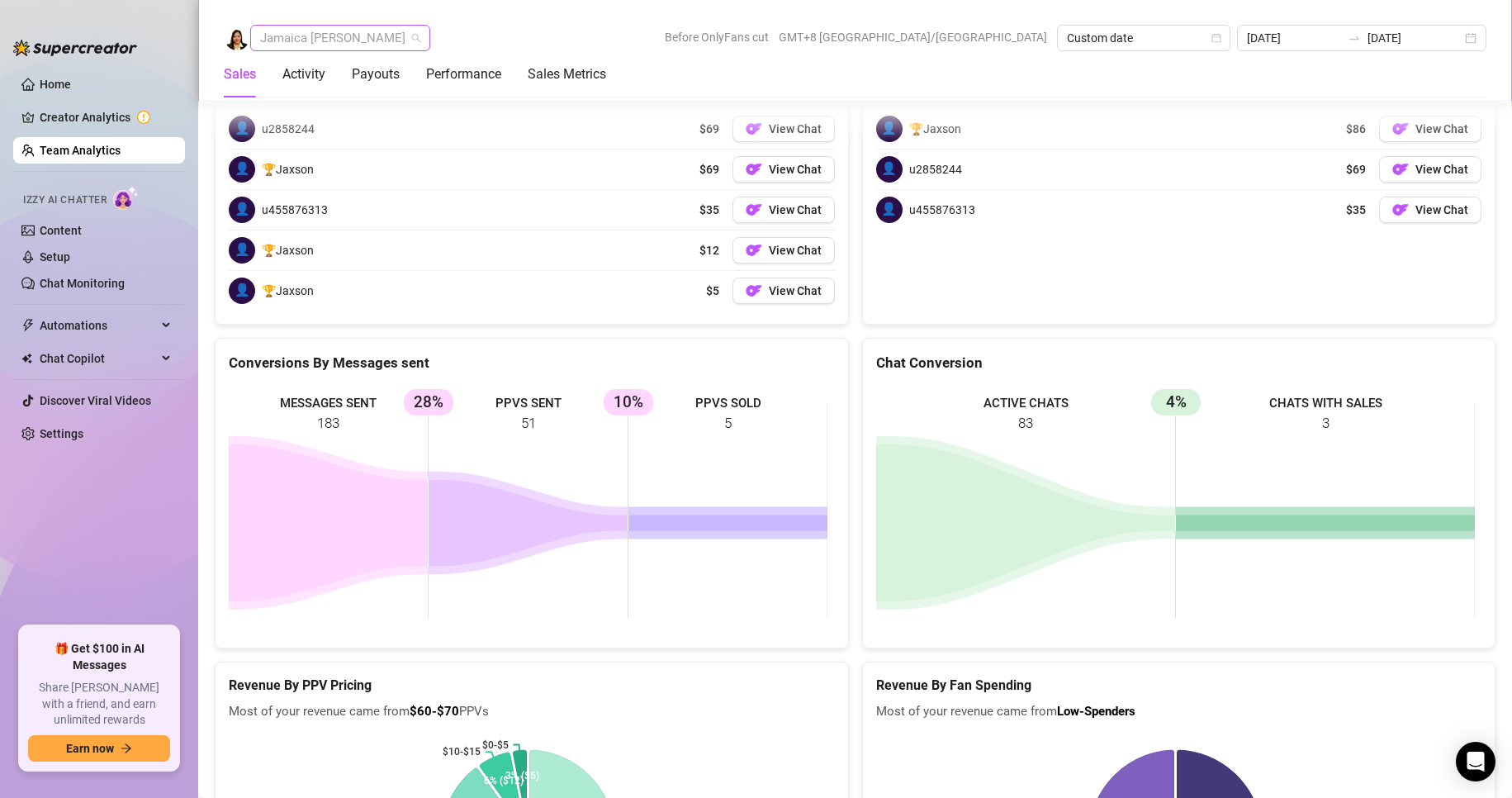
click at [325, 42] on span "Jamaica [PERSON_NAME]" at bounding box center [340, 38] width 160 height 25
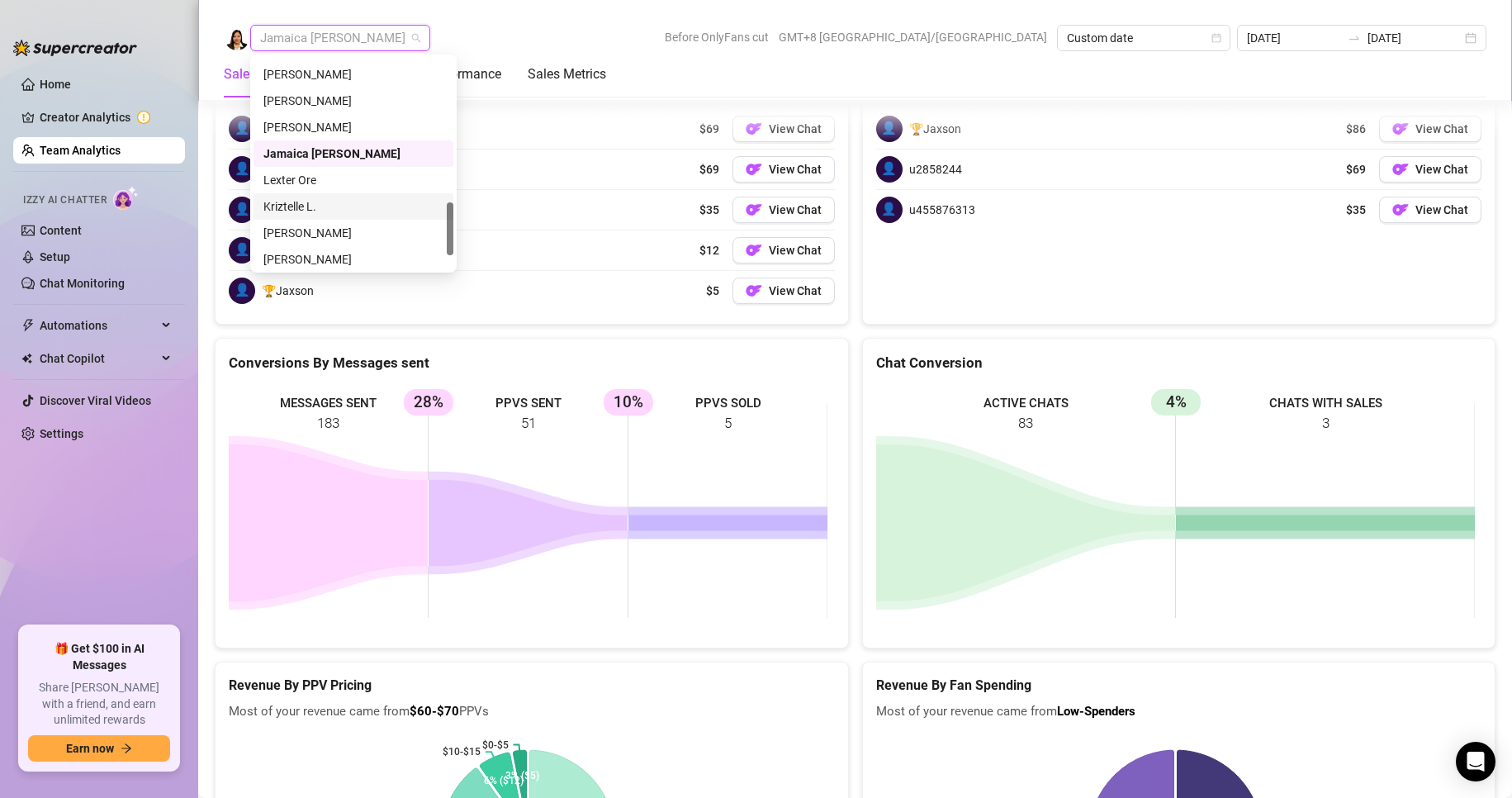
scroll to position [634, 0]
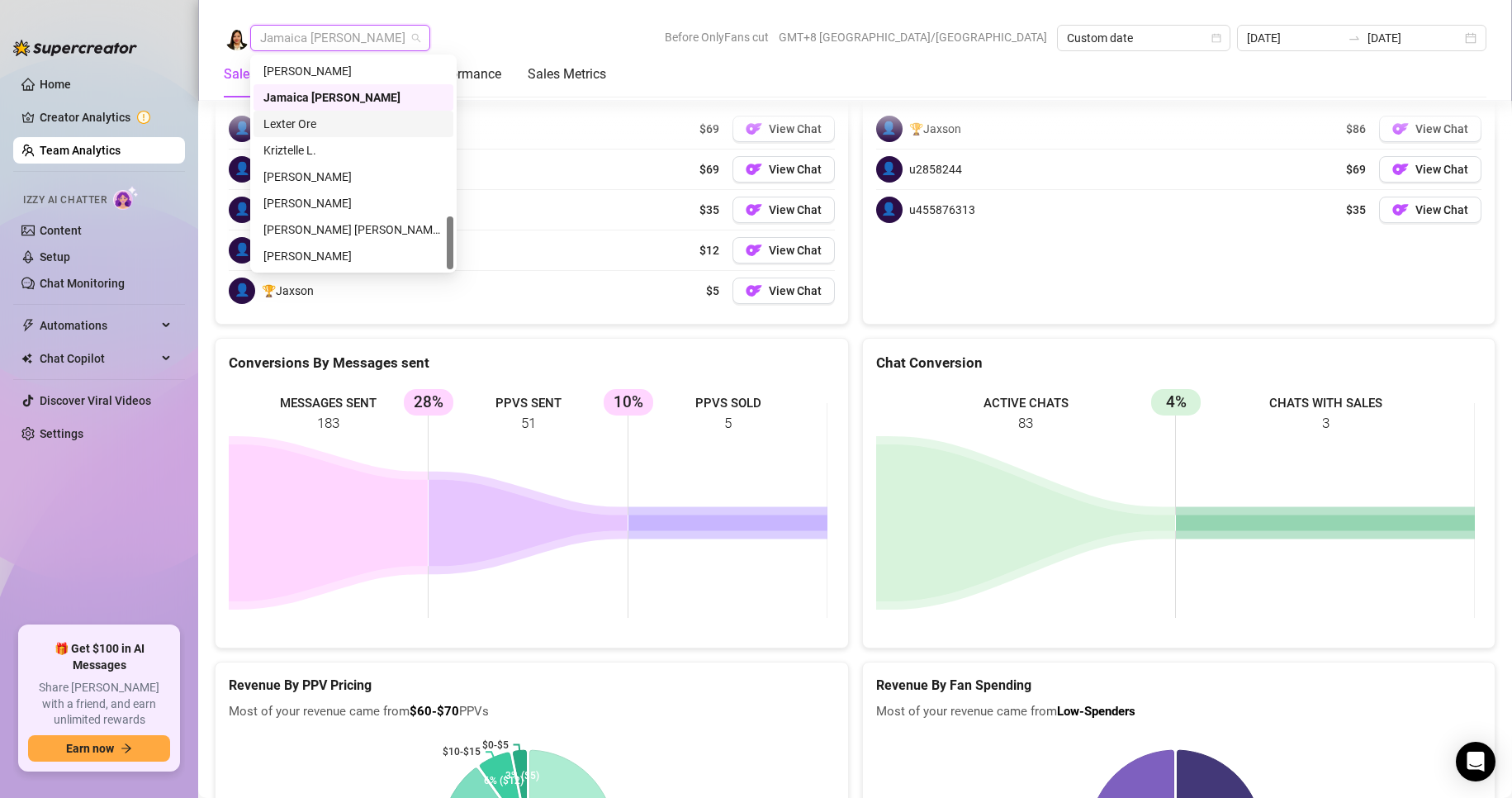
click at [281, 120] on div "Lexter Ore" at bounding box center [353, 124] width 180 height 18
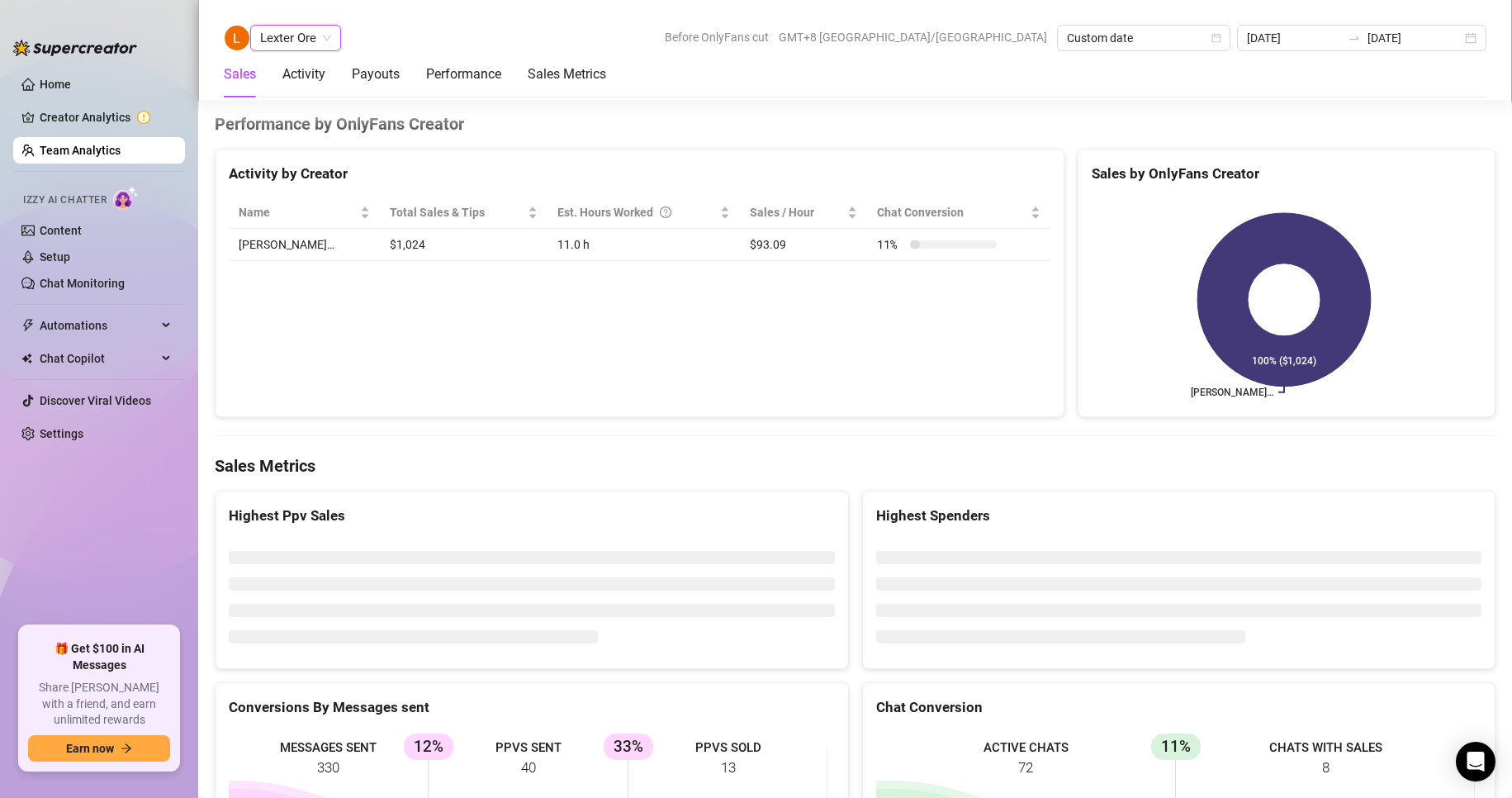
scroll to position [2556, 0]
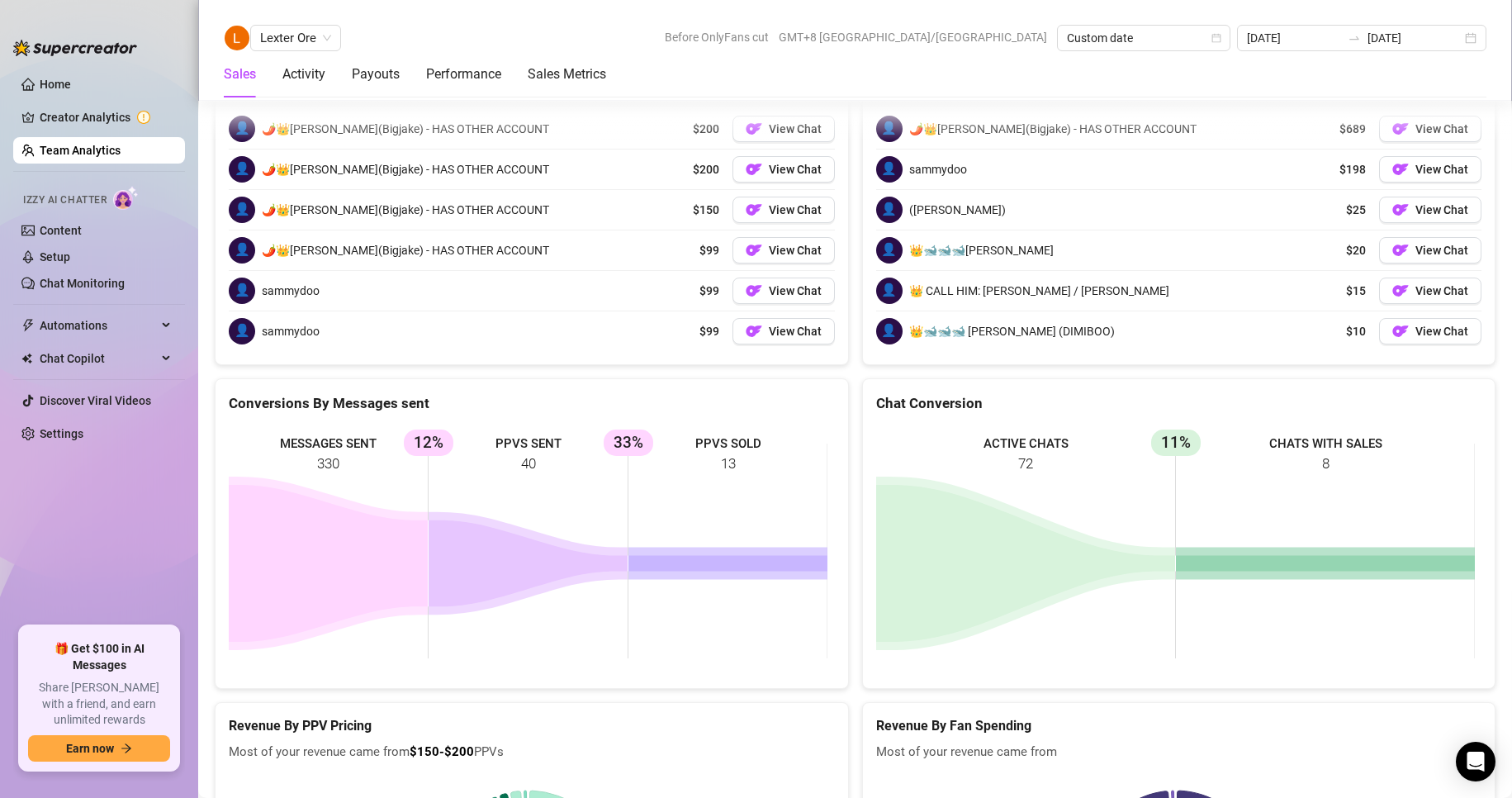
click at [304, 22] on div "Lexter Ore Before OnlyFans cut GMT+8 [GEOGRAPHIC_DATA]/[GEOGRAPHIC_DATA] Custom…" at bounding box center [855, 50] width 1313 height 101
click at [301, 37] on span "Lexter Ore" at bounding box center [295, 38] width 71 height 25
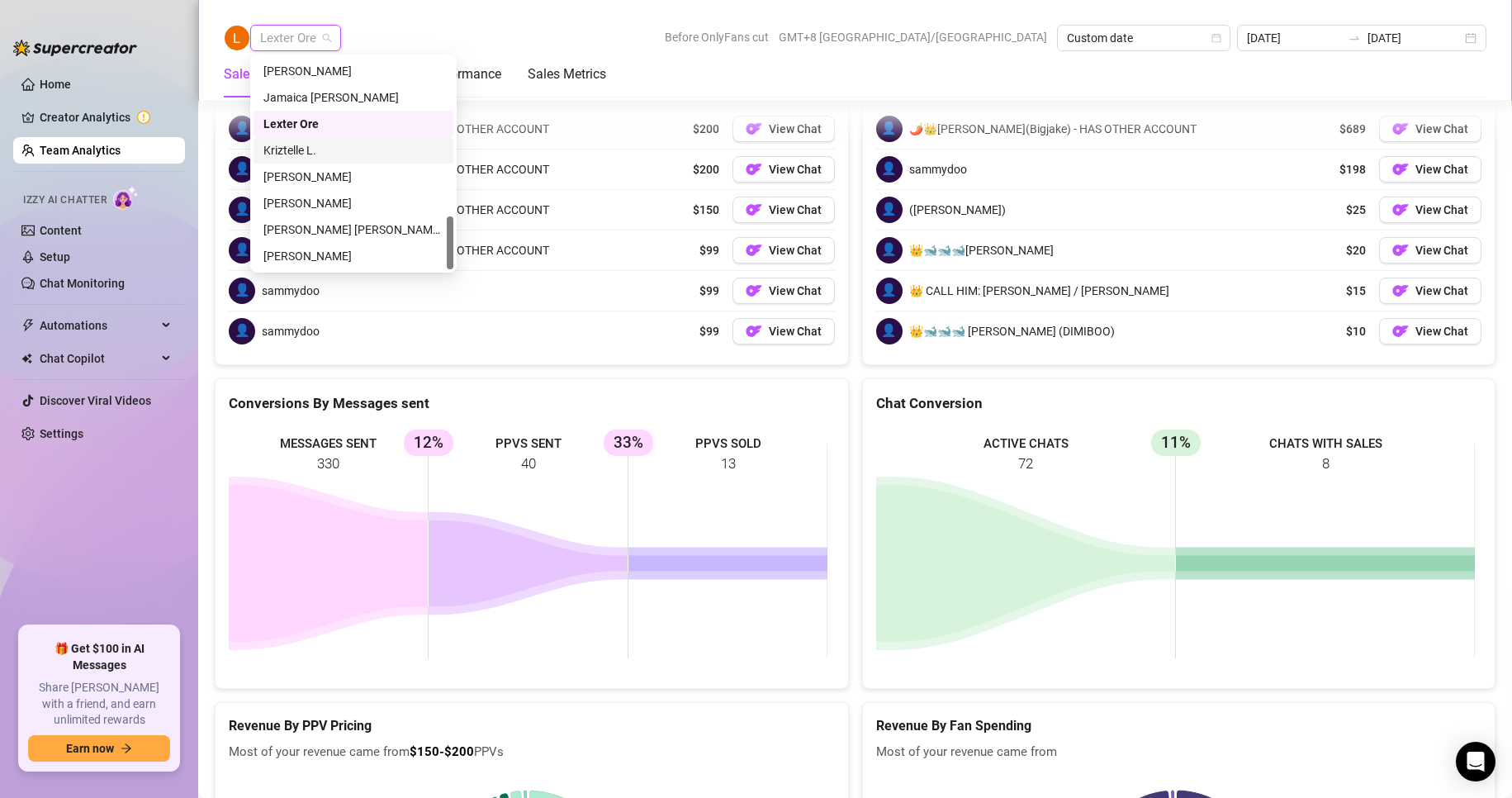
click at [301, 147] on div "Kriztelle L." at bounding box center [353, 150] width 180 height 18
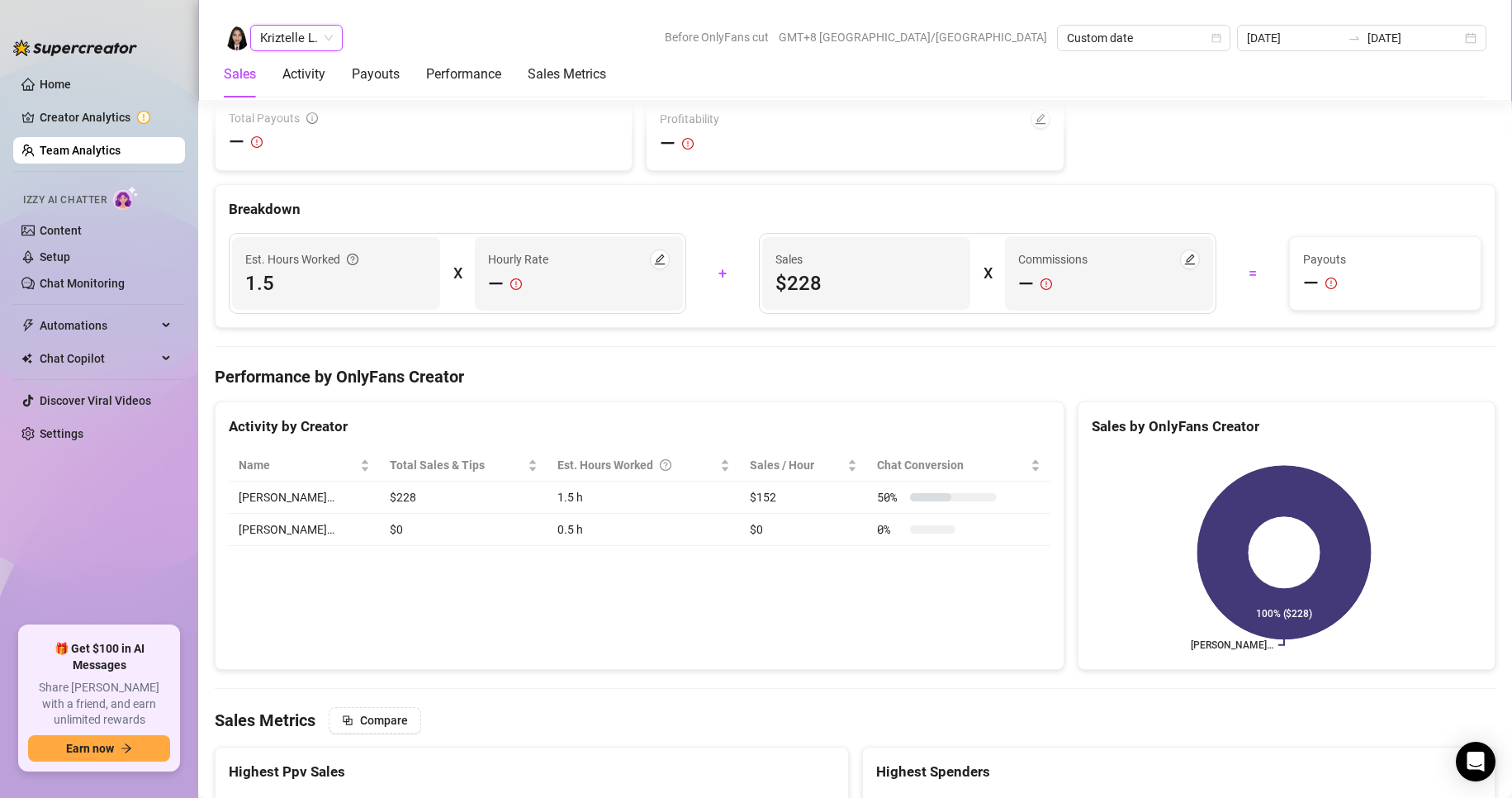
scroll to position [2808, 0]
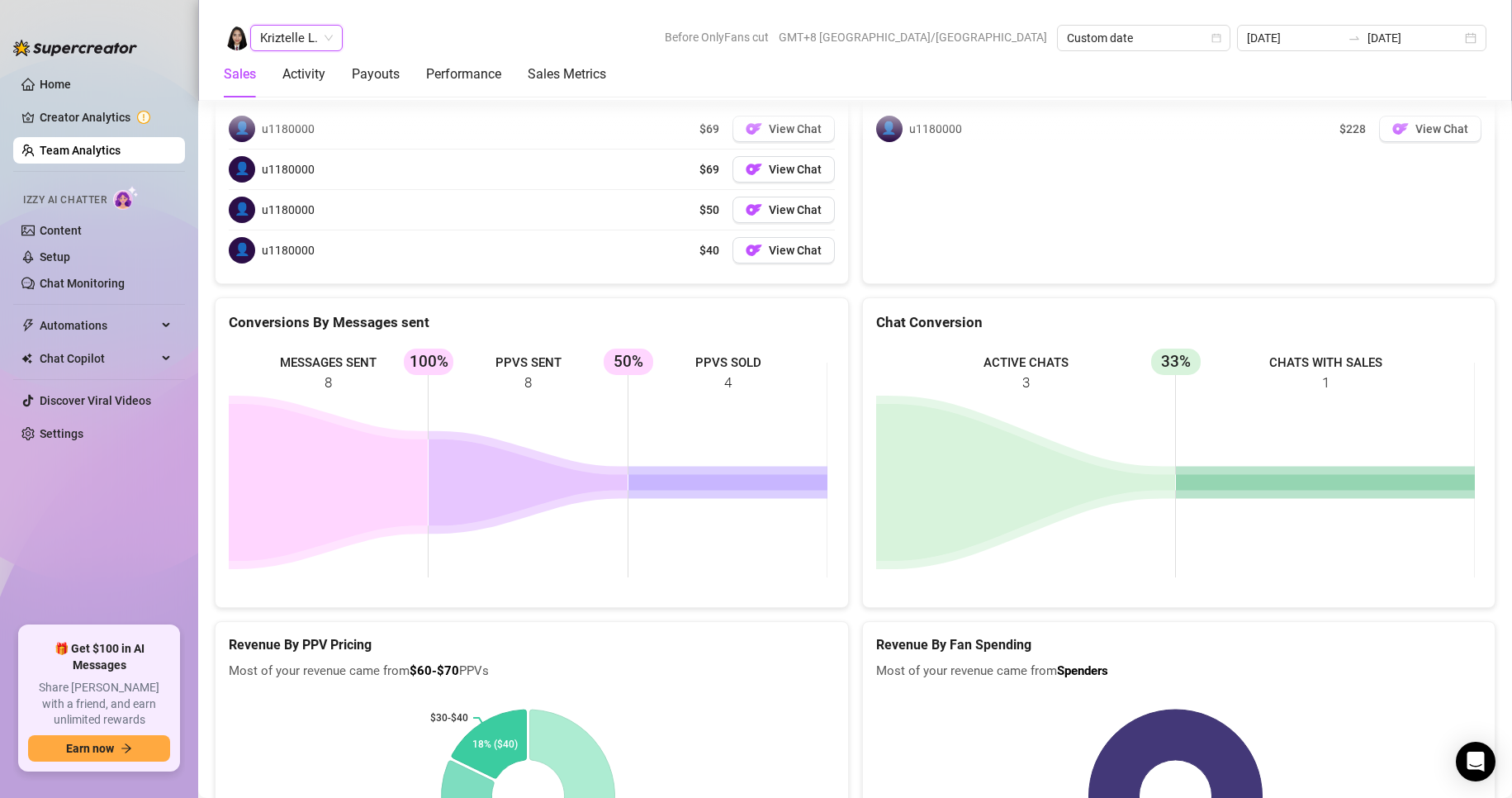
click at [312, 43] on span "Kriztelle L." at bounding box center [296, 38] width 73 height 25
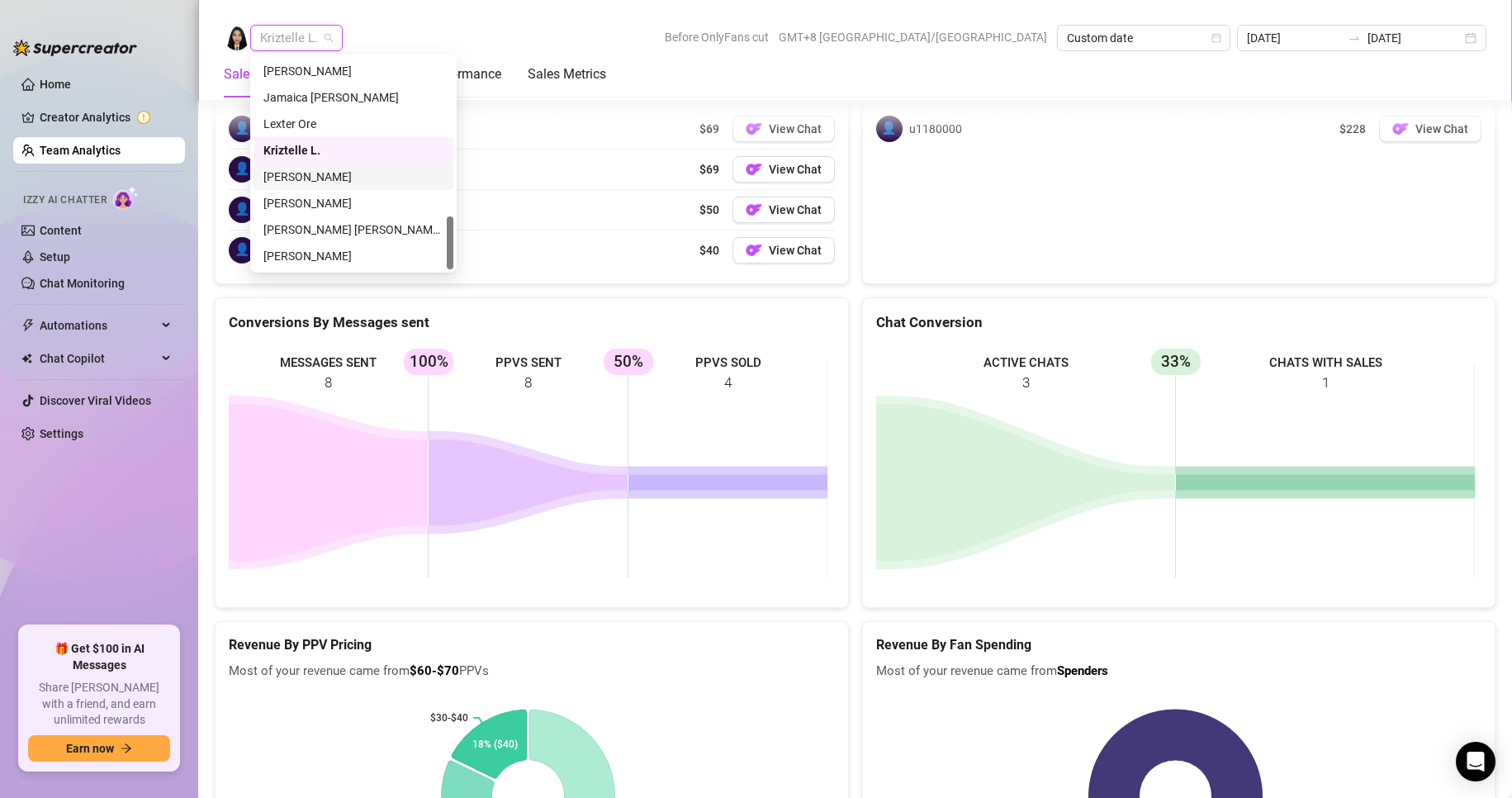
click at [309, 173] on div "[PERSON_NAME]" at bounding box center [353, 177] width 180 height 18
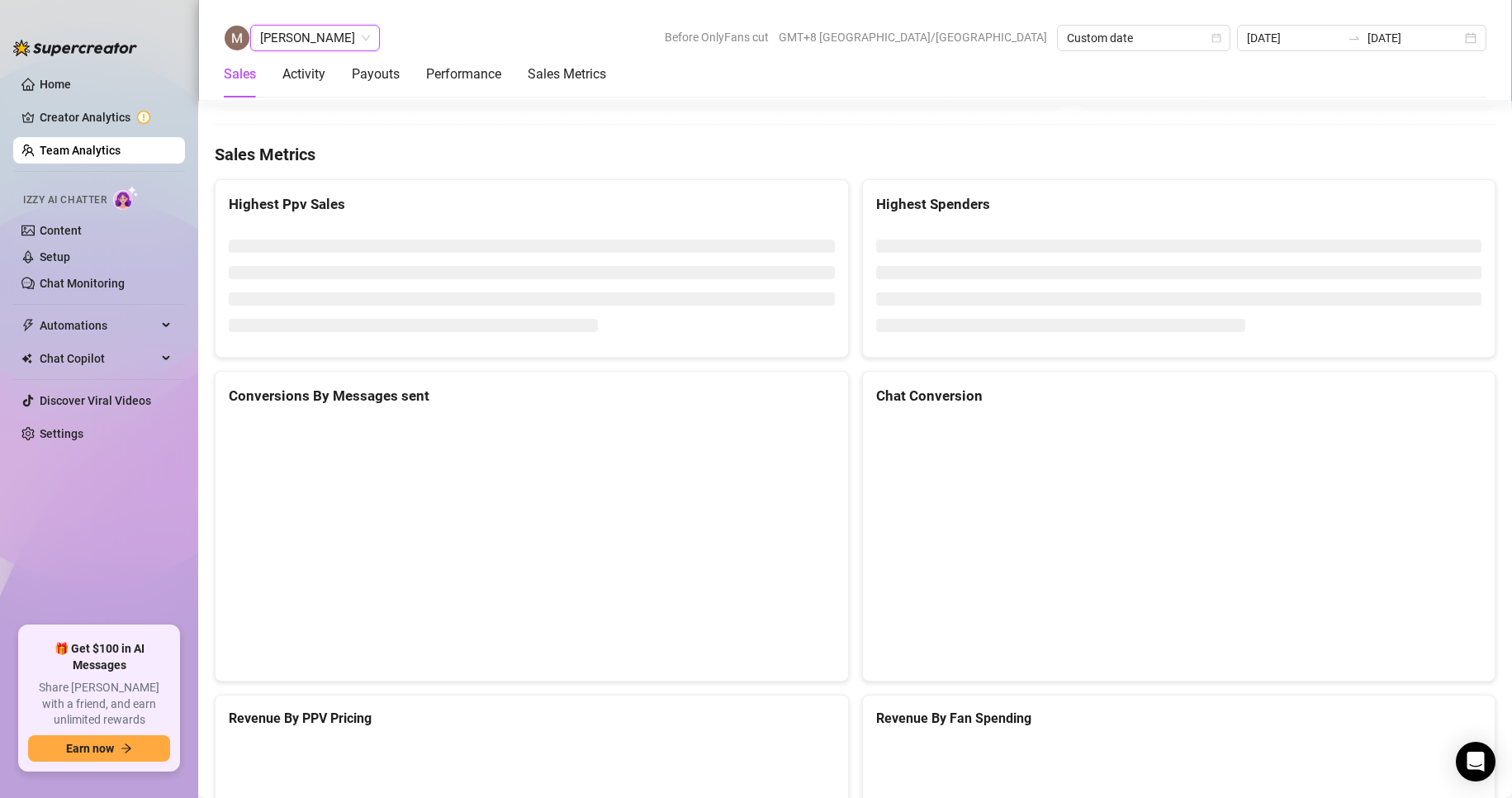
scroll to position [2239, 0]
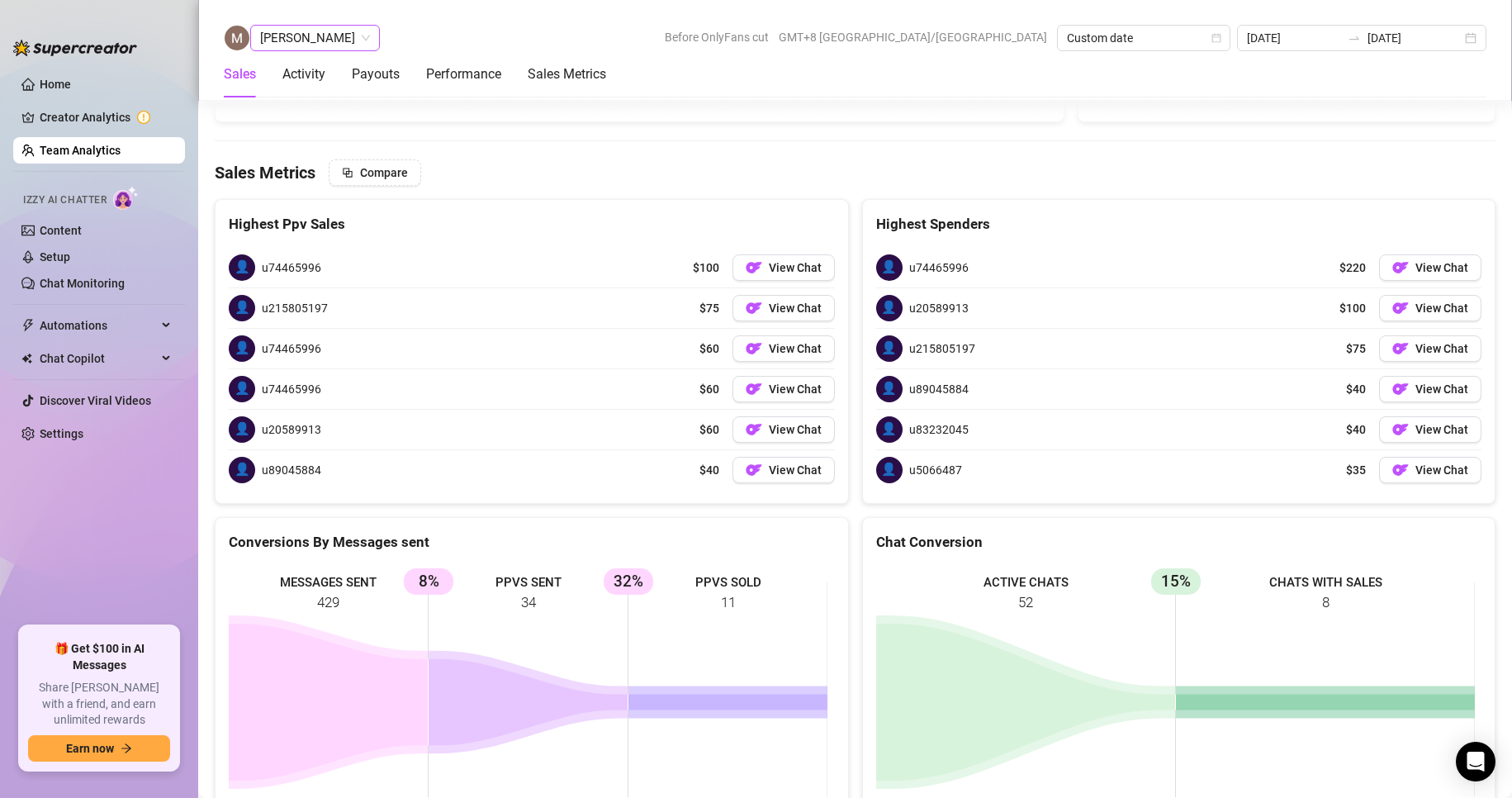
click at [314, 33] on span "[PERSON_NAME]" at bounding box center [314, 38] width 110 height 25
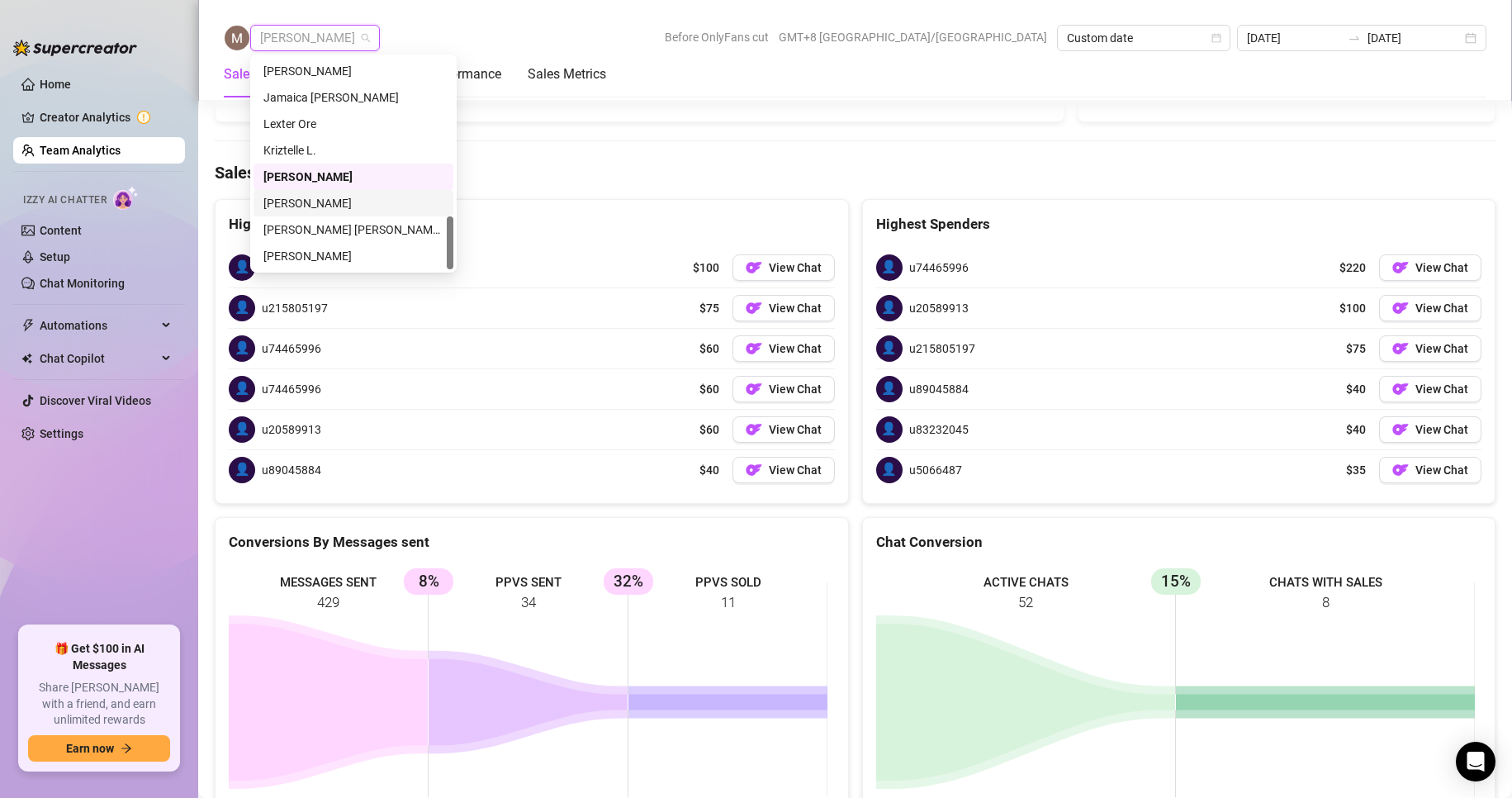
click at [290, 198] on div "[PERSON_NAME]" at bounding box center [353, 203] width 180 height 18
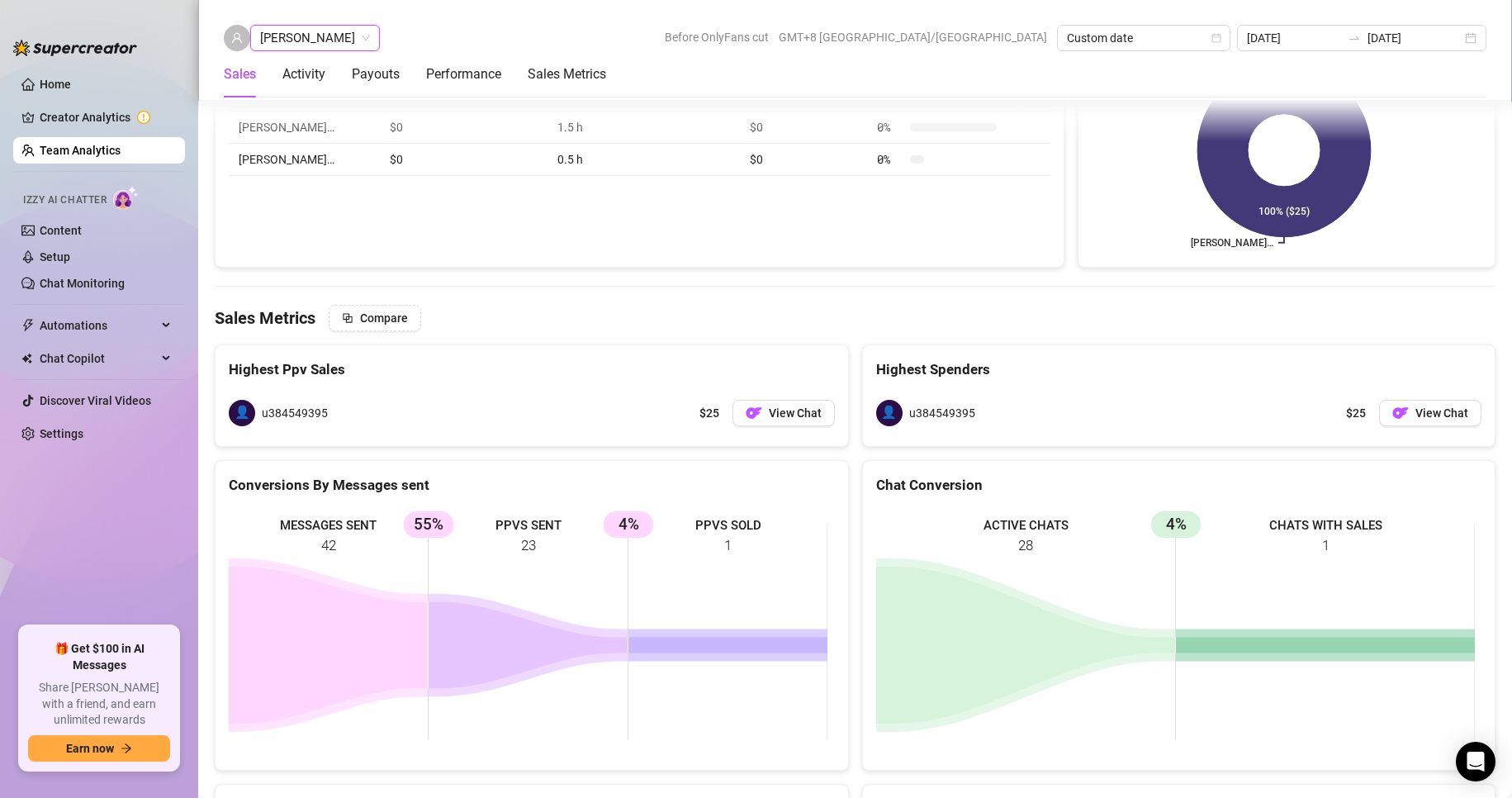
scroll to position [2587, 0]
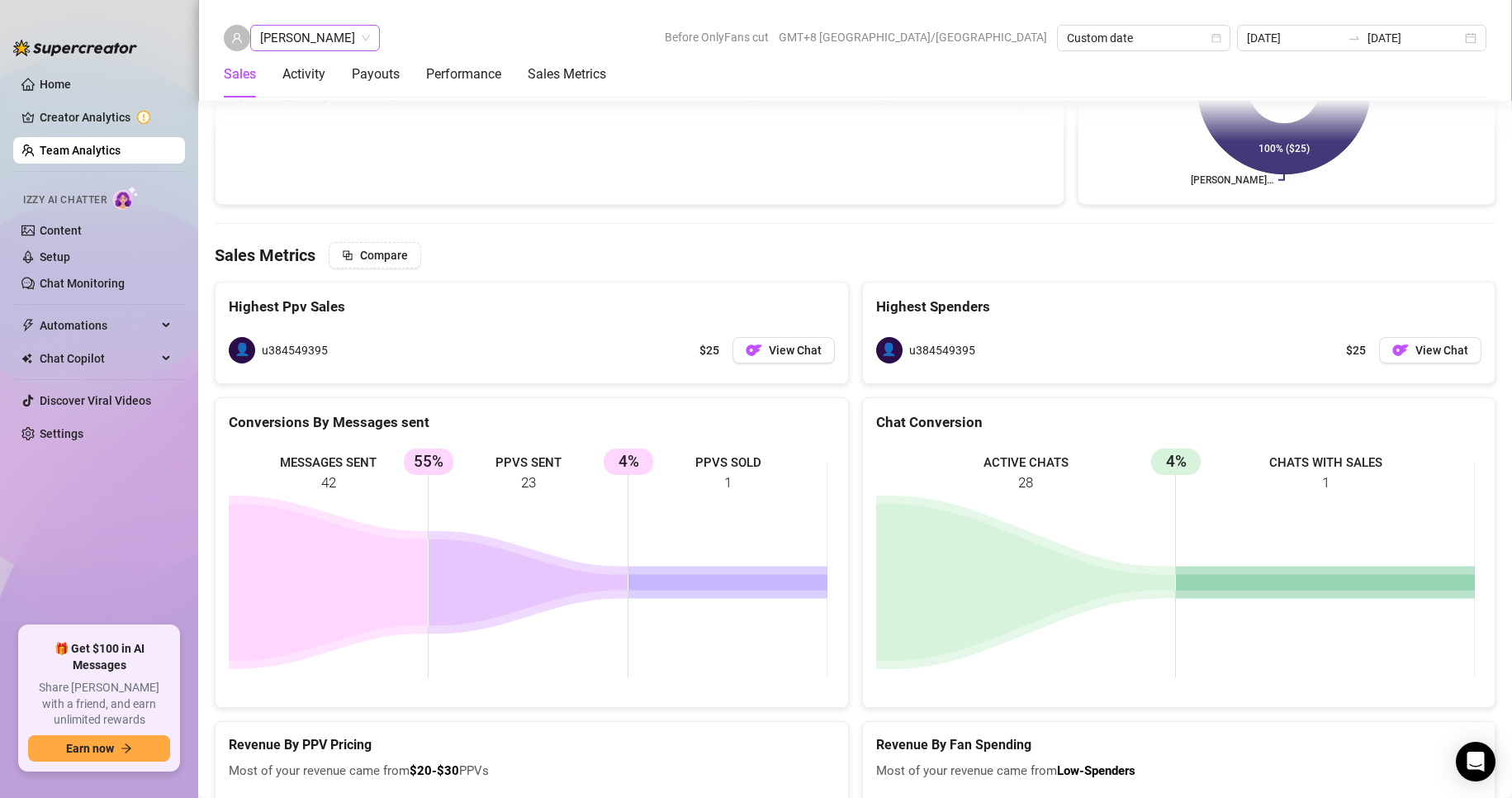
click at [303, 36] on span "[PERSON_NAME]" at bounding box center [314, 38] width 110 height 25
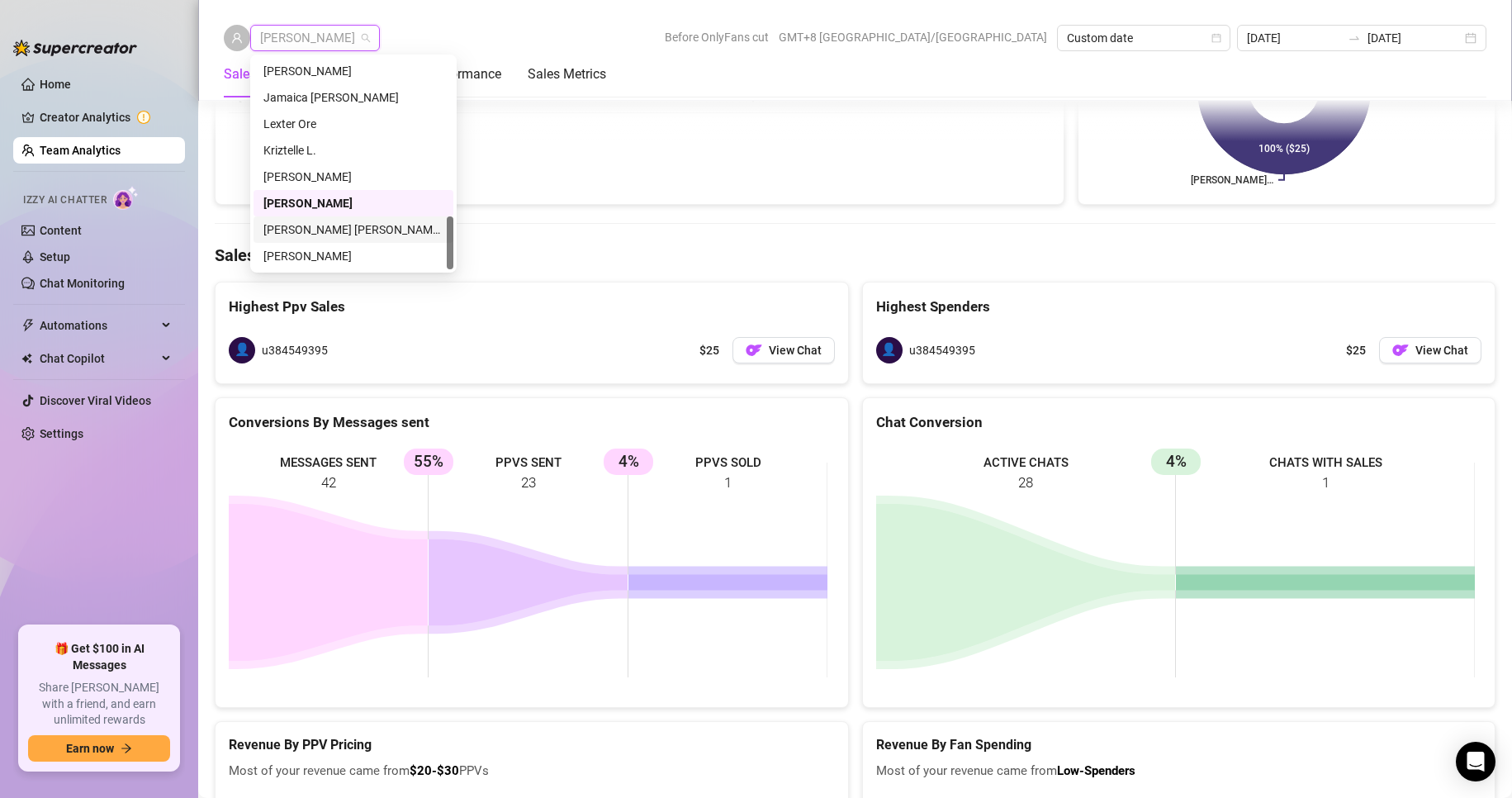
click at [324, 227] on div "[PERSON_NAME] [PERSON_NAME] Tayre" at bounding box center [353, 229] width 180 height 18
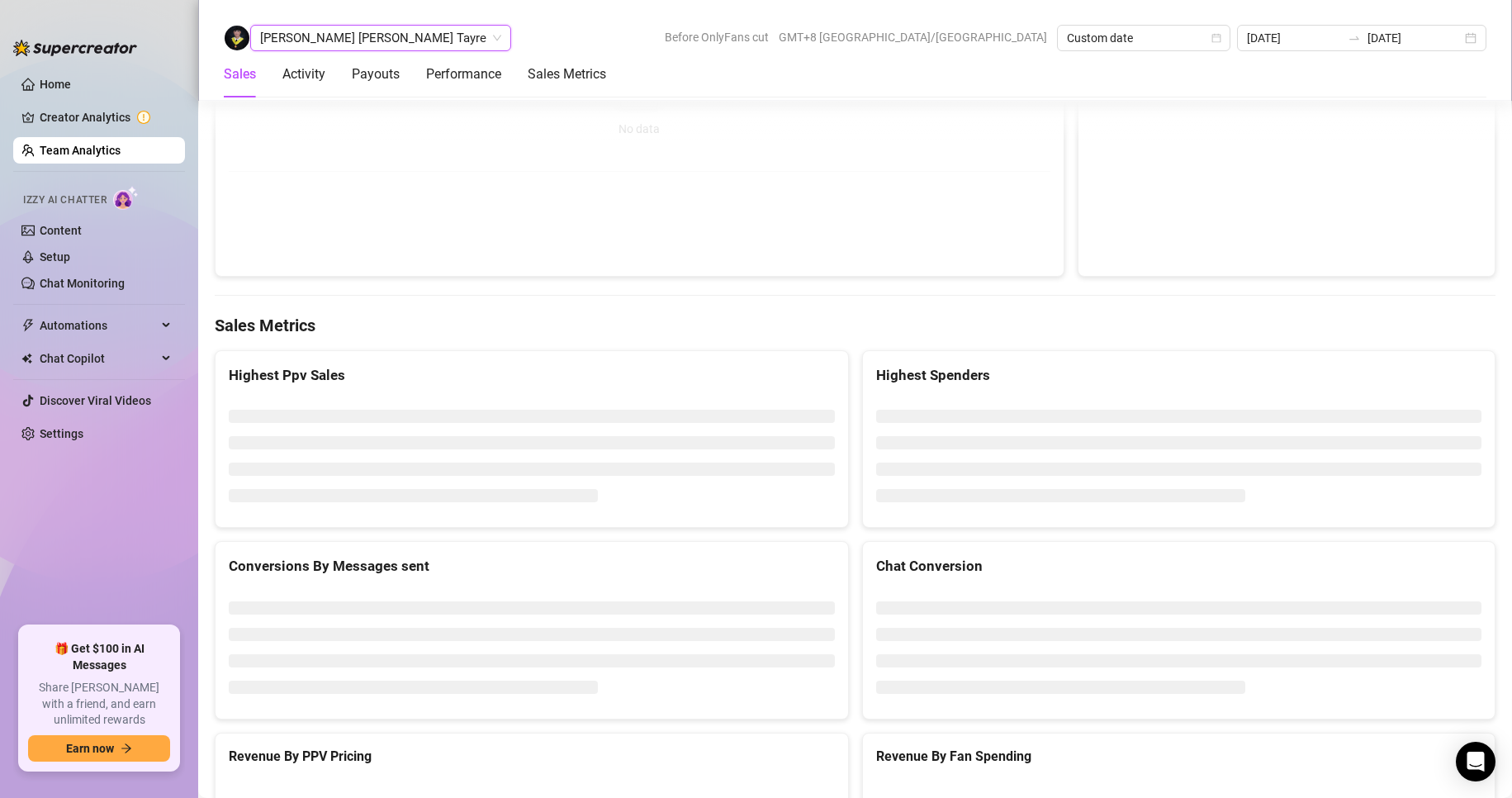
scroll to position [2538, 0]
